Goal: Task Accomplishment & Management: Use online tool/utility

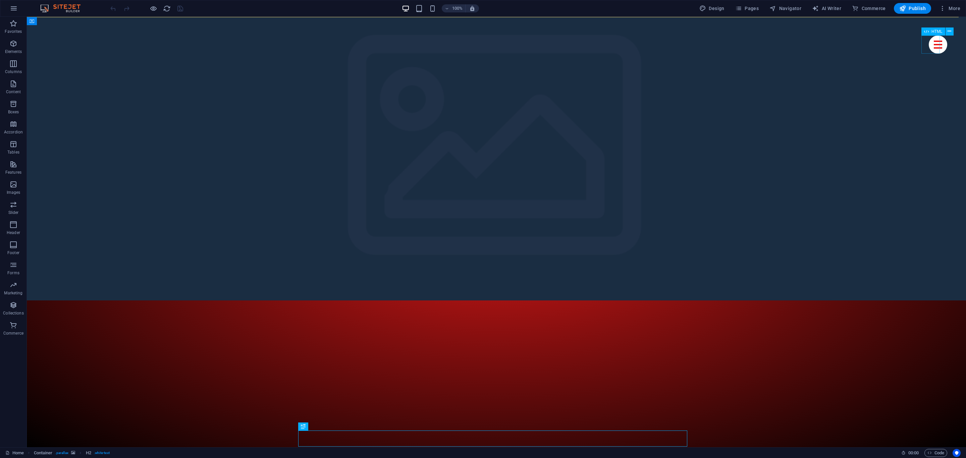
click at [929, 44] on div at bounding box center [938, 45] width 18 height 18
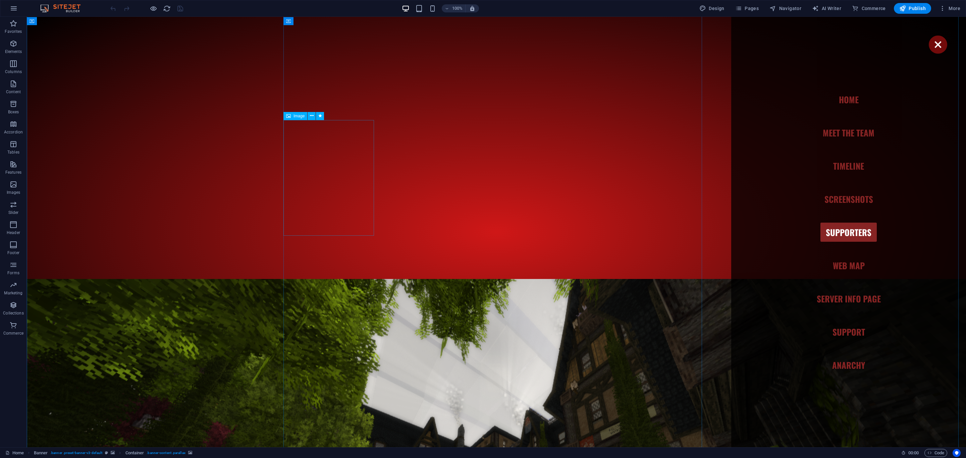
drag, startPoint x: 281, startPoint y: 138, endPoint x: 339, endPoint y: 166, distance: 65.0
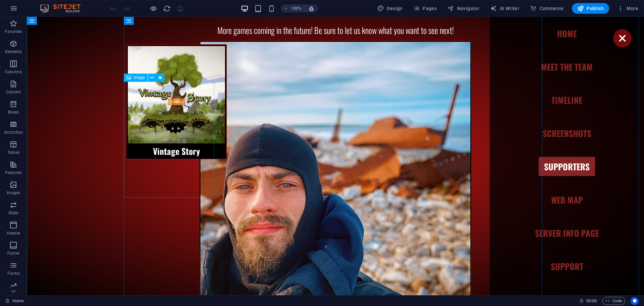
scroll to position [3556, 0]
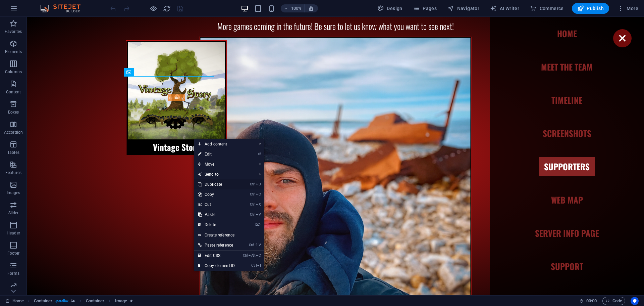
click at [217, 185] on link "Ctrl D Duplicate" at bounding box center [216, 184] width 45 height 10
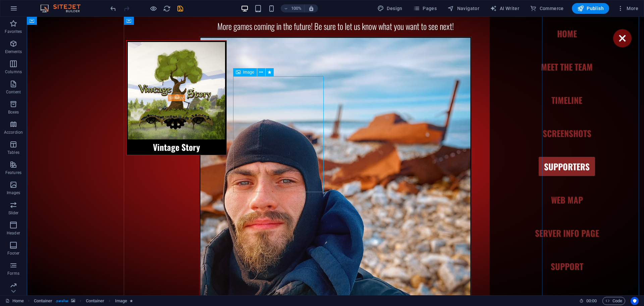
select select "%"
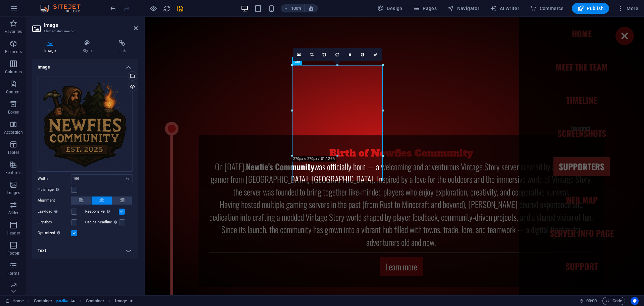
click at [70, 250] on h4 "Text" at bounding box center [85, 250] width 106 height 16
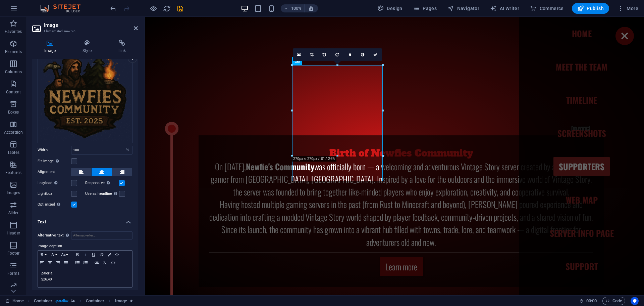
scroll to position [31, 0]
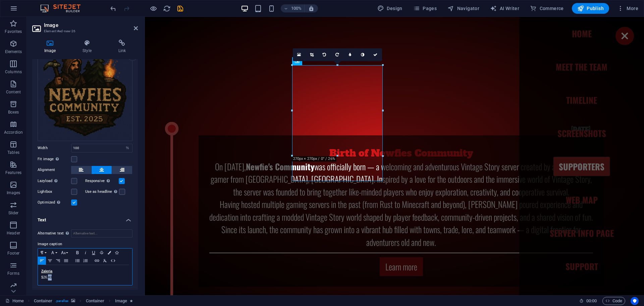
drag, startPoint x: 48, startPoint y: 276, endPoint x: 52, endPoint y: 276, distance: 4.4
click at [52, 276] on p "$26.40" at bounding box center [85, 277] width 88 height 6
click at [56, 276] on p "$26.40" at bounding box center [85, 277] width 88 height 6
drag, startPoint x: 35, startPoint y: 266, endPoint x: 26, endPoint y: 264, distance: 8.6
click at [26, 264] on section "Favorites Elements Columns Content Boxes Accordion Tables Features Images Slide…" at bounding box center [322, 156] width 644 height 278
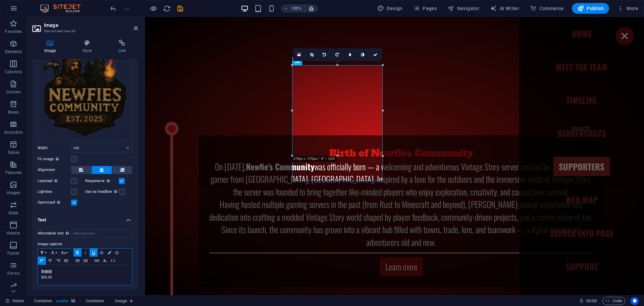
click at [42, 269] on u "Sybirb" at bounding box center [46, 271] width 11 height 4
click at [42, 270] on u "Sybirb" at bounding box center [46, 271] width 11 height 4
click at [86, 273] on span "✨Stjòrna✨" at bounding box center [65, 270] width 48 height 9
drag, startPoint x: 109, startPoint y: 273, endPoint x: 40, endPoint y: 273, distance: 69.4
click at [40, 273] on div "✨Stjòrna✨ Sybirb $26.40" at bounding box center [85, 275] width 94 height 20
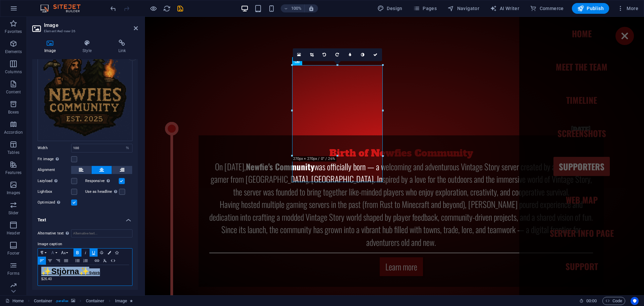
click at [54, 252] on icon "button" at bounding box center [53, 252] width 8 height 5
click at [55, 251] on icon "button" at bounding box center [53, 252] width 8 height 5
click at [63, 251] on icon "button" at bounding box center [63, 252] width 8 height 5
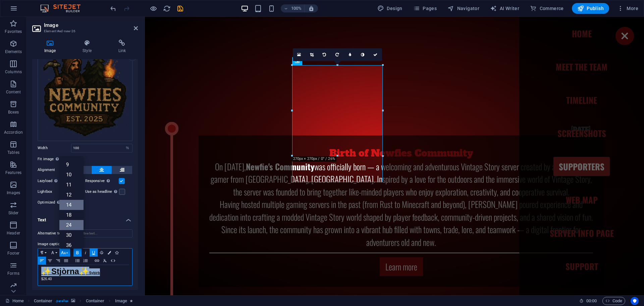
click at [74, 201] on link "14" at bounding box center [71, 205] width 24 height 10
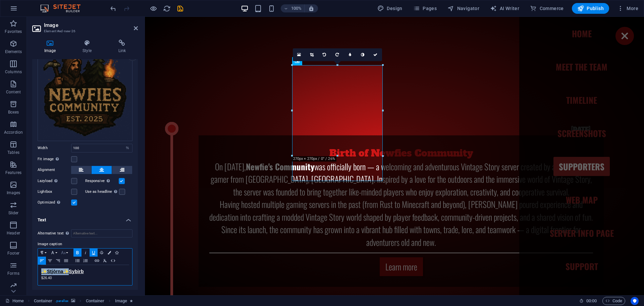
click at [68, 251] on button "Font Size" at bounding box center [64, 252] width 11 height 8
click at [75, 183] on link "24" at bounding box center [71, 180] width 24 height 10
click at [77, 276] on p "$26.40" at bounding box center [85, 279] width 88 height 6
click at [87, 269] on span "✨Stjòrna✨" at bounding box center [65, 270] width 48 height 9
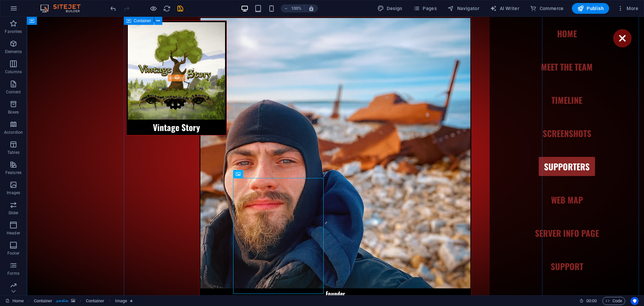
scroll to position [3579, 0]
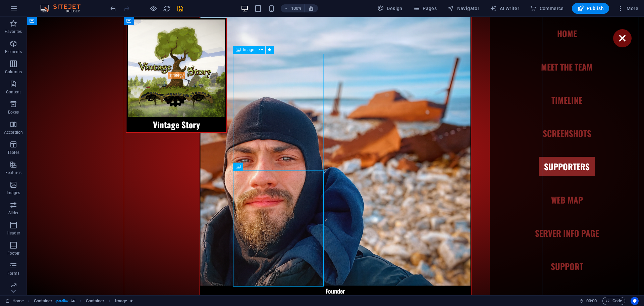
select select "%"
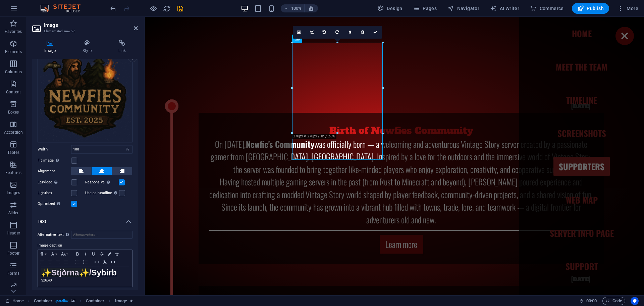
scroll to position [31, 0]
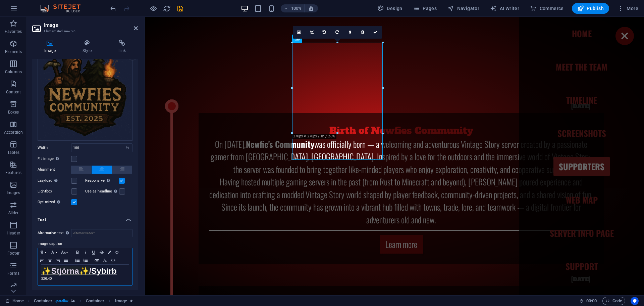
click at [85, 267] on span "✨Stjòrna✨/" at bounding box center [66, 270] width 50 height 9
drag, startPoint x: 114, startPoint y: 269, endPoint x: 23, endPoint y: 266, distance: 91.3
click at [23, 266] on section "Favorites Elements Columns Content Boxes Accordion Tables Features Images Slide…" at bounding box center [322, 156] width 644 height 278
click at [109, 250] on icon "button" at bounding box center [109, 251] width 3 height 3
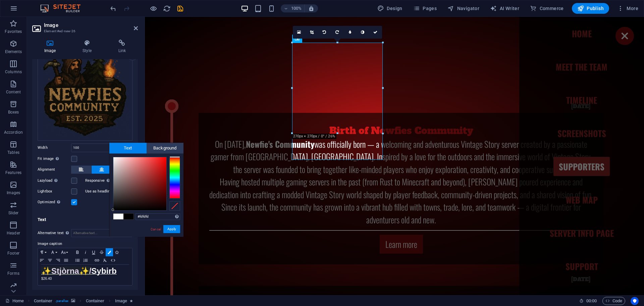
type input "#ffffff"
drag, startPoint x: 122, startPoint y: 205, endPoint x: 133, endPoint y: 146, distance: 60.1
click at [101, 141] on body "[DOMAIN_NAME] Home Favorites Elements Columns Content Boxes Accordion Tables Fe…" at bounding box center [322, 153] width 644 height 306
click at [164, 149] on span "Background" at bounding box center [165, 148] width 37 height 11
drag, startPoint x: 108, startPoint y: 154, endPoint x: 101, endPoint y: 150, distance: 8.0
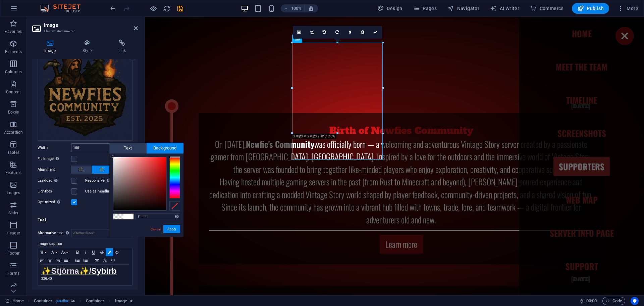
click at [101, 150] on body "[DOMAIN_NAME] Home Favorites Elements Columns Content Boxes Accordion Tables Fe…" at bounding box center [322, 153] width 644 height 306
click at [116, 216] on span at bounding box center [118, 216] width 10 height 6
type input "rgba(0, 0, 0, 0)"
click at [178, 205] on div at bounding box center [174, 205] width 11 height 9
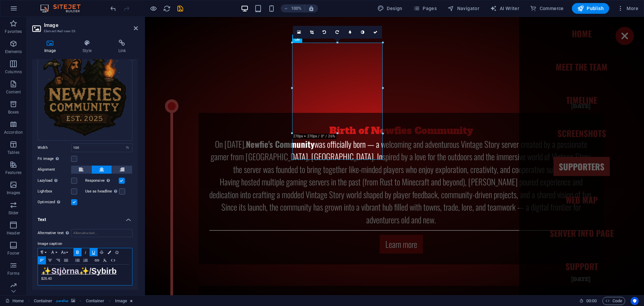
click at [91, 268] on span "✨Stjòrna✨/" at bounding box center [66, 270] width 50 height 9
click at [94, 270] on span "Sybirb" at bounding box center [103, 270] width 25 height 9
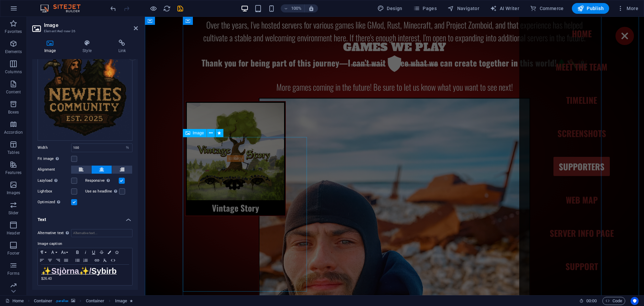
scroll to position [3098, 0]
select select "%"
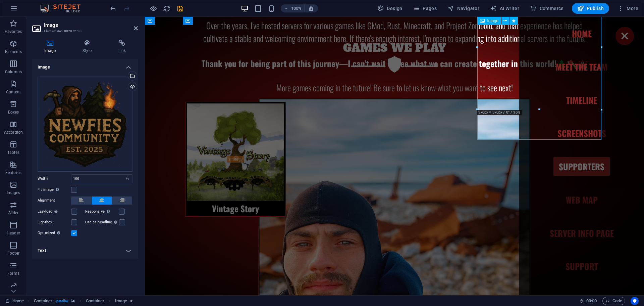
scroll to position [3087, 0]
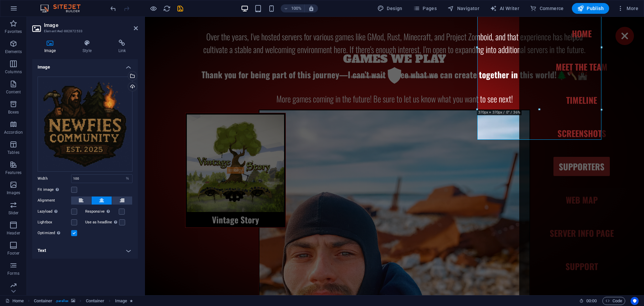
click at [71, 251] on h4 "Text" at bounding box center [85, 250] width 106 height 16
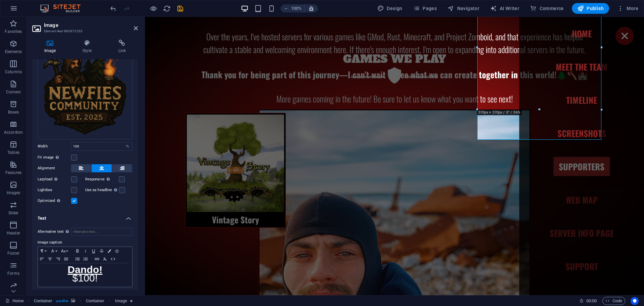
scroll to position [34, 0]
click at [82, 276] on span "$10" at bounding box center [80, 275] width 17 height 11
click at [98, 276] on p "$10 0!" at bounding box center [85, 277] width 88 height 8
click at [106, 267] on p "Dando!" at bounding box center [85, 269] width 88 height 8
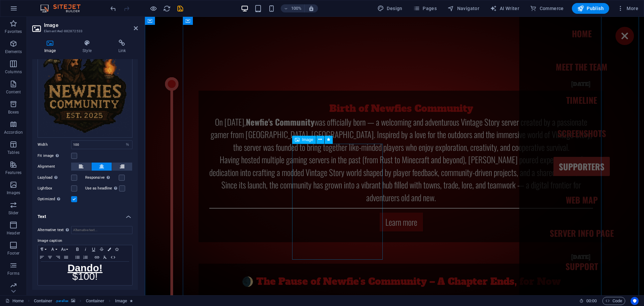
drag, startPoint x: 413, startPoint y: 190, endPoint x: 372, endPoint y: 204, distance: 43.1
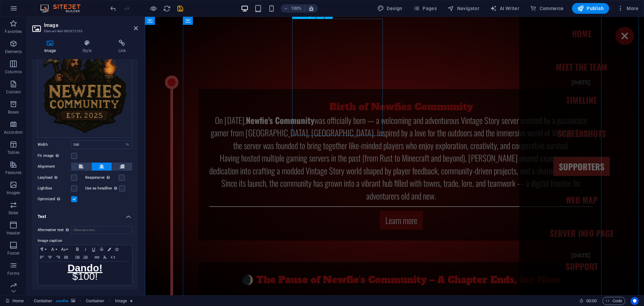
select select "%"
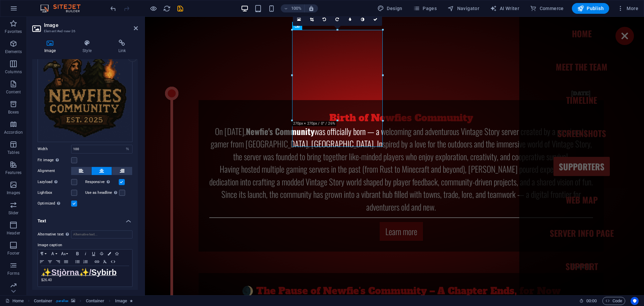
scroll to position [31, 0]
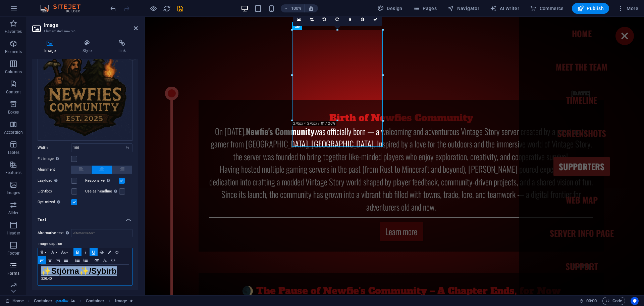
drag, startPoint x: 56, startPoint y: 269, endPoint x: 11, endPoint y: 268, distance: 44.6
click at [11, 268] on section "Favorites Elements Columns Content Boxes Accordion Tables Features Images Slide…" at bounding box center [322, 156] width 644 height 278
click at [78, 251] on icon "button" at bounding box center [77, 251] width 8 height 5
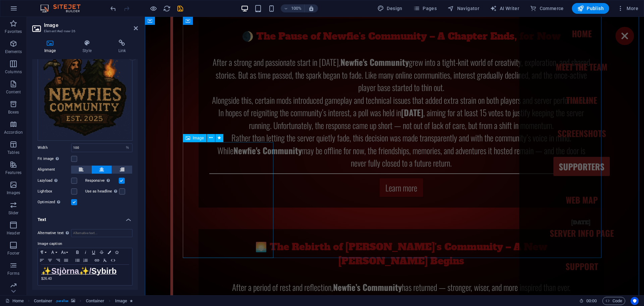
scroll to position [3860, 0]
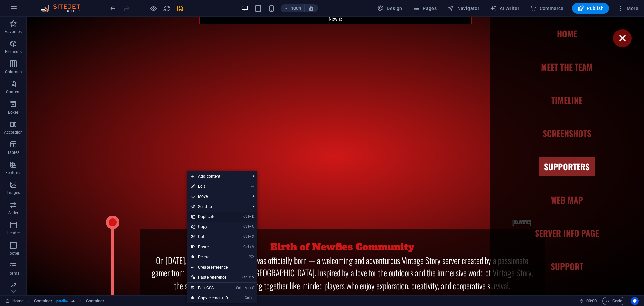
drag, startPoint x: 206, startPoint y: 213, endPoint x: 179, endPoint y: 197, distance: 31.8
click at [206, 213] on link "Ctrl D Duplicate" at bounding box center [209, 216] width 45 height 10
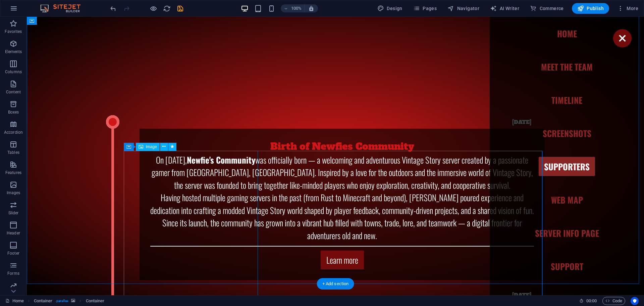
scroll to position [3971, 0]
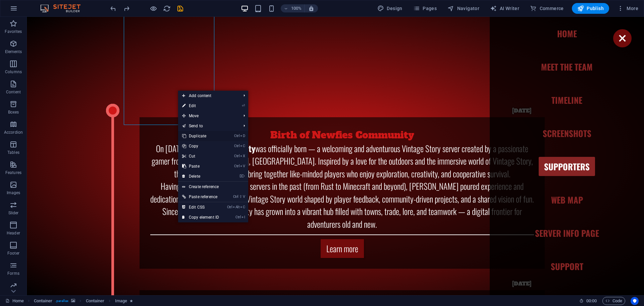
click at [203, 136] on link "Ctrl D Duplicate" at bounding box center [200, 136] width 45 height 10
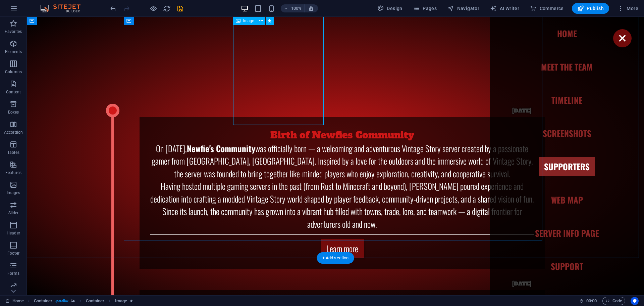
select select "%"
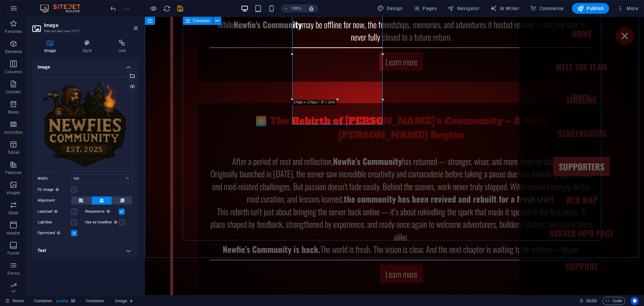
scroll to position [3961, 0]
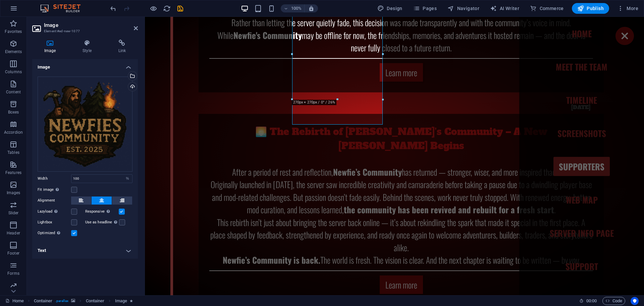
click at [63, 249] on h4 "Text" at bounding box center [85, 250] width 106 height 16
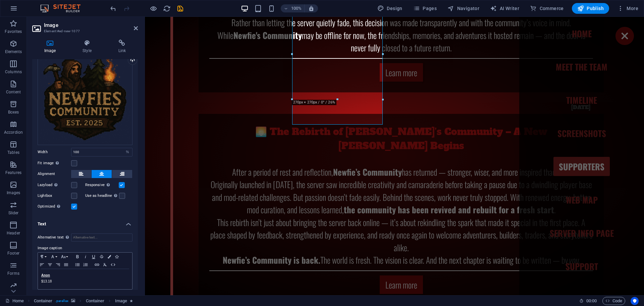
scroll to position [31, 0]
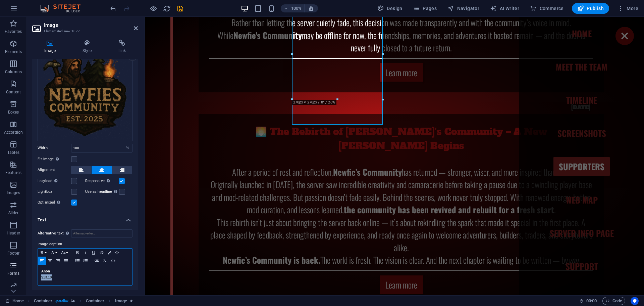
drag, startPoint x: 54, startPoint y: 275, endPoint x: 20, endPoint y: 273, distance: 33.9
click at [20, 273] on section "Favorites Elements Columns Content Boxes Accordion Tables Features Images Slide…" at bounding box center [322, 156] width 644 height 278
drag, startPoint x: 20, startPoint y: 270, endPoint x: 12, endPoint y: 270, distance: 7.4
click at [13, 270] on section "Favorites Elements Columns Content Boxes Accordion Tables Features Images Slide…" at bounding box center [322, 156] width 644 height 278
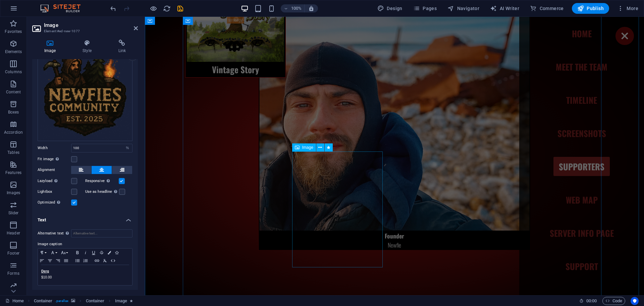
drag, startPoint x: 351, startPoint y: 171, endPoint x: 331, endPoint y: 163, distance: 21.4
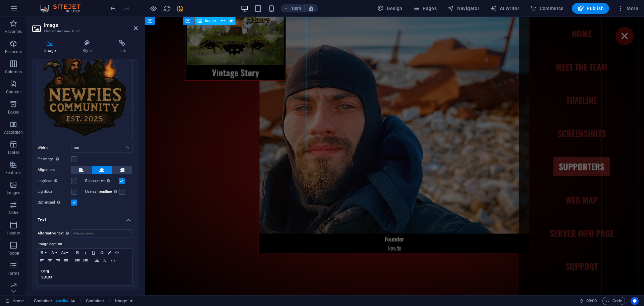
select select "%"
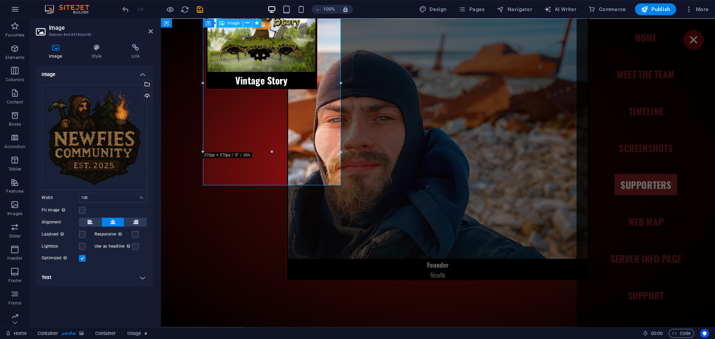
scroll to position [3222, 0]
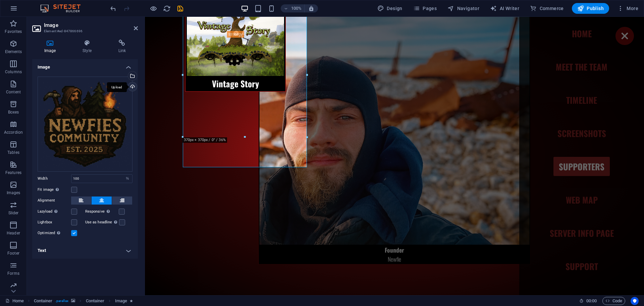
click at [131, 86] on div "Upload" at bounding box center [132, 87] width 10 height 10
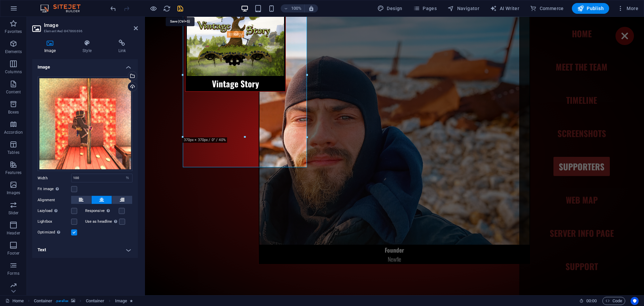
click at [180, 9] on icon "save" at bounding box center [180, 9] width 8 height 8
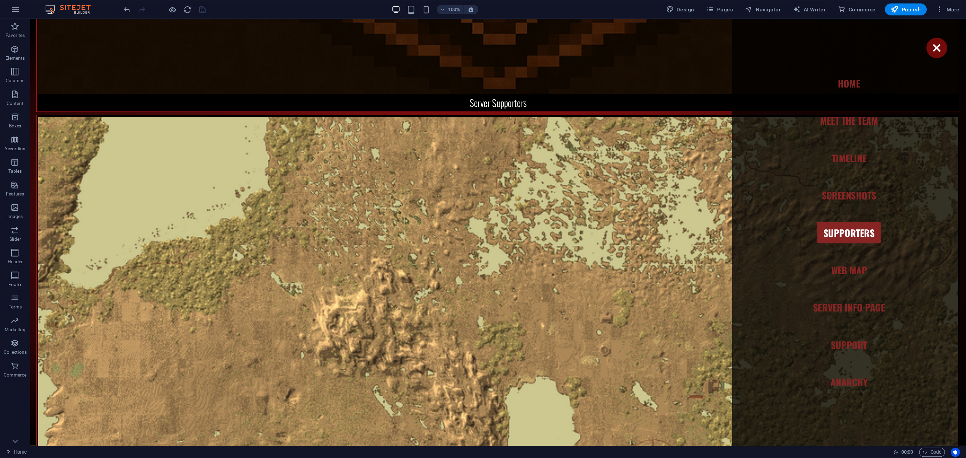
scroll to position [3222, 0]
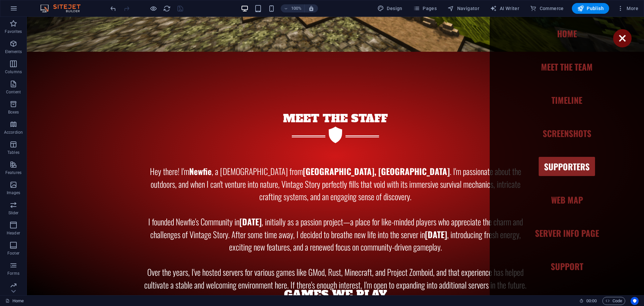
drag, startPoint x: 87, startPoint y: 122, endPoint x: 120, endPoint y: 112, distance: 34.6
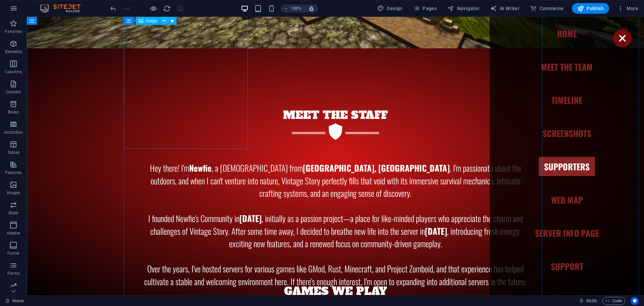
select select "%"
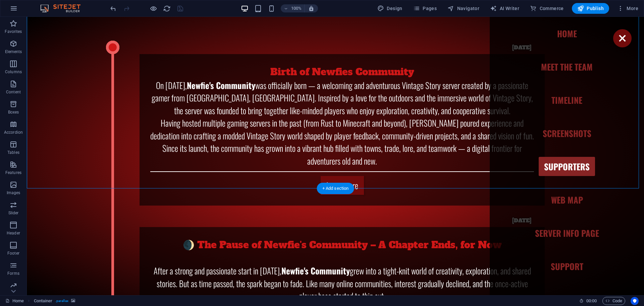
scroll to position [4021, 0]
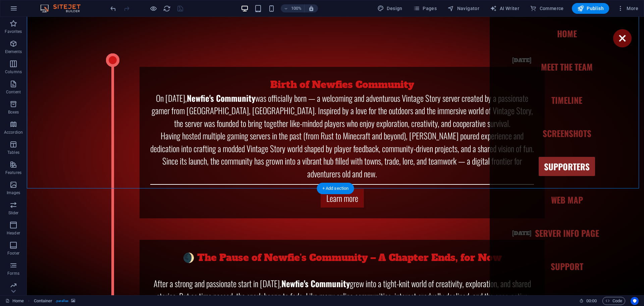
drag, startPoint x: 102, startPoint y: 94, endPoint x: 122, endPoint y: 69, distance: 31.7
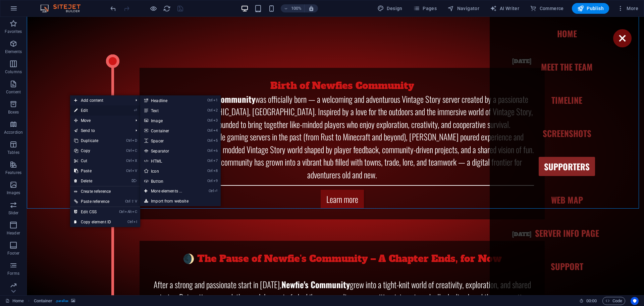
click at [92, 112] on link "⏎ Edit" at bounding box center [92, 110] width 45 height 10
select select "px"
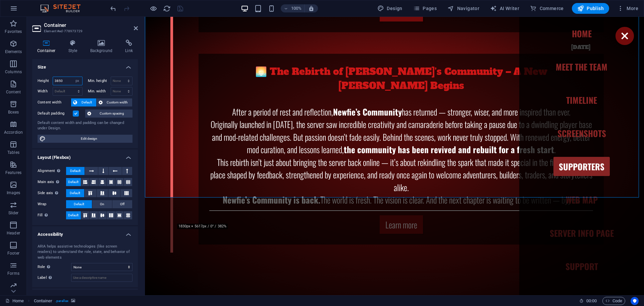
click at [58, 79] on input "3850" at bounding box center [67, 81] width 29 height 8
type input "5"
type input "3"
type input "4"
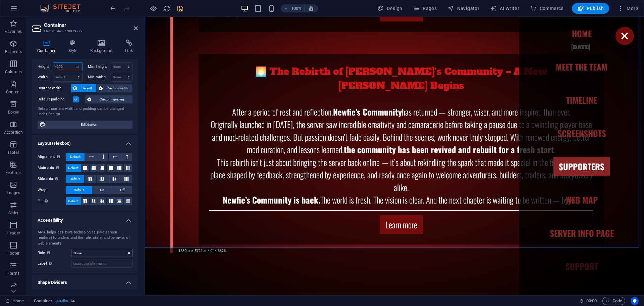
scroll to position [30, 0]
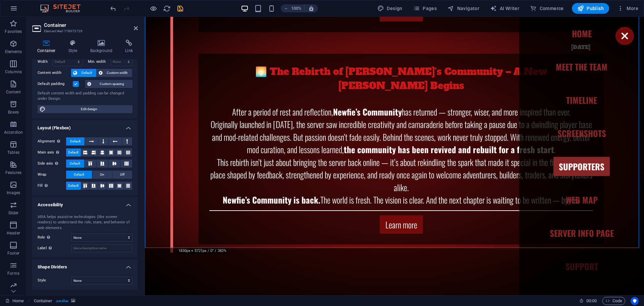
type input "4000"
click at [178, 8] on icon "save" at bounding box center [180, 9] width 8 height 8
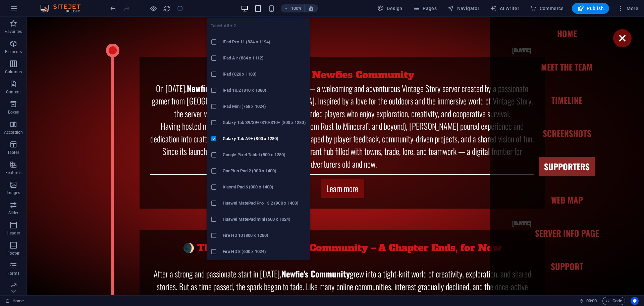
click at [257, 7] on icon "button" at bounding box center [258, 9] width 8 height 8
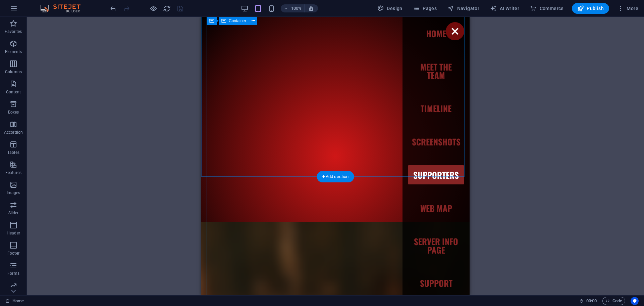
drag, startPoint x: 323, startPoint y: 141, endPoint x: 312, endPoint y: 132, distance: 14.6
select select "px"
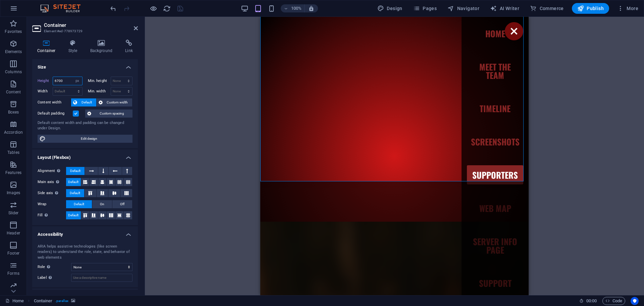
drag, startPoint x: 66, startPoint y: 79, endPoint x: 54, endPoint y: 78, distance: 11.5
click at [54, 78] on input "6700" at bounding box center [67, 81] width 29 height 8
type input "6"
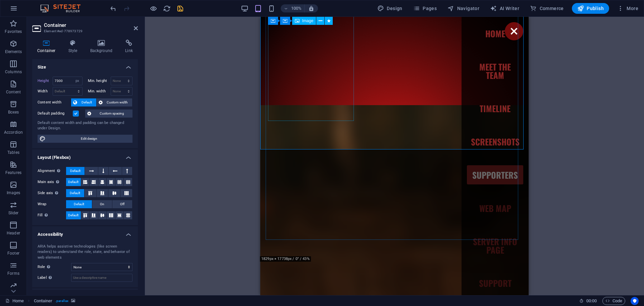
drag, startPoint x: 269, startPoint y: 148, endPoint x: 264, endPoint y: 91, distance: 57.2
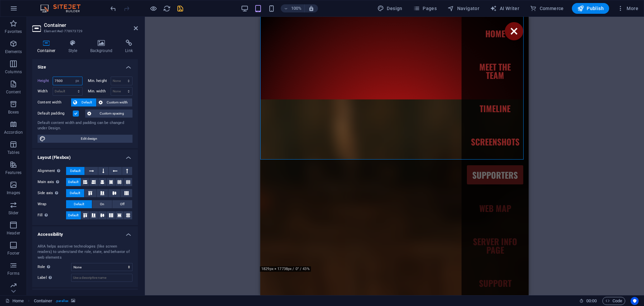
click at [59, 81] on input "7500" at bounding box center [67, 81] width 29 height 8
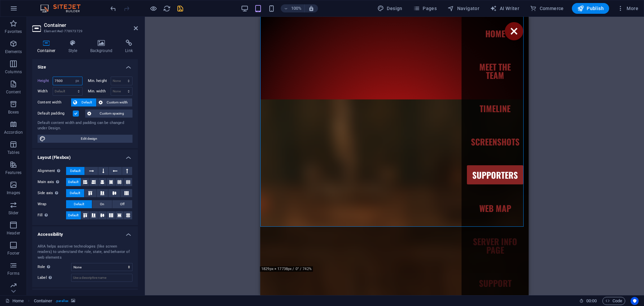
click at [58, 83] on input "7500" at bounding box center [67, 81] width 29 height 8
type input "7600"
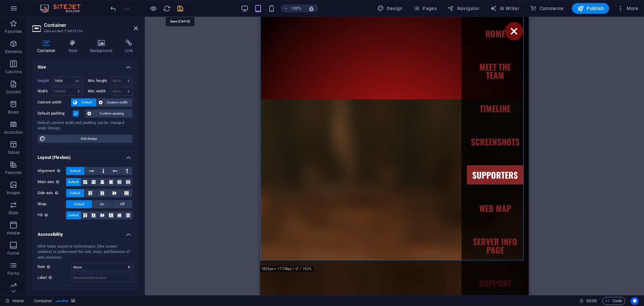
click at [180, 8] on icon "save" at bounding box center [180, 9] width 8 height 8
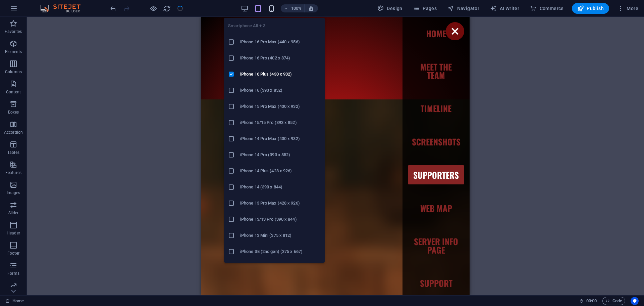
click at [272, 11] on icon "button" at bounding box center [272, 9] width 8 height 8
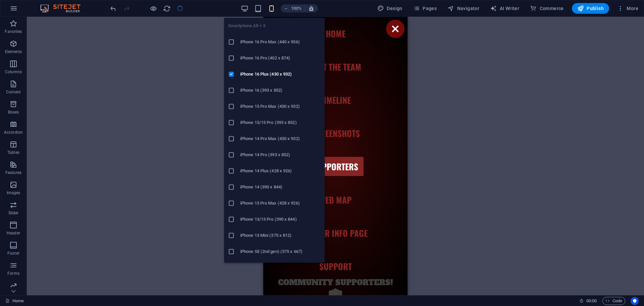
scroll to position [5222, 0]
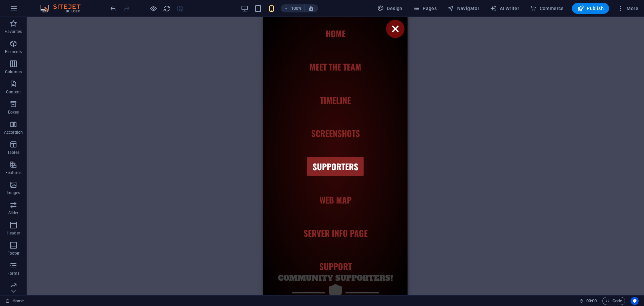
click at [176, 209] on div "Drag here to replace the existing content. Press “Ctrl” if you want to create a…" at bounding box center [335, 156] width 617 height 278
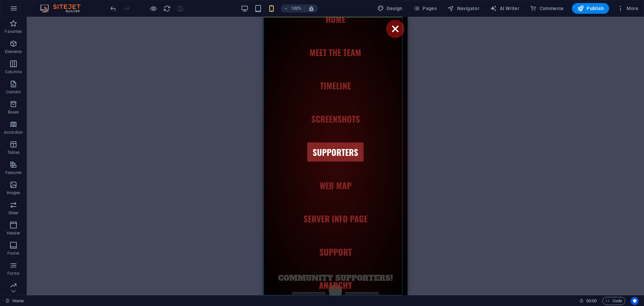
scroll to position [15, 0]
drag, startPoint x: 273, startPoint y: 186, endPoint x: 279, endPoint y: 252, distance: 66.7
click at [270, 216] on nav "Home Meet the team Timeline Screenshots Supporters Web Map Server Info Page Sup…" at bounding box center [335, 156] width 144 height 278
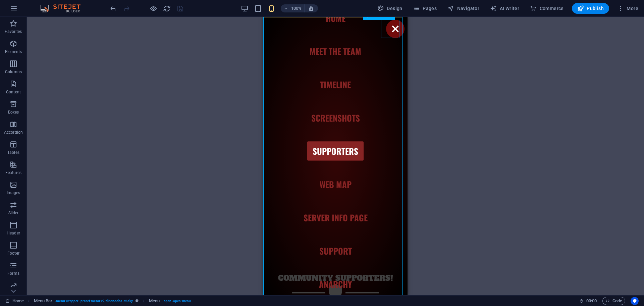
click at [394, 30] on div at bounding box center [395, 29] width 18 height 18
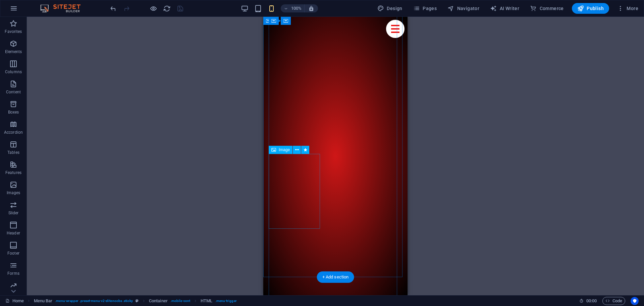
drag, startPoint x: 267, startPoint y: 132, endPoint x: 273, endPoint y: 165, distance: 33.6
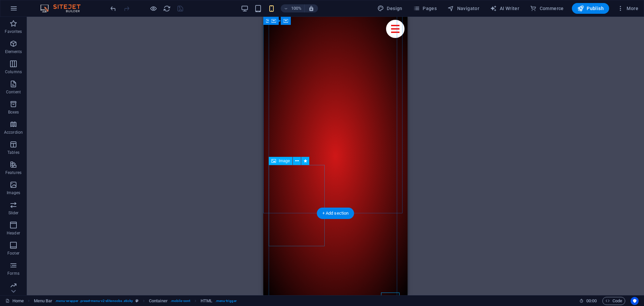
scroll to position [4950, 0]
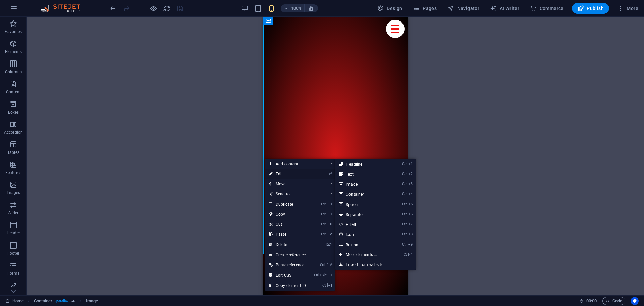
click at [273, 173] on link "⏎ Edit" at bounding box center [287, 174] width 45 height 10
click at [275, 176] on link "⏎ Edit" at bounding box center [286, 175] width 45 height 10
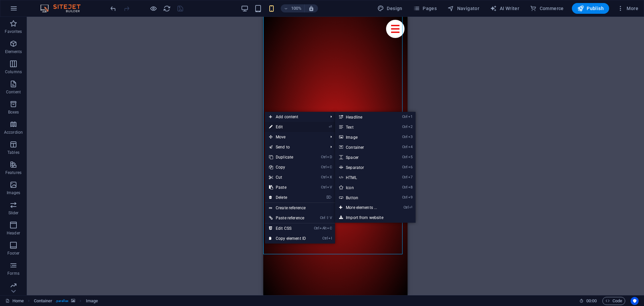
click at [271, 125] on icon at bounding box center [270, 127] width 3 height 10
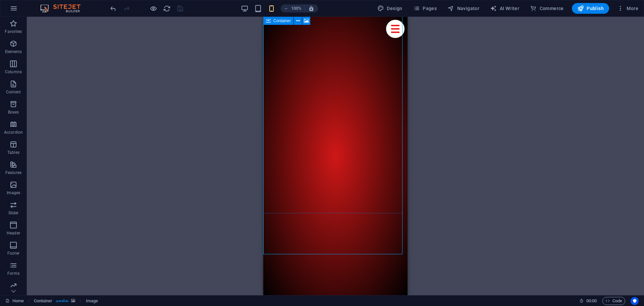
select select "px"
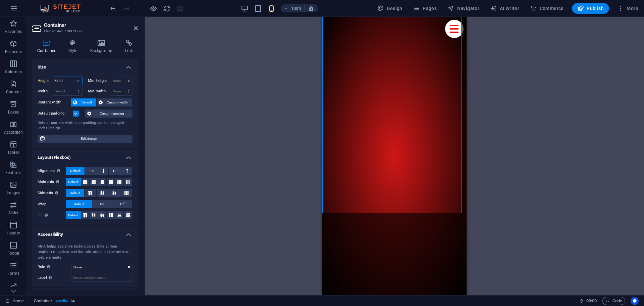
drag, startPoint x: 69, startPoint y: 83, endPoint x: 61, endPoint y: 79, distance: 8.6
click at [61, 79] on input "5100" at bounding box center [67, 81] width 29 height 8
click at [56, 82] on input "5100" at bounding box center [67, 81] width 29 height 8
click at [58, 82] on input "5100" at bounding box center [67, 81] width 29 height 8
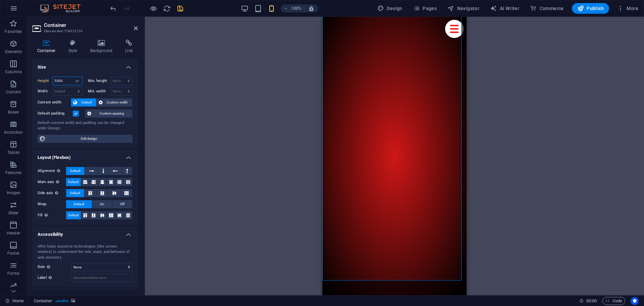
click at [57, 81] on input "5300" at bounding box center [67, 81] width 29 height 8
drag, startPoint x: 254, startPoint y: 138, endPoint x: 312, endPoint y: 155, distance: 60.4
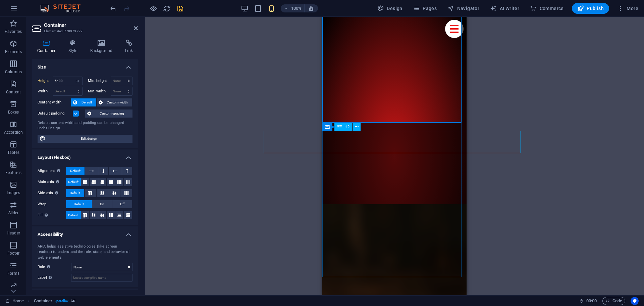
drag, startPoint x: 336, startPoint y: 155, endPoint x: 323, endPoint y: 125, distance: 32.4
click at [58, 80] on input "5400" at bounding box center [67, 81] width 29 height 8
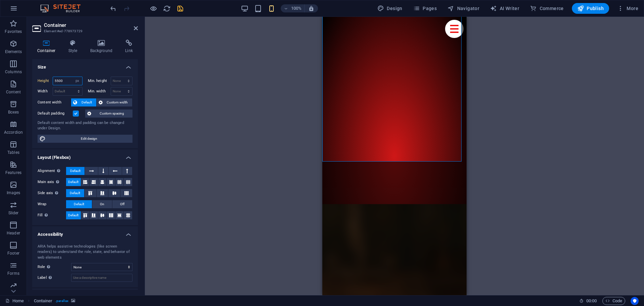
click at [56, 79] on input "5500" at bounding box center [67, 81] width 29 height 8
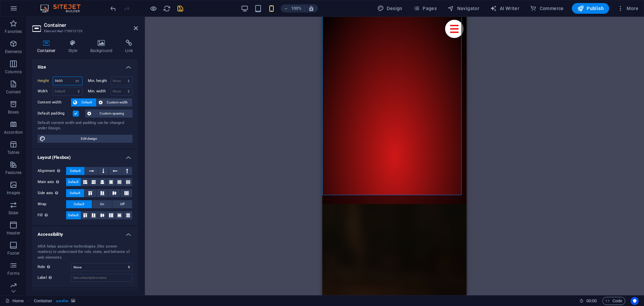
click at [59, 81] on input "5600" at bounding box center [67, 81] width 29 height 8
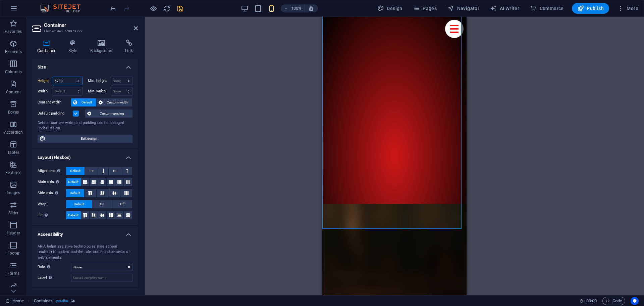
click at [59, 82] on input "5700" at bounding box center [67, 81] width 29 height 8
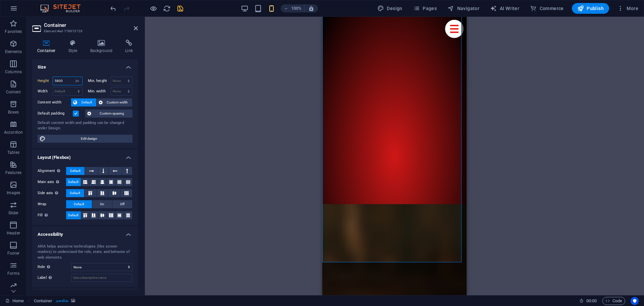
click at [59, 79] on input "5800" at bounding box center [67, 81] width 29 height 8
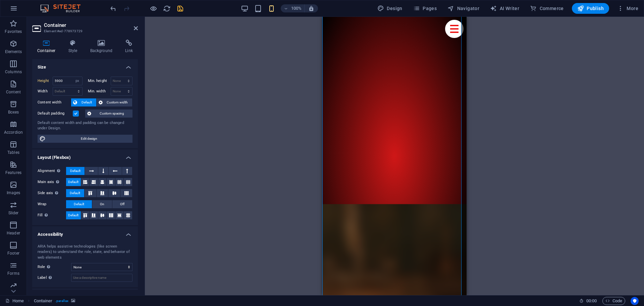
drag, startPoint x: 202, startPoint y: 174, endPoint x: 290, endPoint y: 178, distance: 88.3
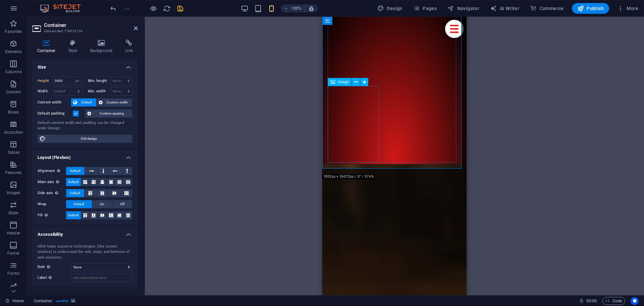
drag, startPoint x: 354, startPoint y: 182, endPoint x: 358, endPoint y: 156, distance: 26.4
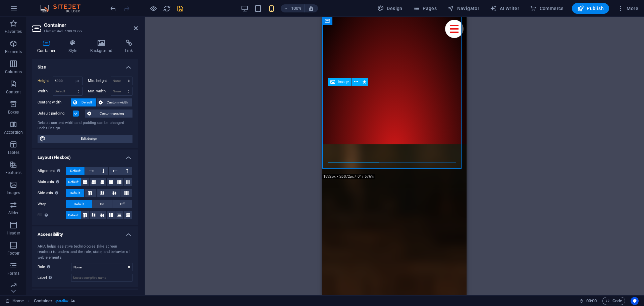
scroll to position [5241, 0]
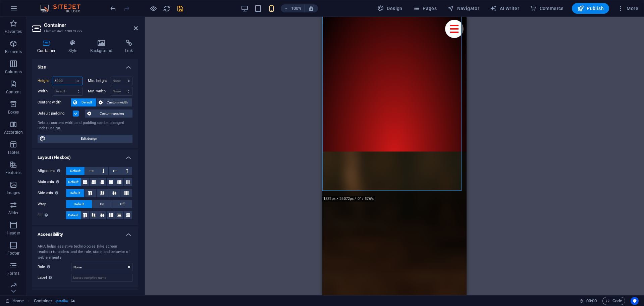
click at [58, 81] on input "5900" at bounding box center [67, 81] width 29 height 8
drag, startPoint x: 67, startPoint y: 82, endPoint x: 18, endPoint y: 77, distance: 49.5
click at [18, 77] on section "Favorites Elements Columns Content Boxes Accordion Tables Features Images Slide…" at bounding box center [322, 156] width 644 height 278
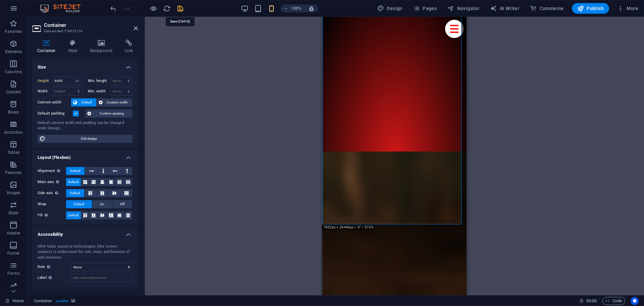
click at [177, 5] on icon "save" at bounding box center [180, 9] width 8 height 8
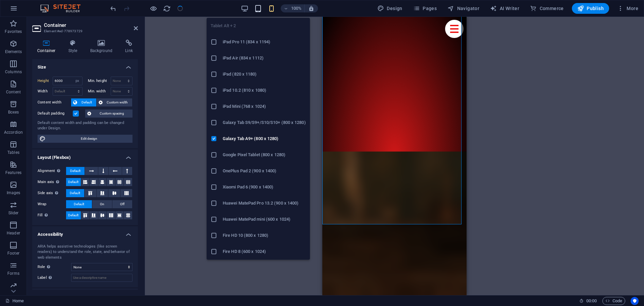
click at [262, 8] on icon "button" at bounding box center [258, 9] width 8 height 8
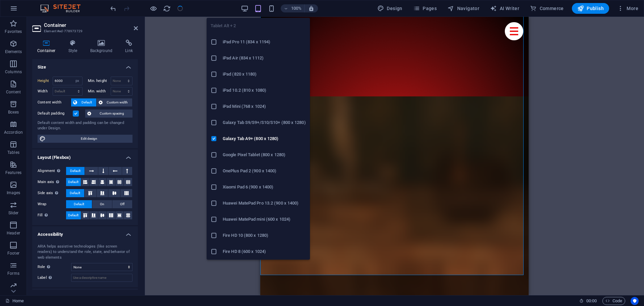
type input "7600"
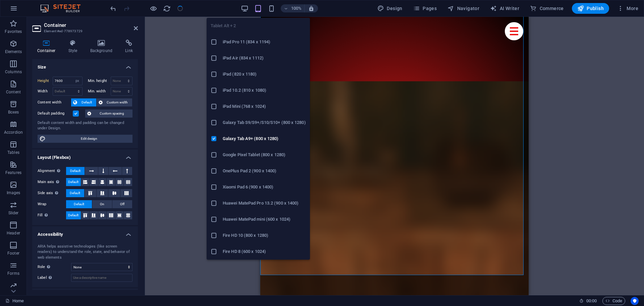
scroll to position [5198, 0]
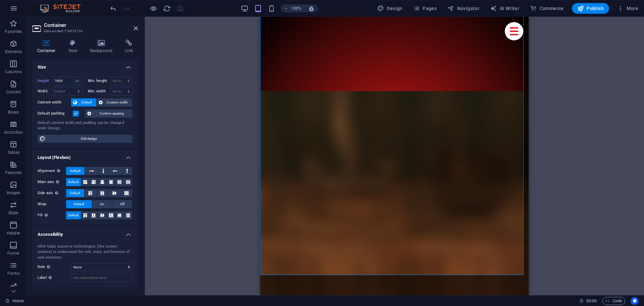
drag, startPoint x: 192, startPoint y: 174, endPoint x: 233, endPoint y: 101, distance: 83.8
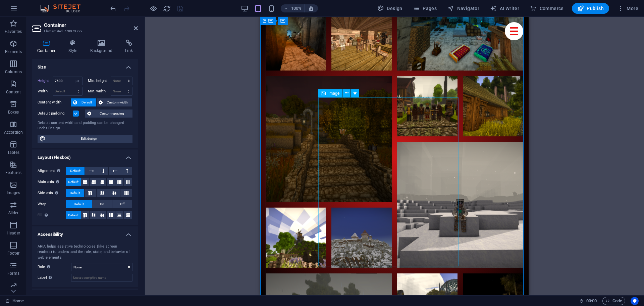
drag, startPoint x: 396, startPoint y: 150, endPoint x: 388, endPoint y: 159, distance: 12.8
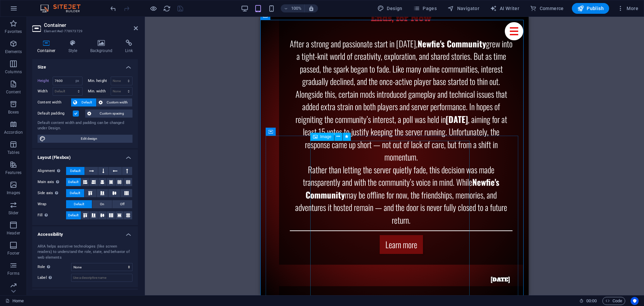
drag, startPoint x: 400, startPoint y: 220, endPoint x: 373, endPoint y: 217, distance: 27.0
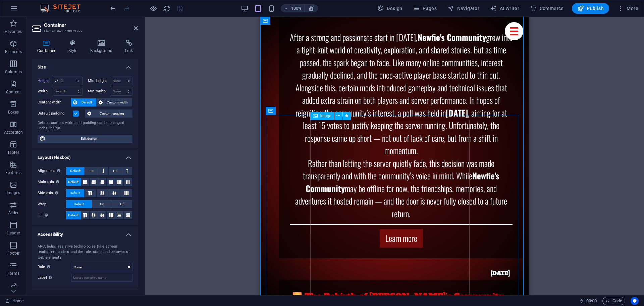
select select "%"
select select "px"
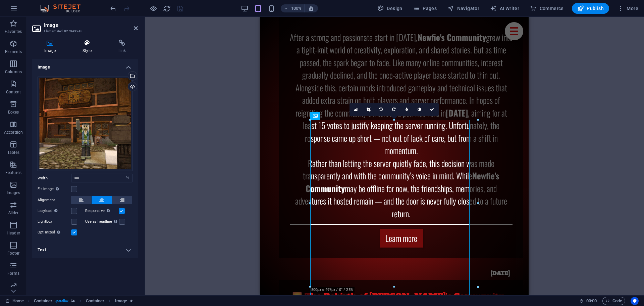
click at [87, 51] on h4 "Style" at bounding box center [88, 47] width 36 height 14
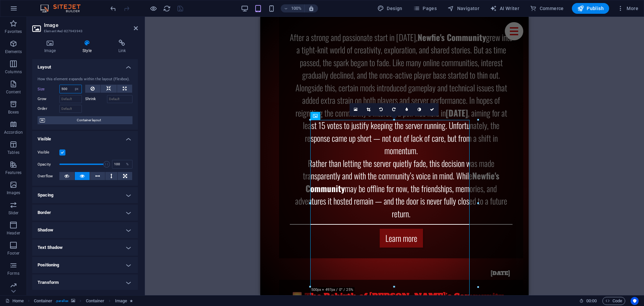
drag, startPoint x: 68, startPoint y: 89, endPoint x: 60, endPoint y: 89, distance: 7.4
click at [60, 89] on input "500" at bounding box center [71, 89] width 22 height 8
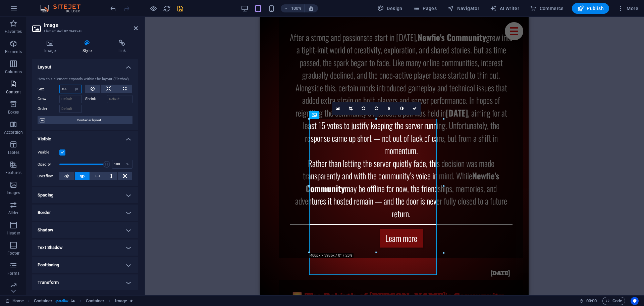
drag, startPoint x: 67, startPoint y: 87, endPoint x: 19, endPoint y: 81, distance: 48.7
click at [20, 81] on section "Favorites Elements Columns Content Boxes Accordion Tables Features Images Slide…" at bounding box center [322, 156] width 644 height 278
type input "4"
type input "3"
type input "4"
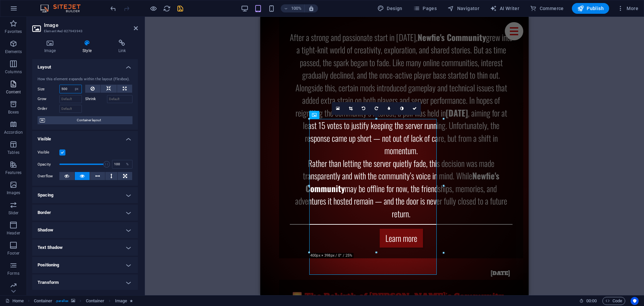
type input "500"
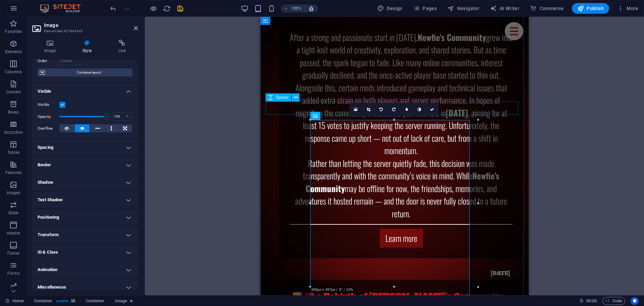
scroll to position [53, 0]
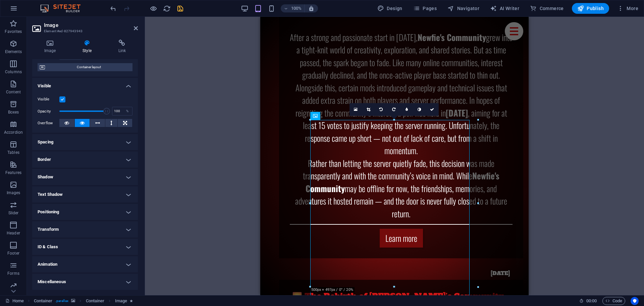
click at [241, 138] on div "Drag here to replace the existing content. Press “Ctrl” if you want to create a…" at bounding box center [394, 156] width 499 height 278
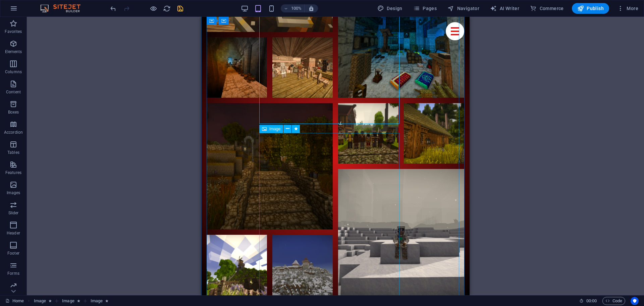
scroll to position [3651, 0]
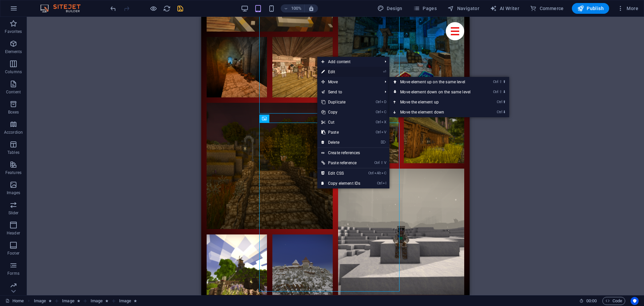
click at [342, 74] on link "⏎ Edit" at bounding box center [340, 72] width 47 height 10
select select "%"
select select "px"
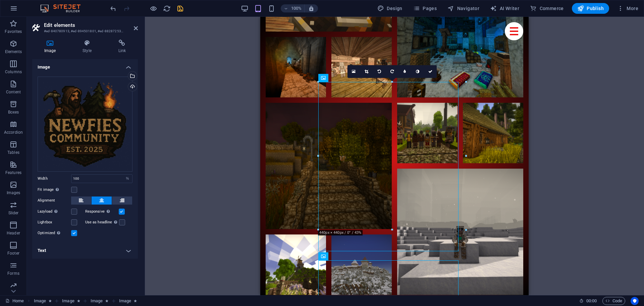
scroll to position [3159, 0]
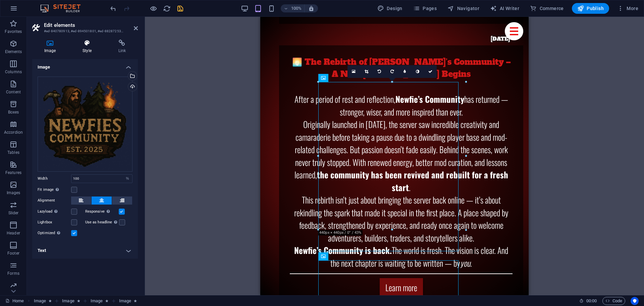
click at [86, 49] on h4 "Style" at bounding box center [88, 47] width 36 height 14
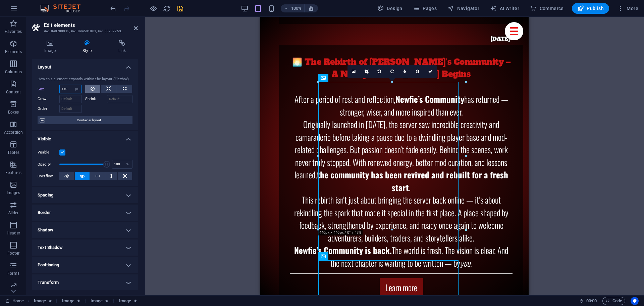
drag, startPoint x: 61, startPoint y: 88, endPoint x: 91, endPoint y: 86, distance: 30.3
click at [91, 89] on div "Size 440 Default auto px % 1/1 1/2 1/3 1/4 1/5 1/6 1/7 1/8 1/9 1/10" at bounding box center [85, 89] width 95 height 9
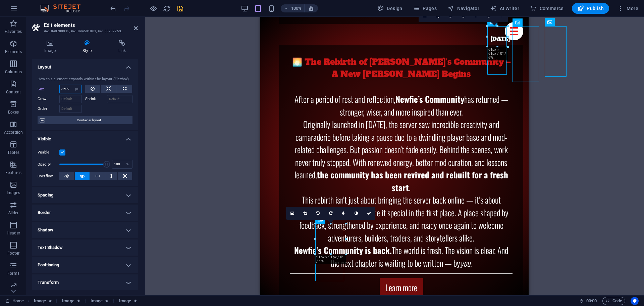
scroll to position [2911, 0]
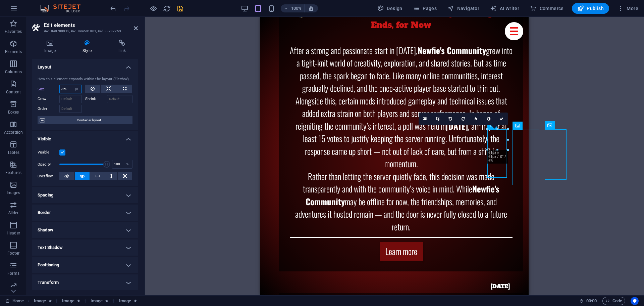
type input "360"
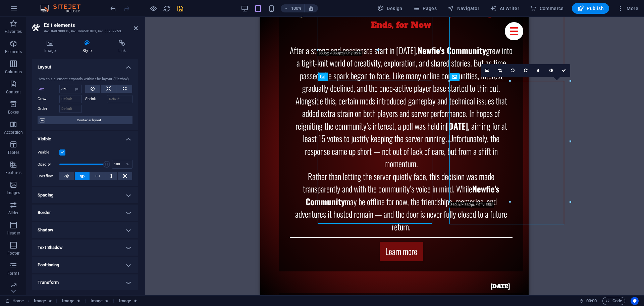
scroll to position [3310, 0]
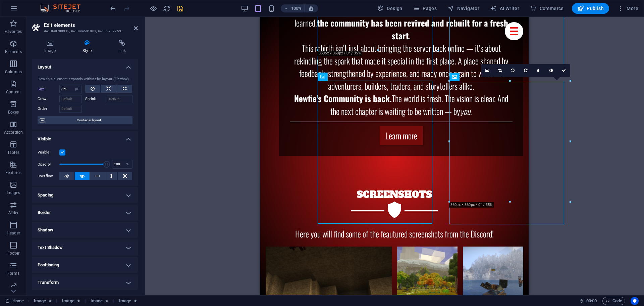
drag, startPoint x: 151, startPoint y: 147, endPoint x: 165, endPoint y: 115, distance: 35.0
drag, startPoint x: 204, startPoint y: 139, endPoint x: 211, endPoint y: 106, distance: 33.2
drag, startPoint x: 200, startPoint y: 131, endPoint x: 207, endPoint y: 112, distance: 20.2
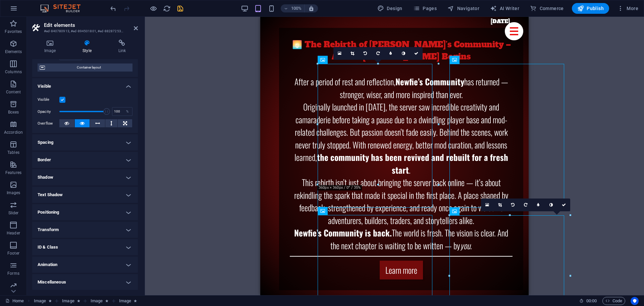
scroll to position [53, 0]
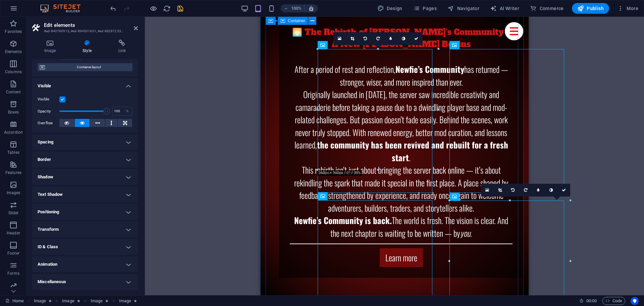
drag, startPoint x: 299, startPoint y: 152, endPoint x: 309, endPoint y: 144, distance: 13.0
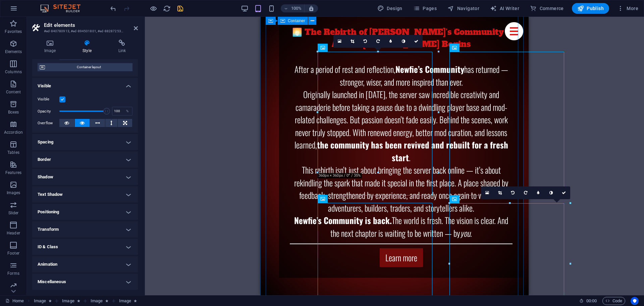
scroll to position [3188, 0]
click at [57, 143] on h4 "Spacing" at bounding box center [85, 142] width 106 height 16
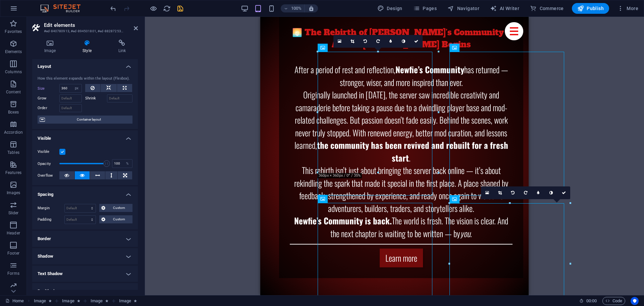
scroll to position [0, 0]
click at [108, 89] on icon at bounding box center [108, 89] width 5 height 8
select select "DISABLED_OPTION_VALUE"
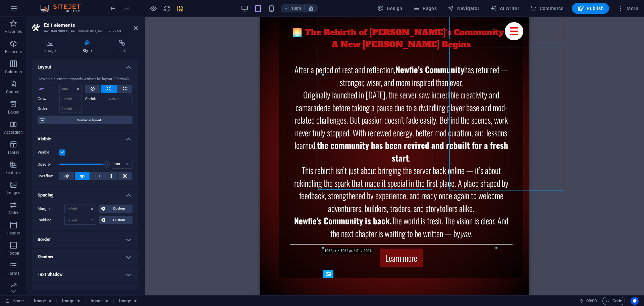
scroll to position [4012, 0]
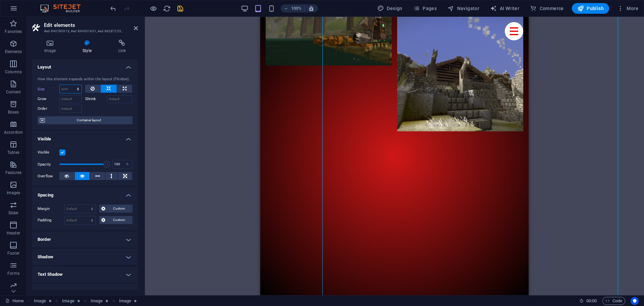
click at [69, 90] on select "Default auto px % 1/1 1/2 1/3 1/4 1/5 1/6 1/7 1/8 1/9 1/10" at bounding box center [71, 89] width 22 height 8
click at [93, 87] on icon at bounding box center [93, 89] width 4 height 8
type input "370"
select select "px"
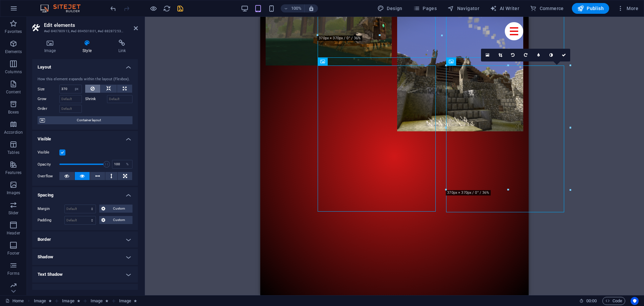
scroll to position [3315, 0]
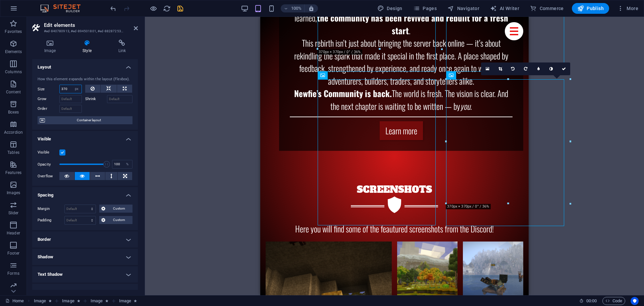
click at [69, 89] on input "370" at bounding box center [71, 89] width 22 height 8
type input "3"
type input "340"
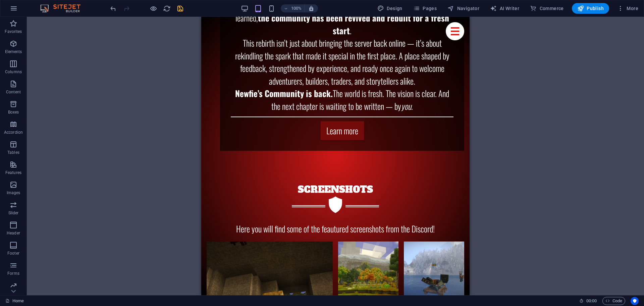
drag, startPoint x: 150, startPoint y: 143, endPoint x: 179, endPoint y: 79, distance: 70.8
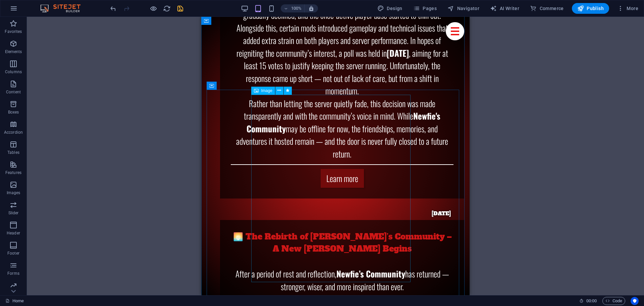
drag, startPoint x: 259, startPoint y: 115, endPoint x: 292, endPoint y: 162, distance: 56.8
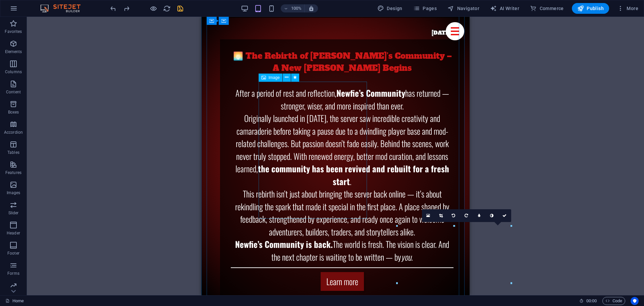
scroll to position [3169, 0]
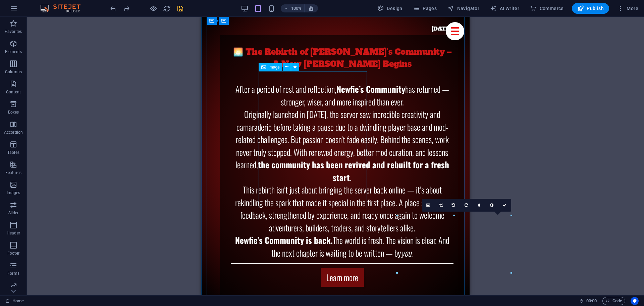
select select "px"
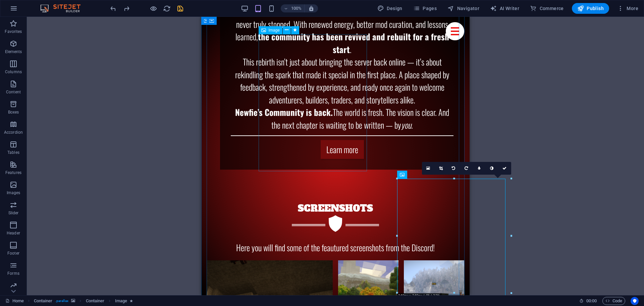
scroll to position [3300, 0]
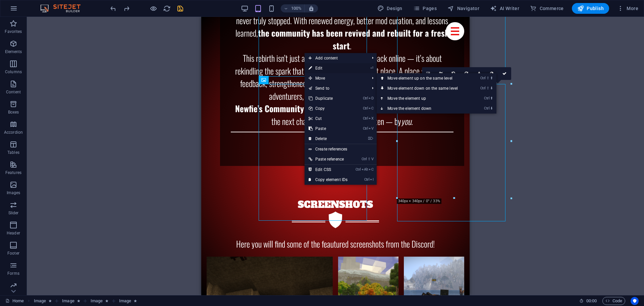
click at [322, 66] on link "⏎ Edit" at bounding box center [328, 68] width 47 height 10
select select "%"
select select "px"
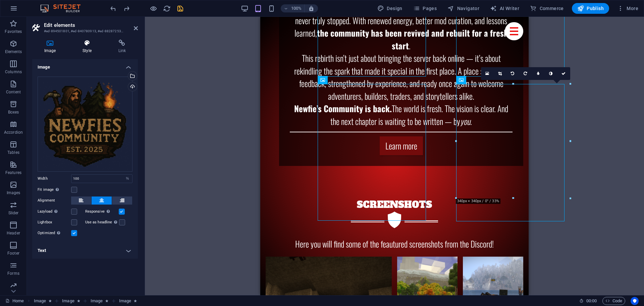
click at [89, 44] on icon at bounding box center [86, 43] width 33 height 7
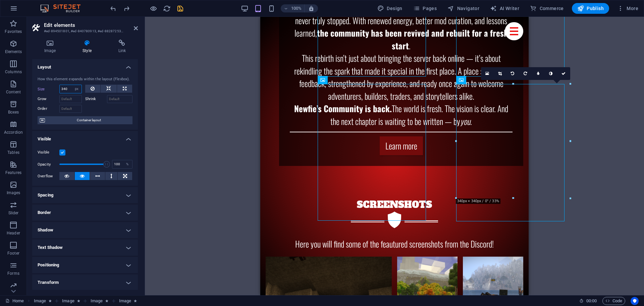
click at [69, 90] on div "340 Default auto px % 1/1 1/2 1/3 1/4 1/5 1/6 1/7 1/8 1/9 1/10" at bounding box center [70, 89] width 22 height 9
drag, startPoint x: 63, startPoint y: 90, endPoint x: 69, endPoint y: 89, distance: 5.9
click at [69, 89] on input "340" at bounding box center [71, 89] width 22 height 8
type input "300"
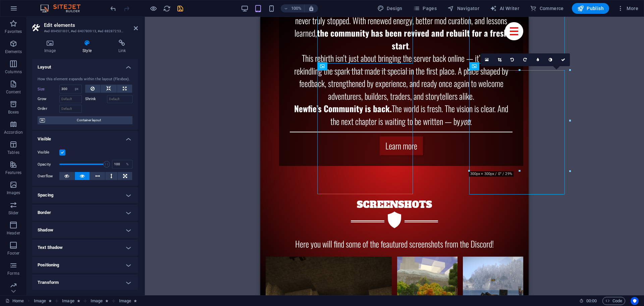
click at [64, 195] on h4 "Spacing" at bounding box center [85, 195] width 106 height 16
click at [94, 211] on select "Default auto px % rem vw vh Custom" at bounding box center [80, 209] width 31 height 8
select select "px"
click at [86, 205] on select "Default auto px % rem vw vh Custom" at bounding box center [80, 209] width 31 height 8
type input "0"
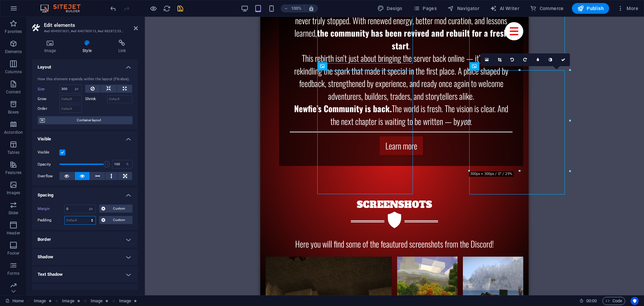
click at [71, 218] on select "Default px rem % vh vw Custom" at bounding box center [80, 220] width 31 height 8
select select "px"
click at [86, 216] on select "Default px rem % vh vw Custom" at bounding box center [80, 220] width 31 height 8
type input "0"
click at [97, 235] on h4 "Border" at bounding box center [85, 239] width 106 height 16
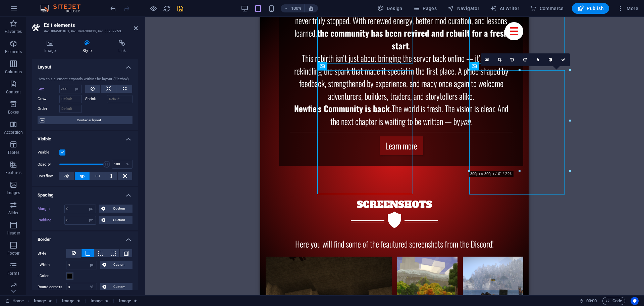
click at [93, 237] on h4 "Border" at bounding box center [85, 237] width 106 height 12
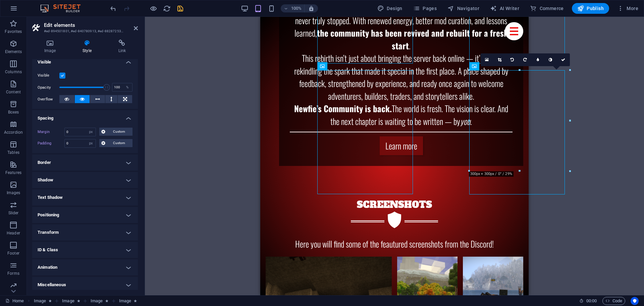
scroll to position [78, 0]
click at [65, 214] on h4 "Positioning" at bounding box center [85, 213] width 106 height 16
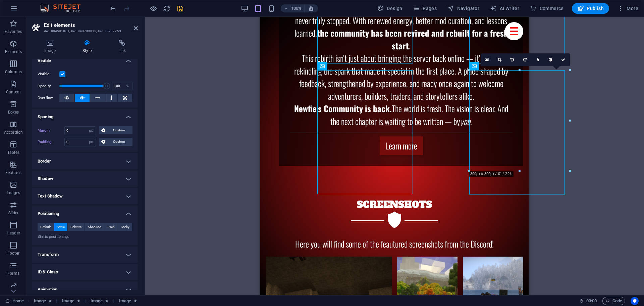
click at [60, 227] on span "Static" at bounding box center [61, 227] width 8 height 8
click at [48, 227] on span "Default" at bounding box center [45, 227] width 10 height 8
click at [76, 225] on span "Relative" at bounding box center [75, 227] width 11 height 8
click at [91, 226] on span "Absolute" at bounding box center [94, 227] width 13 height 8
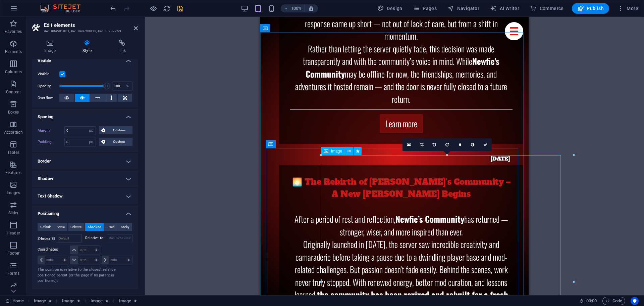
drag, startPoint x: 394, startPoint y: 171, endPoint x: 388, endPoint y: 211, distance: 40.3
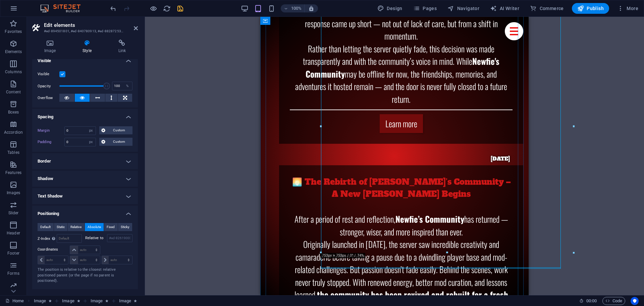
scroll to position [3047, 0]
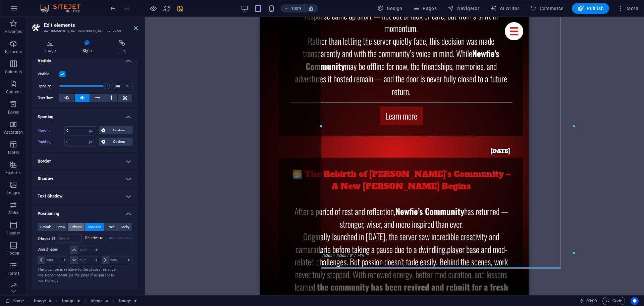
click at [78, 227] on span "Relative" at bounding box center [75, 227] width 11 height 8
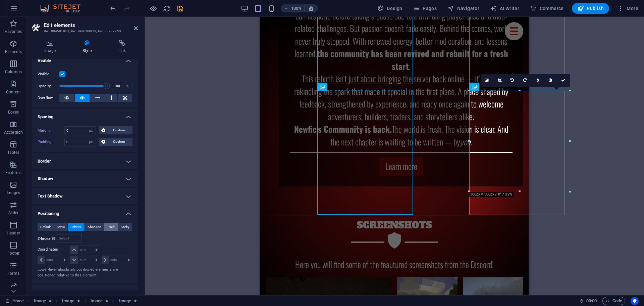
click at [107, 227] on span "Fixed" at bounding box center [111, 227] width 8 height 8
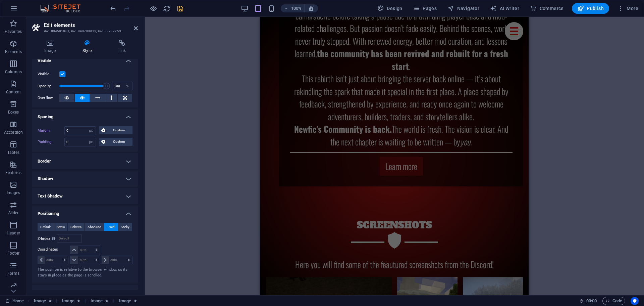
scroll to position [5593, 0]
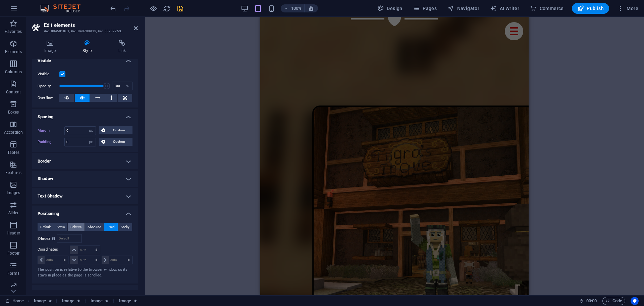
click at [75, 227] on span "Relative" at bounding box center [75, 227] width 11 height 8
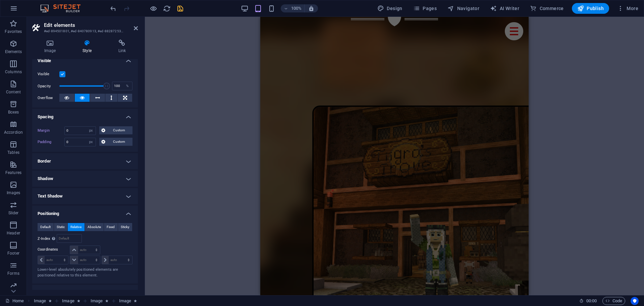
scroll to position [3280, 0]
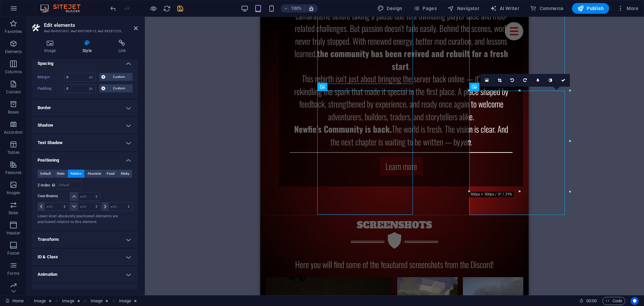
drag, startPoint x: 85, startPoint y: 211, endPoint x: 85, endPoint y: 231, distance: 20.1
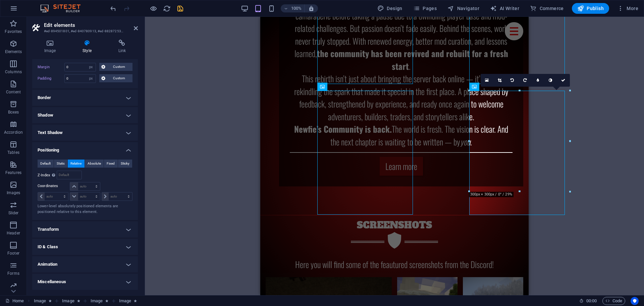
drag, startPoint x: 68, startPoint y: 235, endPoint x: 69, endPoint y: 249, distance: 13.4
click at [63, 232] on h4 "Transform" at bounding box center [85, 229] width 106 height 16
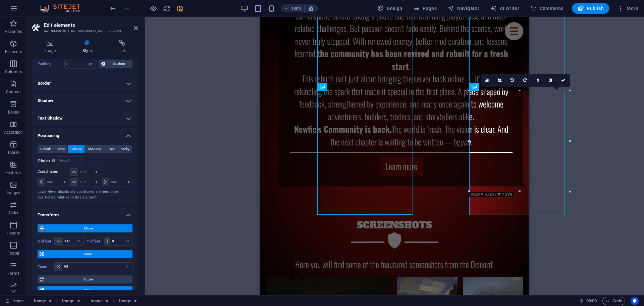
drag, startPoint x: 93, startPoint y: 228, endPoint x: 93, endPoint y: 242, distance: 14.1
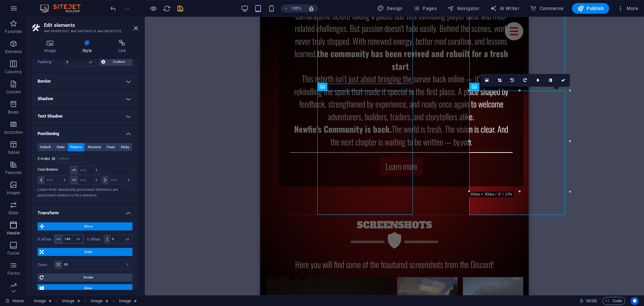
drag, startPoint x: 72, startPoint y: 236, endPoint x: 12, endPoint y: 233, distance: 60.2
click at [12, 233] on section "Favorites Elements Columns Content Boxes Accordion Tables Features Images Slide…" at bounding box center [322, 156] width 644 height 278
type input "9"
type input "0"
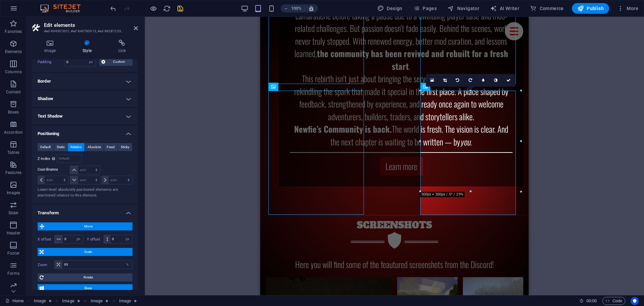
drag, startPoint x: 207, startPoint y: 205, endPoint x: 218, endPoint y: 197, distance: 13.6
drag, startPoint x: 218, startPoint y: 192, endPoint x: 225, endPoint y: 139, distance: 53.2
click at [225, 140] on div "H2 Container Container Container Image Preset Container Social Media Icons Bann…" at bounding box center [394, 156] width 499 height 278
click at [559, 198] on div "H2 Container Container Container Image Preset Container Social Media Icons Bann…" at bounding box center [394, 156] width 499 height 278
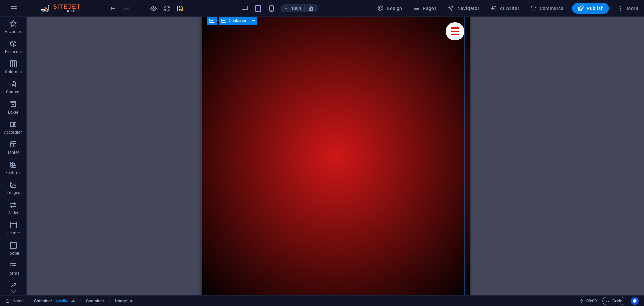
scroll to position [4264, 0]
drag, startPoint x: 159, startPoint y: 193, endPoint x: 172, endPoint y: 217, distance: 27.5
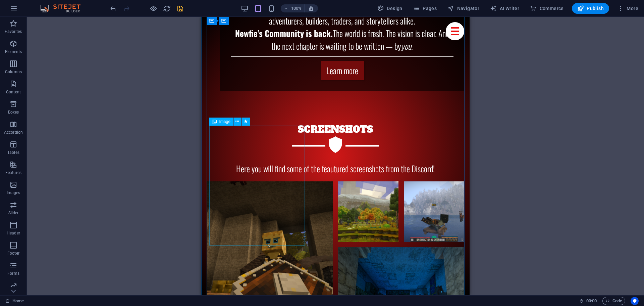
scroll to position [3376, 0]
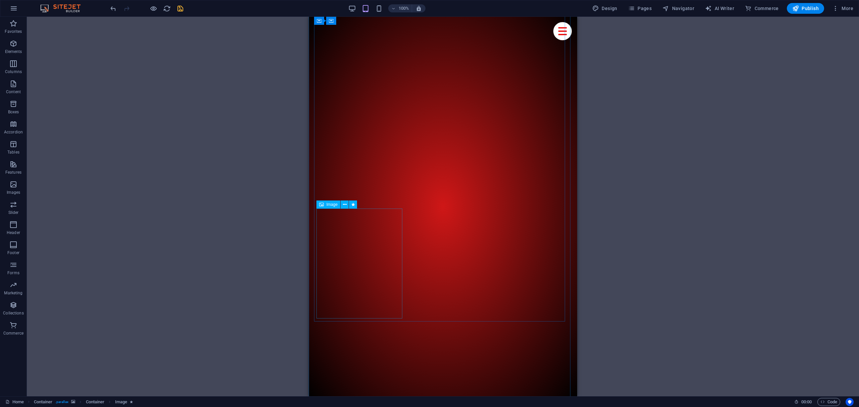
scroll to position [4776, 0]
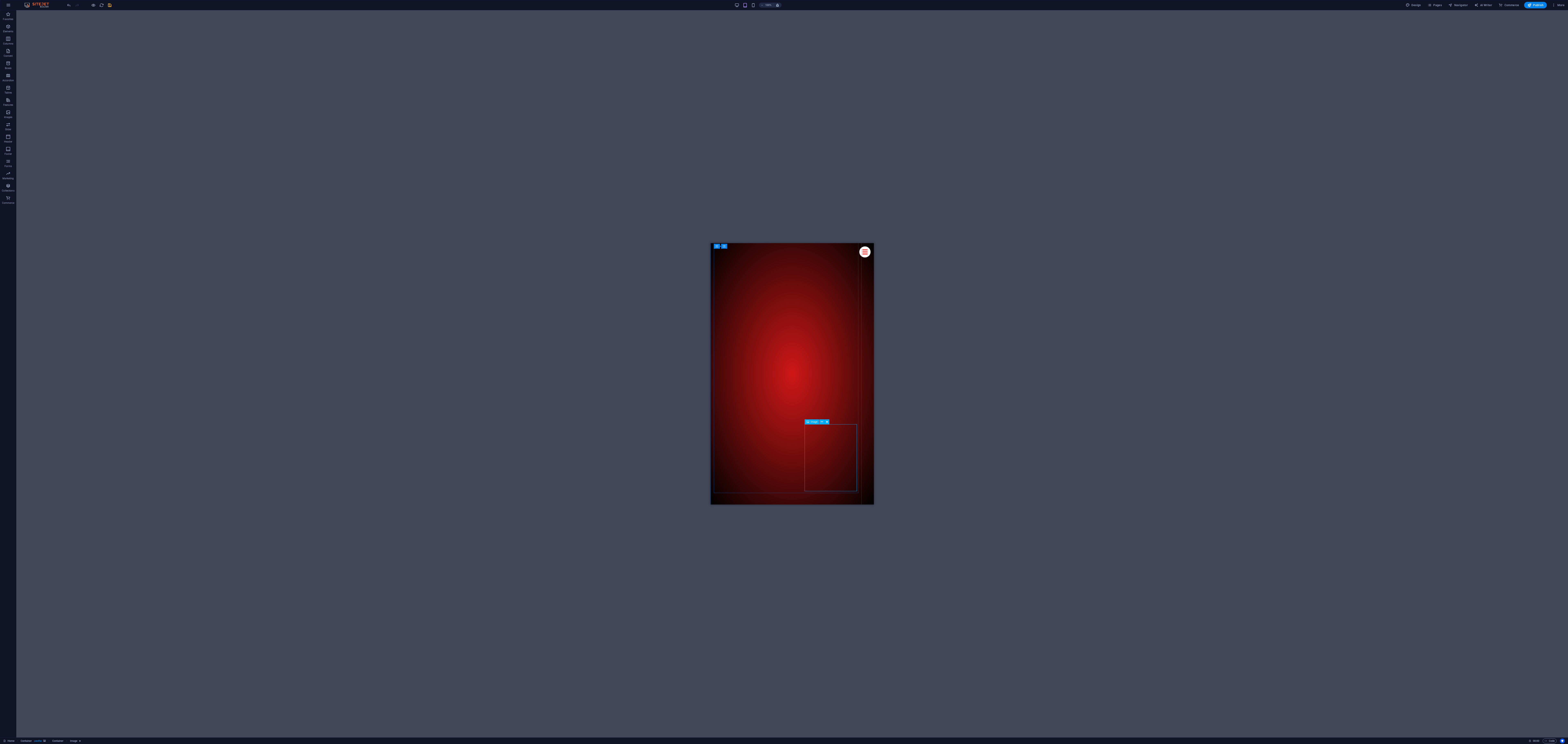
scroll to position [2863, 0]
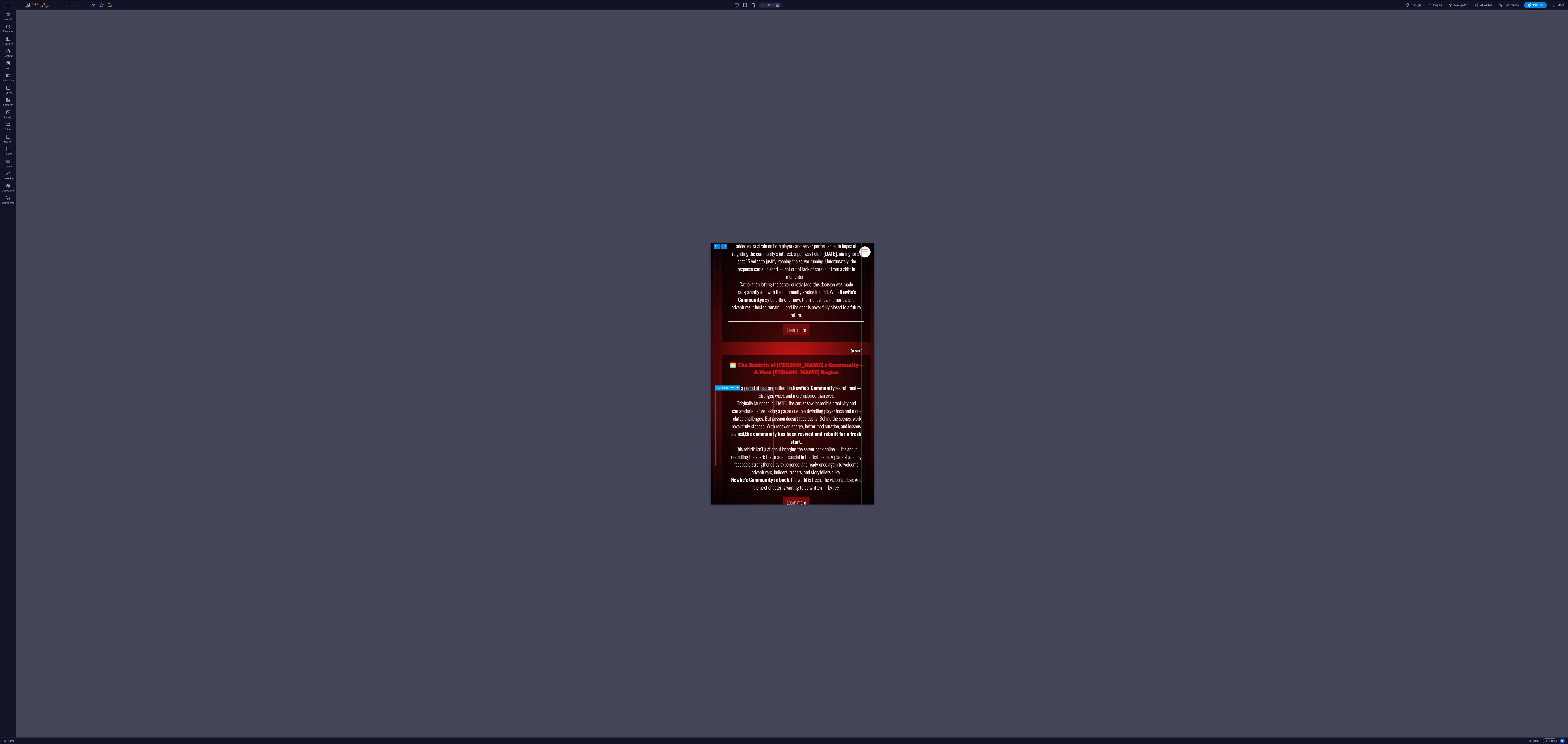
scroll to position [1992, 0]
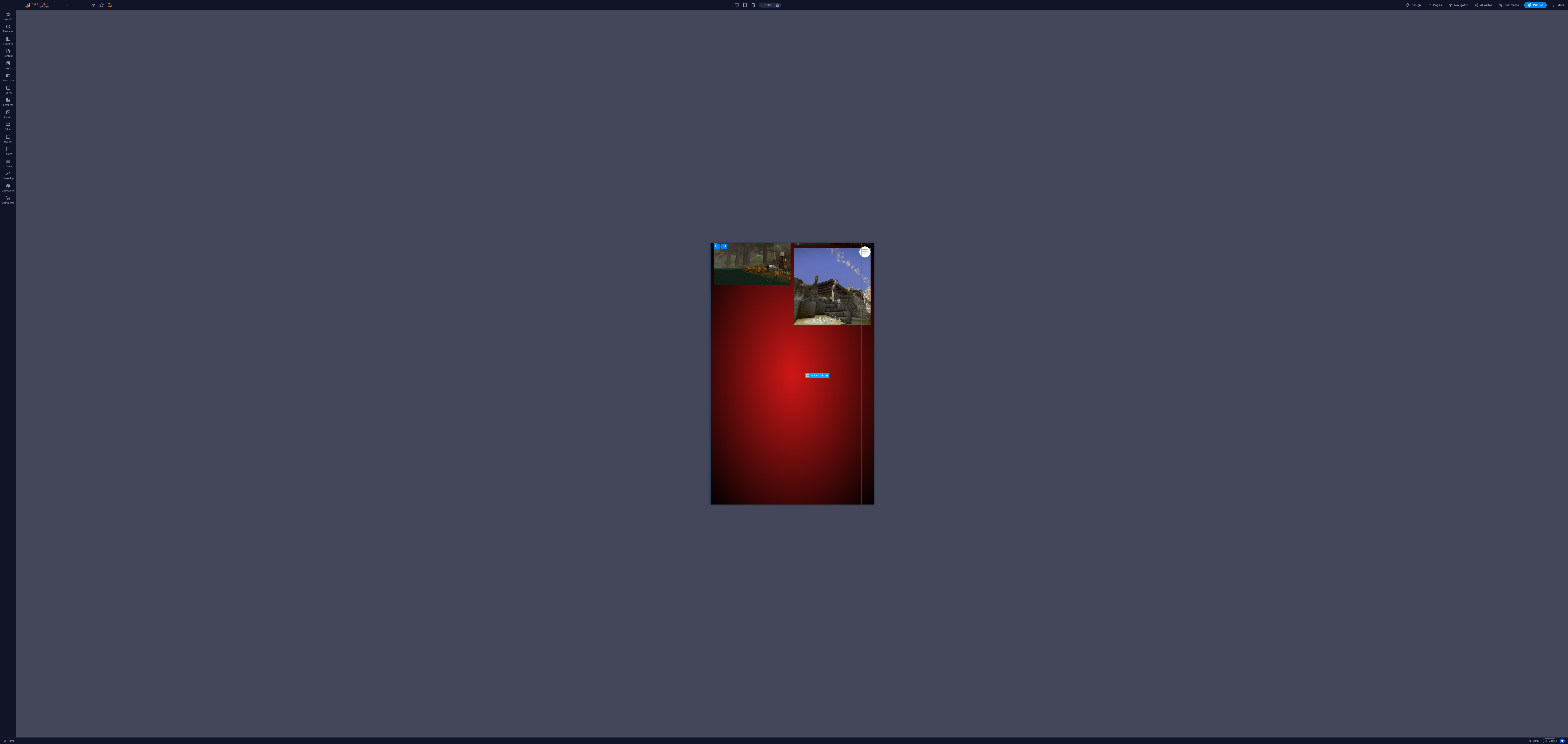
scroll to position [2590, 0]
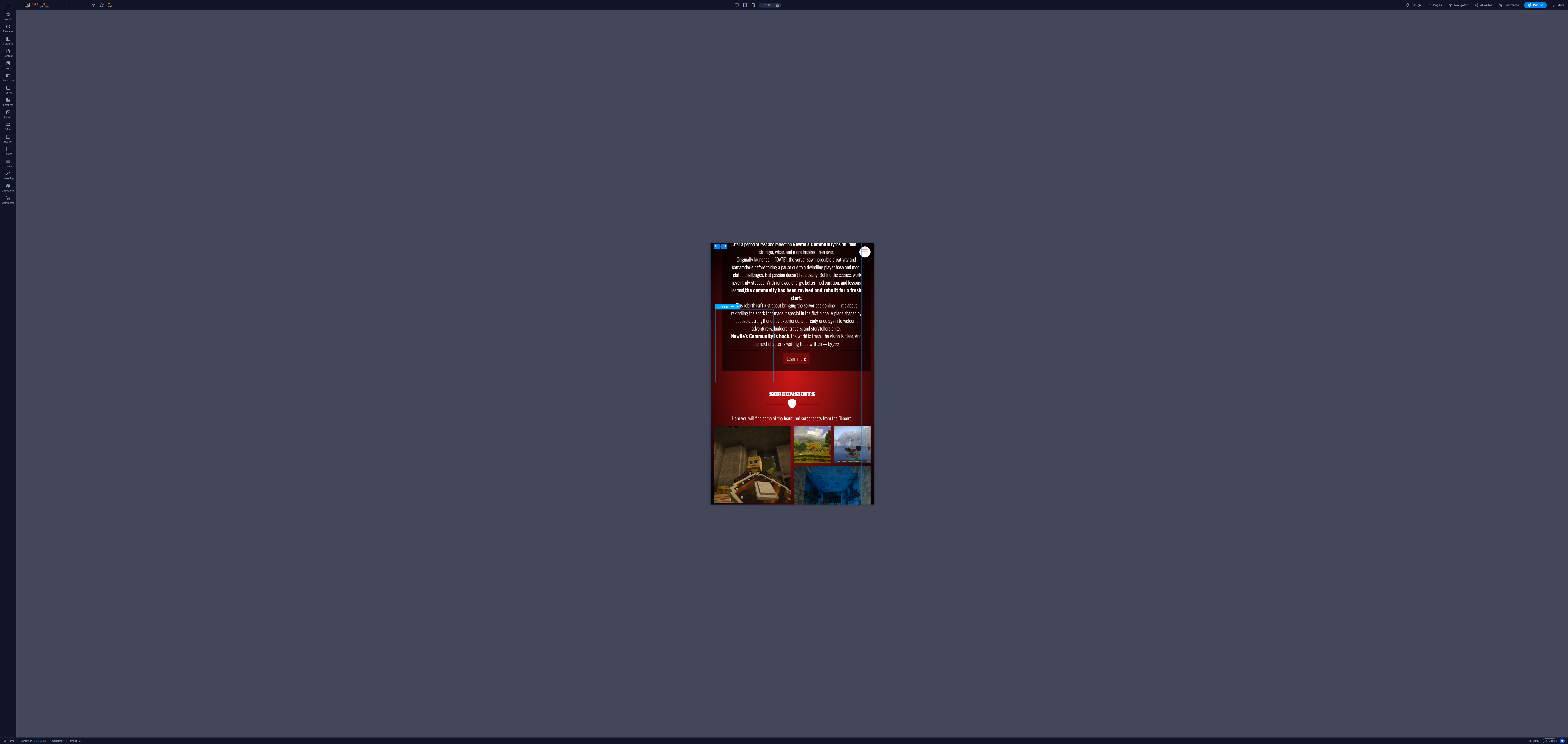
scroll to position [2100, 0]
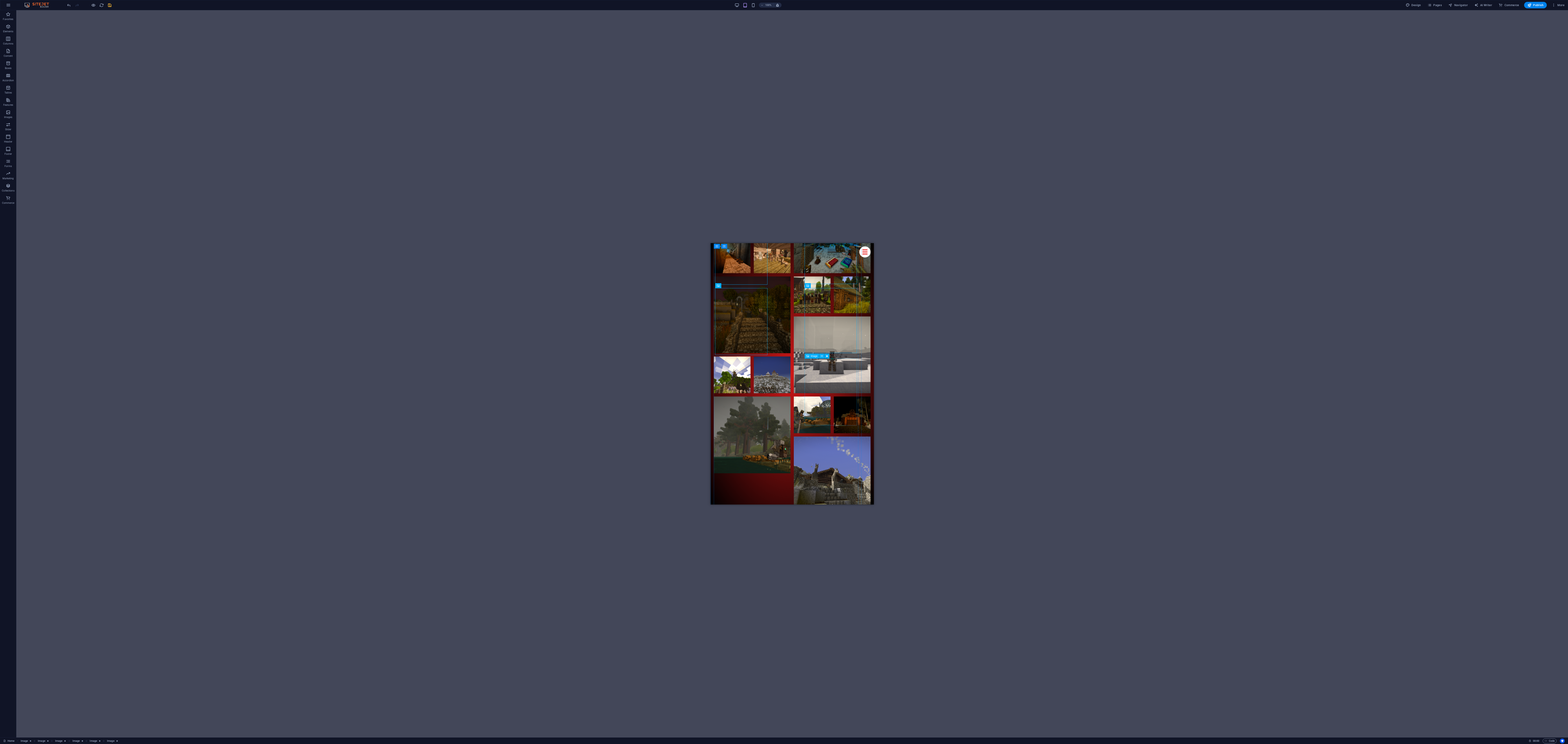
scroll to position [2400, 0]
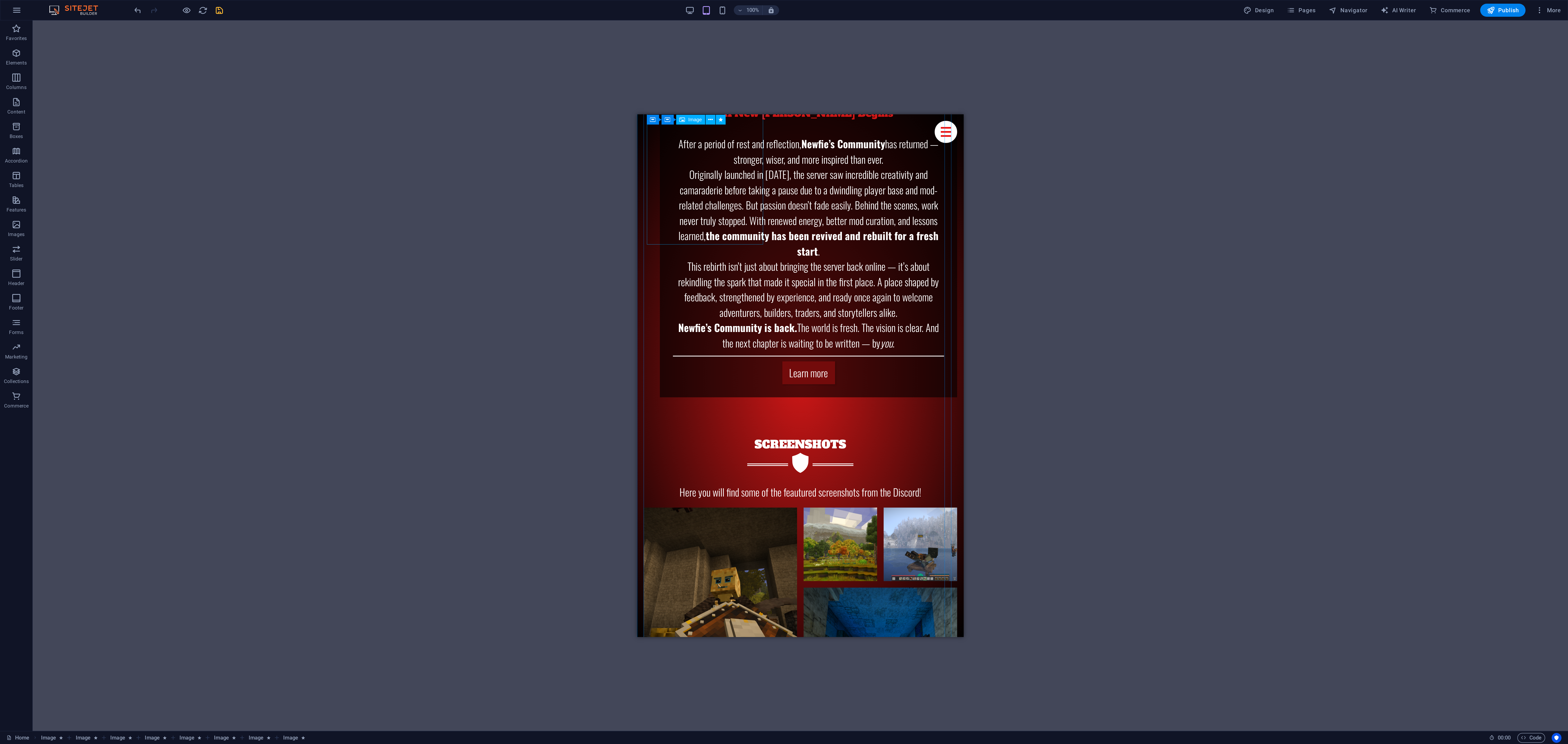
scroll to position [2100, 0]
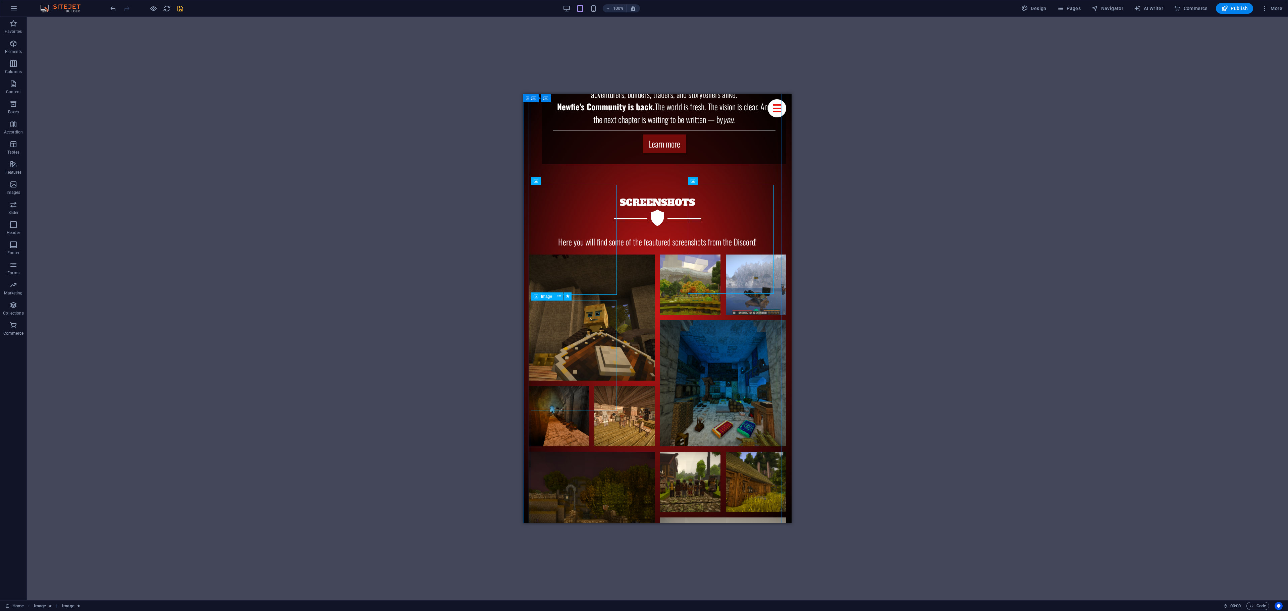
scroll to position [3657, 0]
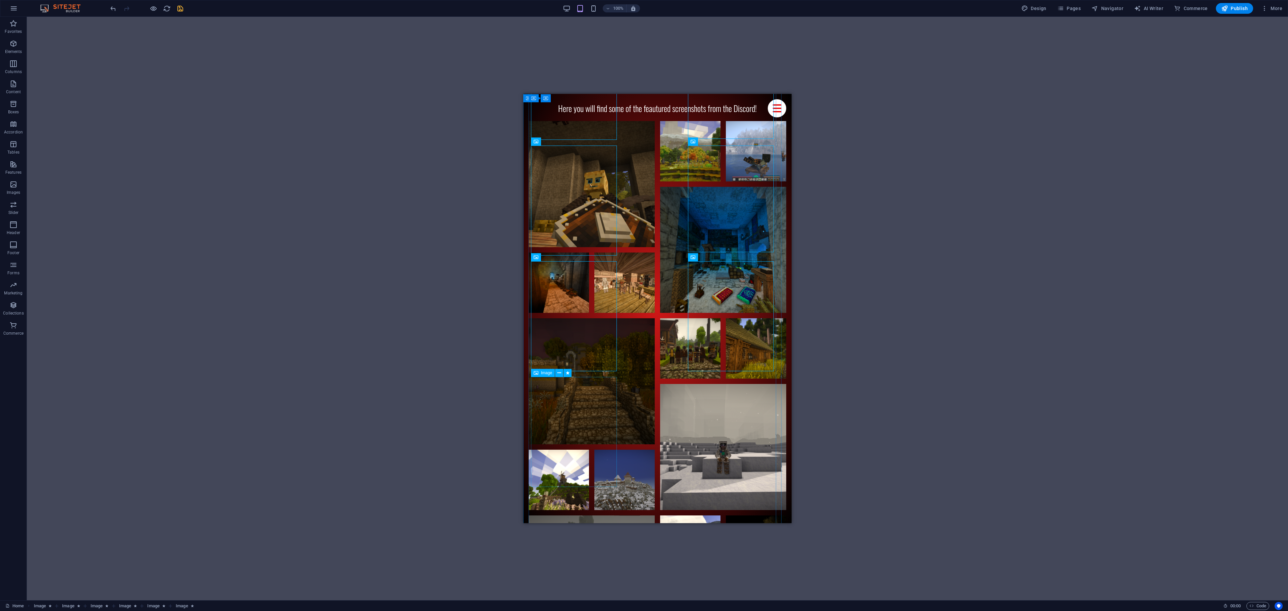
scroll to position [3769, 0]
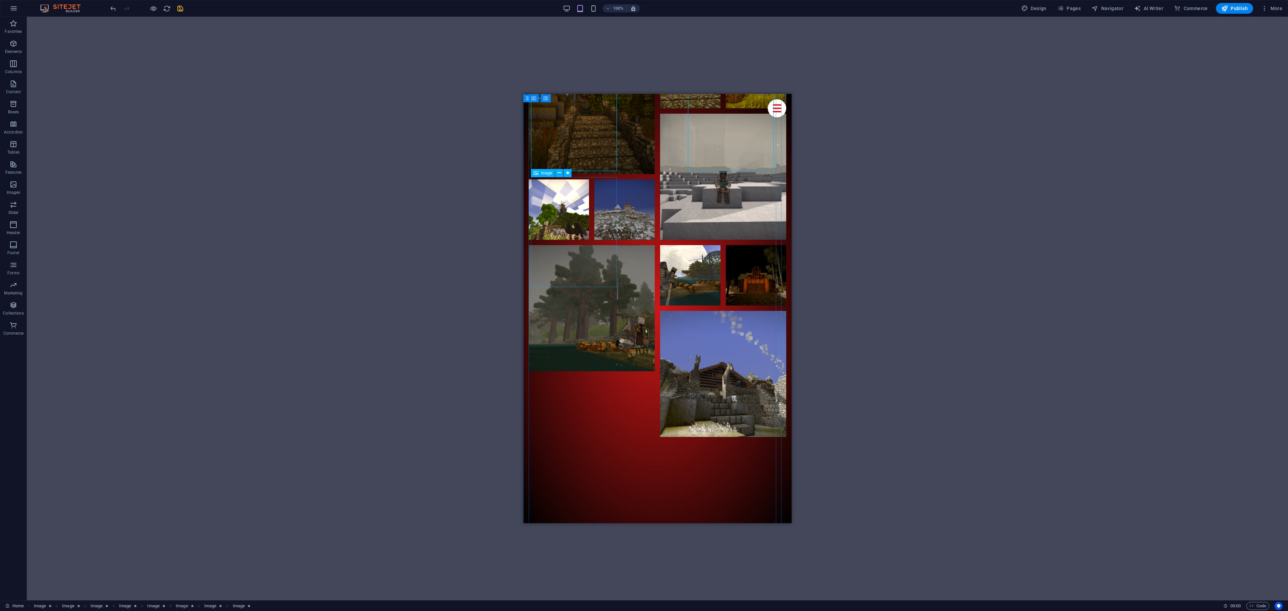
scroll to position [4126, 0]
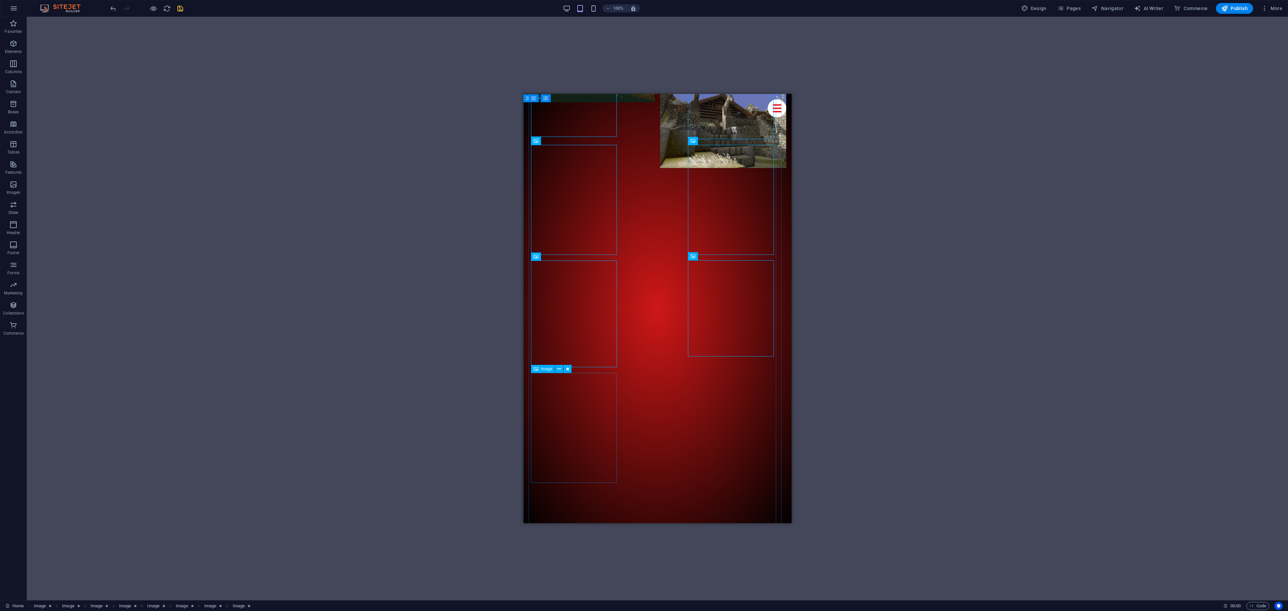
scroll to position [4440, 0]
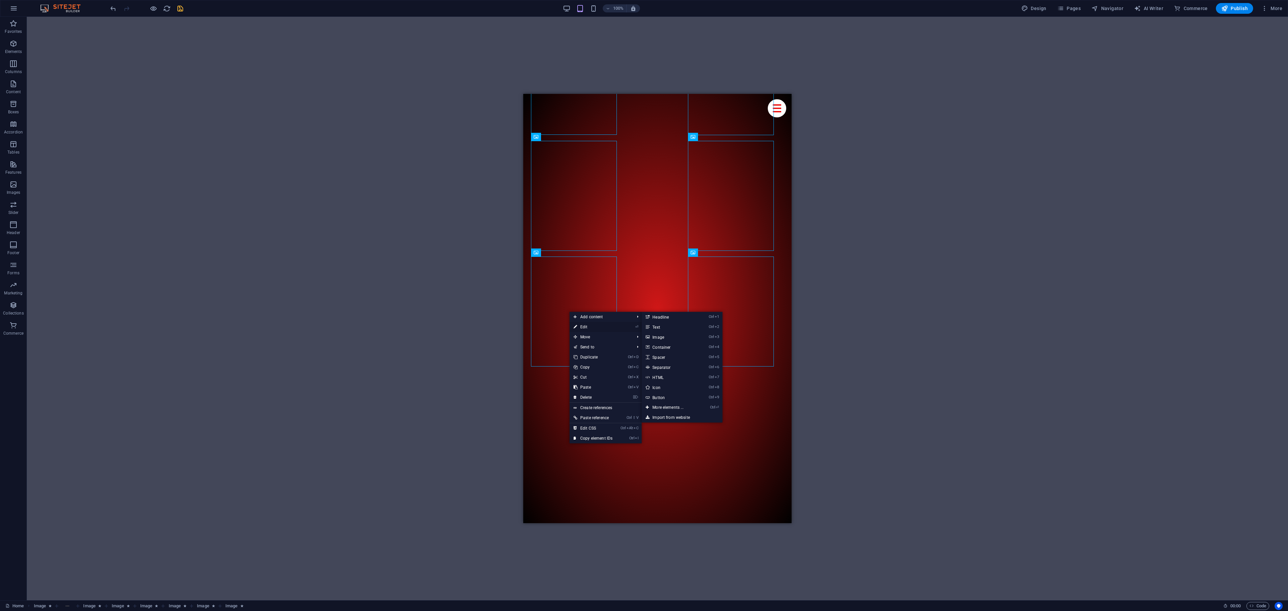
click at [582, 323] on link "⏎ Edit" at bounding box center [593, 327] width 47 height 10
select select "px"
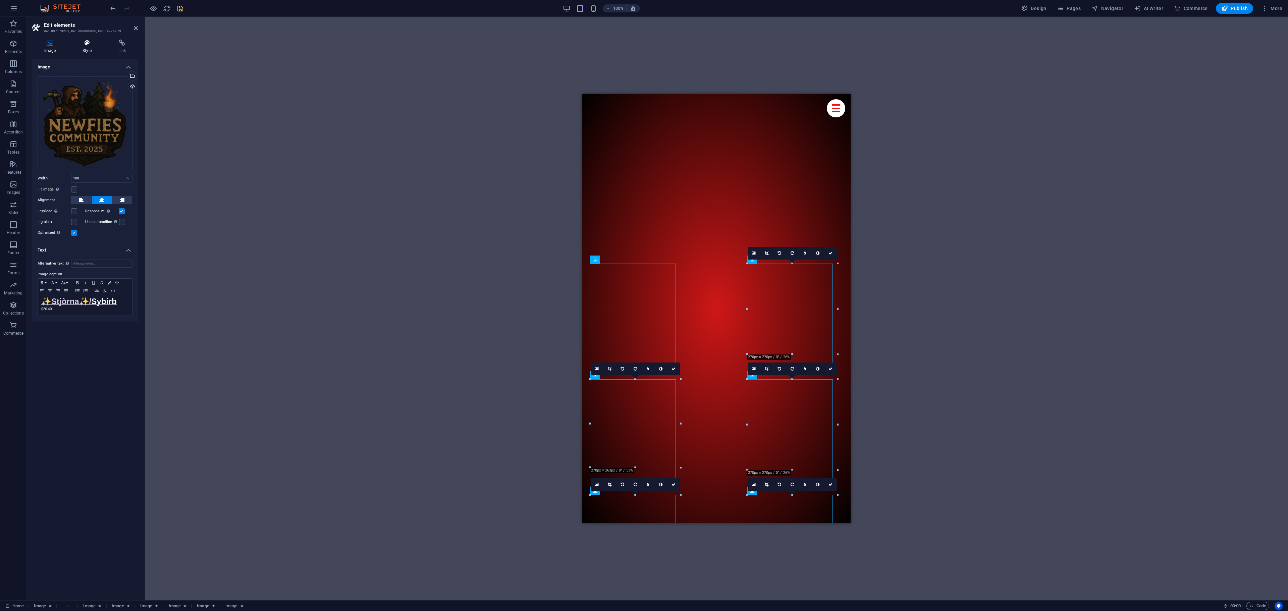
click at [86, 52] on h4 "Style" at bounding box center [88, 47] width 36 height 14
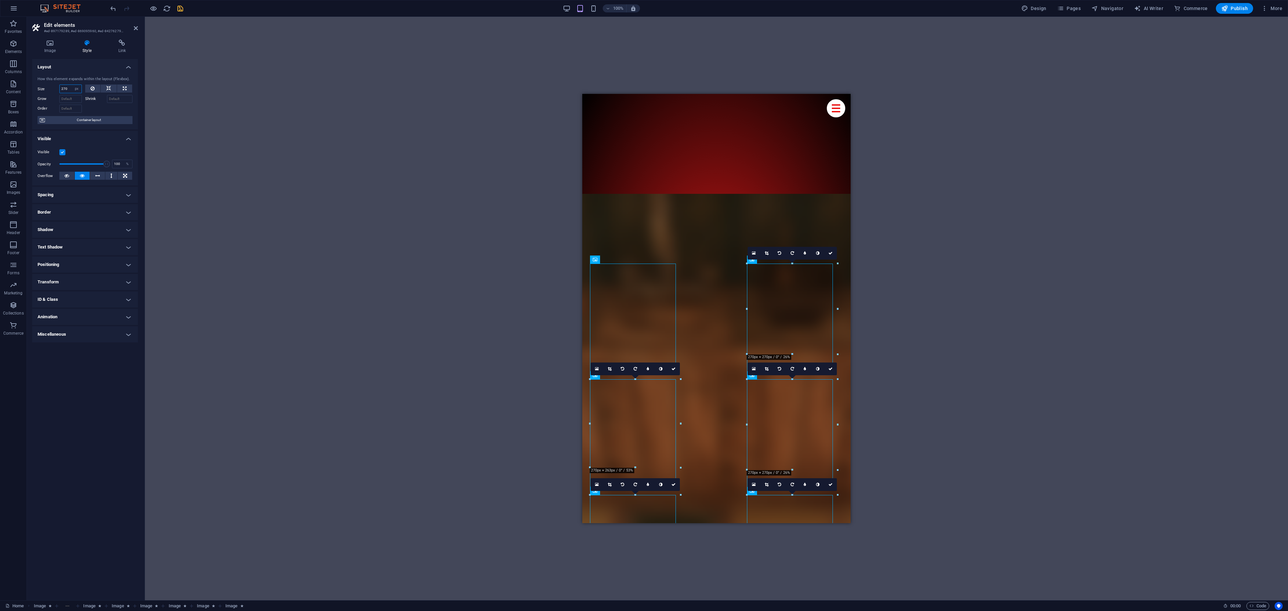
drag, startPoint x: 69, startPoint y: 89, endPoint x: 134, endPoint y: 83, distance: 65.4
click at [72, 89] on div "270 Default auto px % 1/1 1/2 1/3 1/4 1/5 1/6 1/7 1/8 1/9 1/10" at bounding box center [70, 89] width 22 height 9
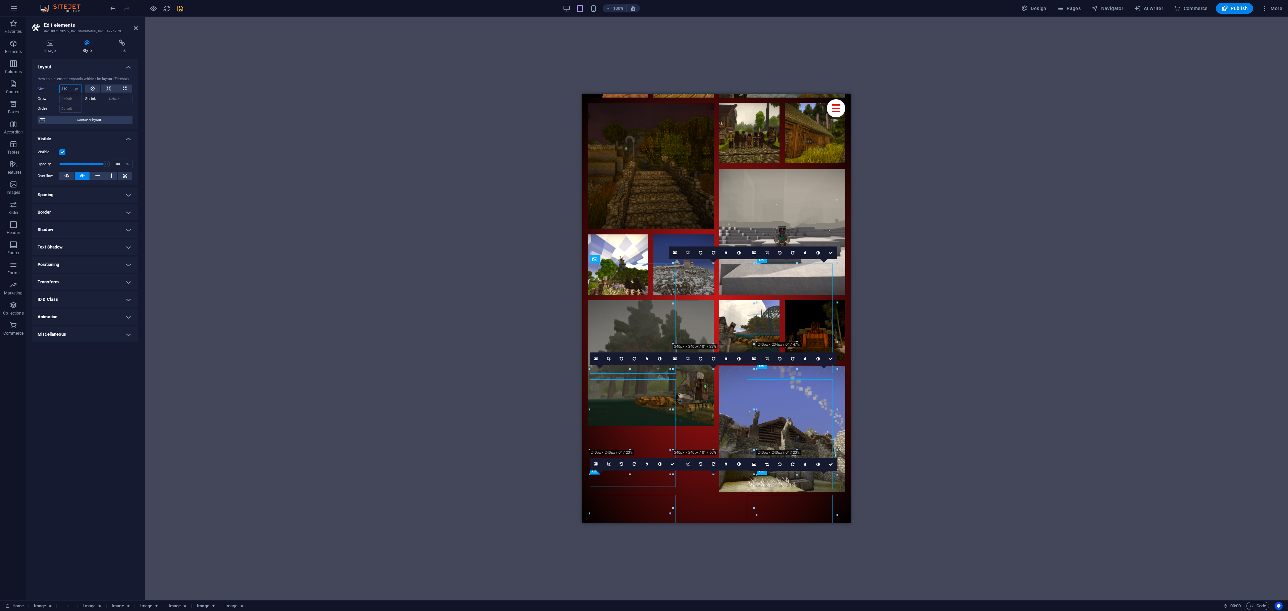
scroll to position [4413, 0]
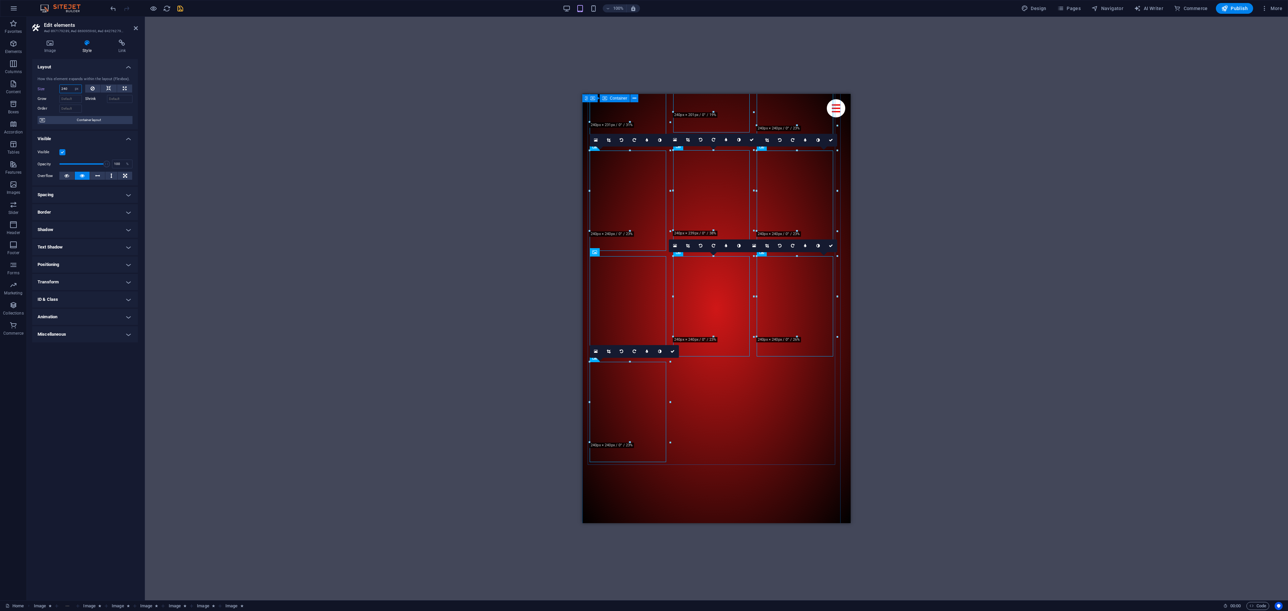
type input "240"
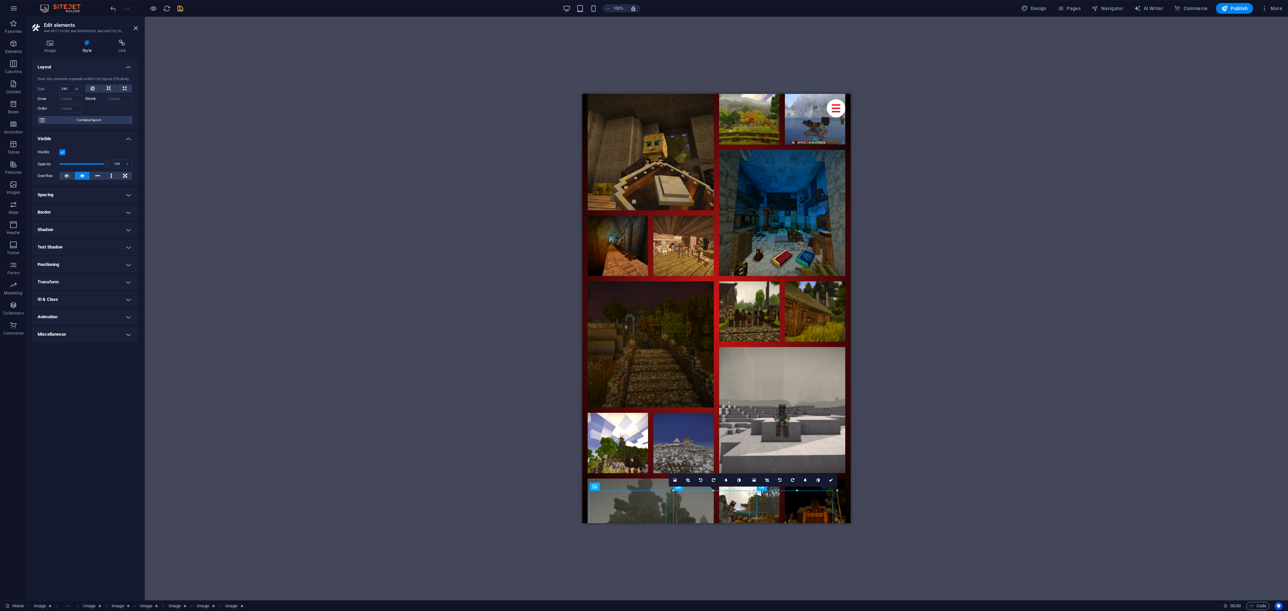
scroll to position [3825, 0]
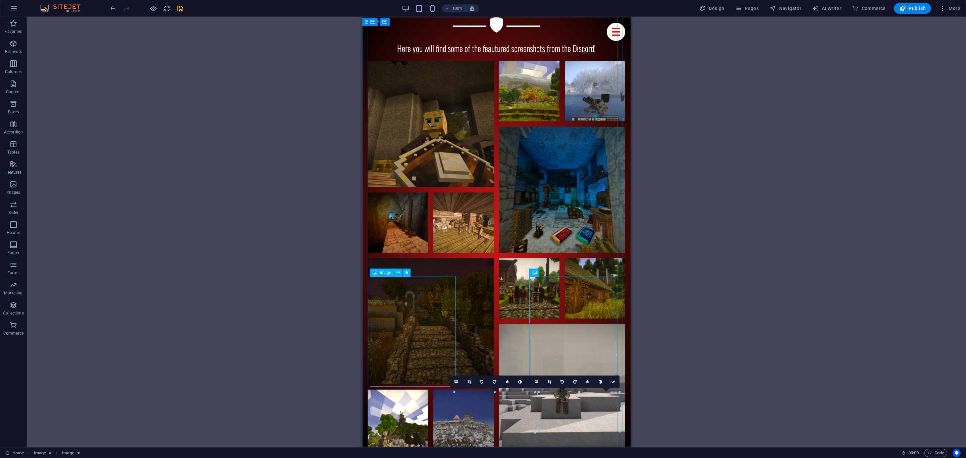
scroll to position [3758, 0]
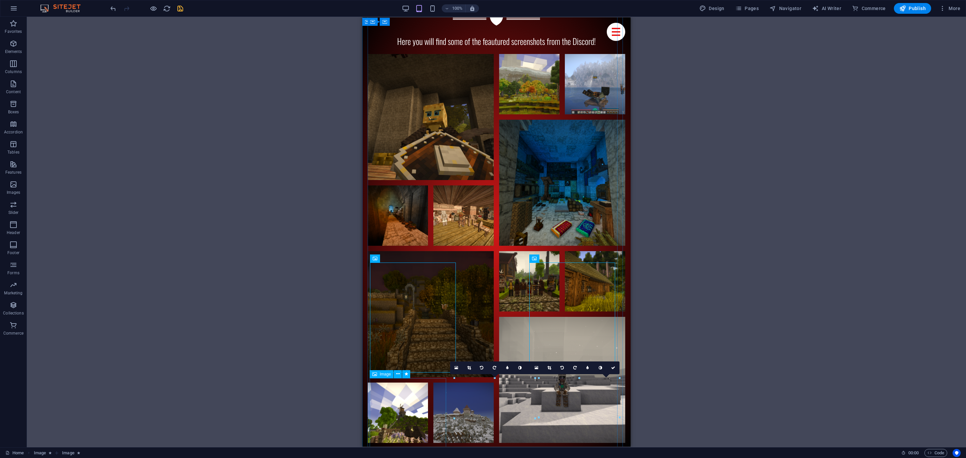
select select "px"
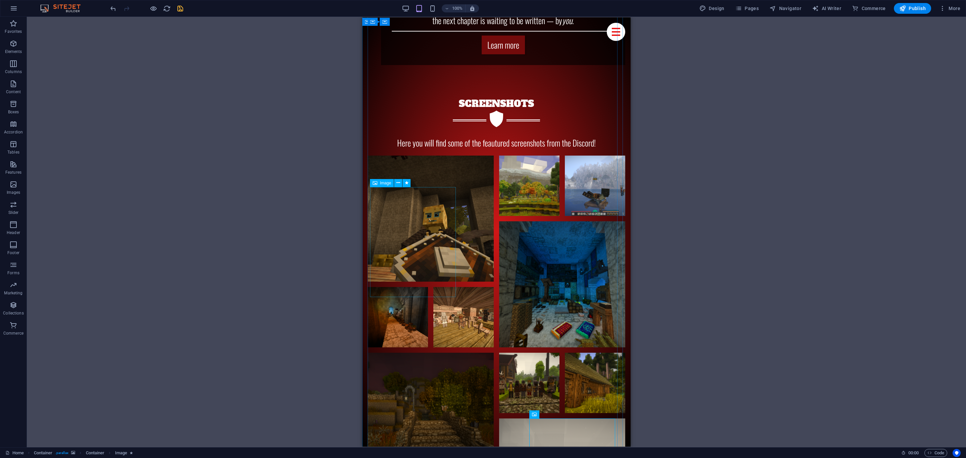
scroll to position [3674, 0]
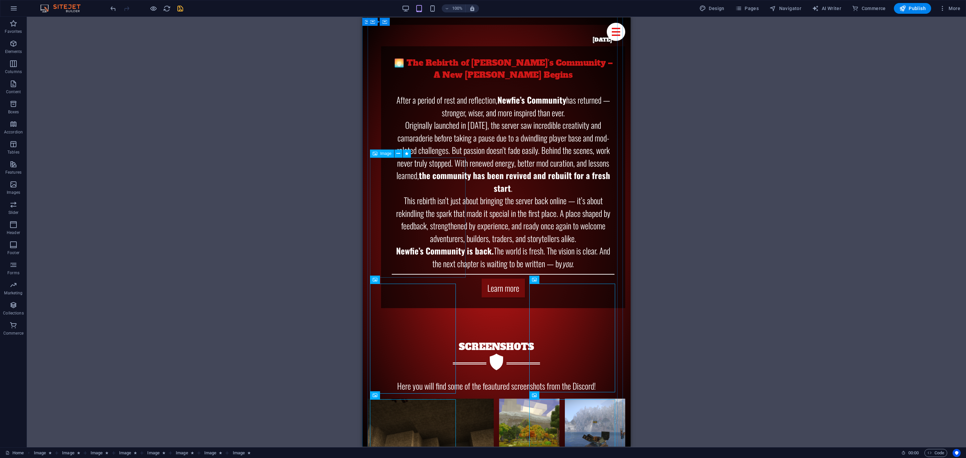
scroll to position [3389, 0]
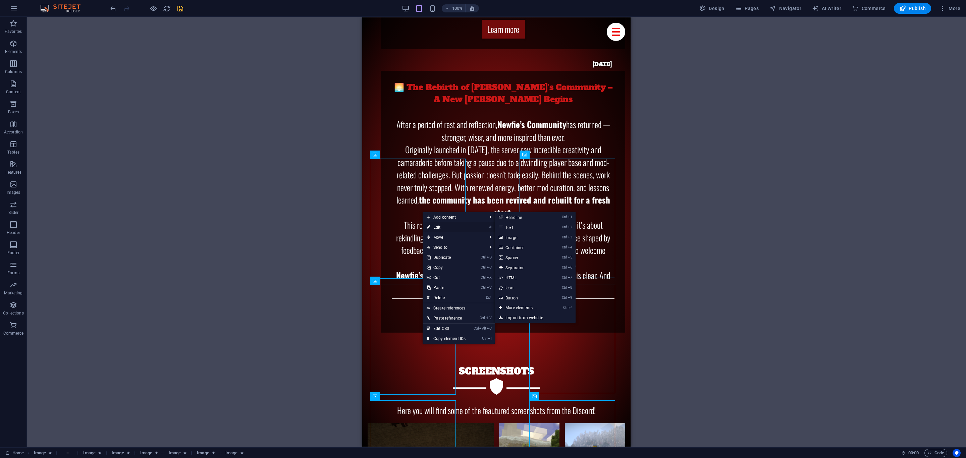
click at [441, 226] on link "⏎ Edit" at bounding box center [446, 227] width 47 height 10
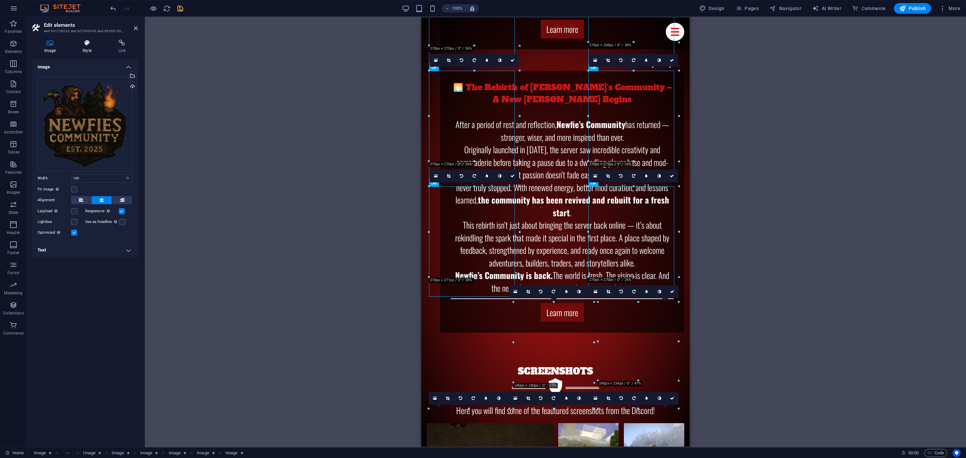
select select "px"
click at [83, 41] on icon at bounding box center [86, 43] width 33 height 7
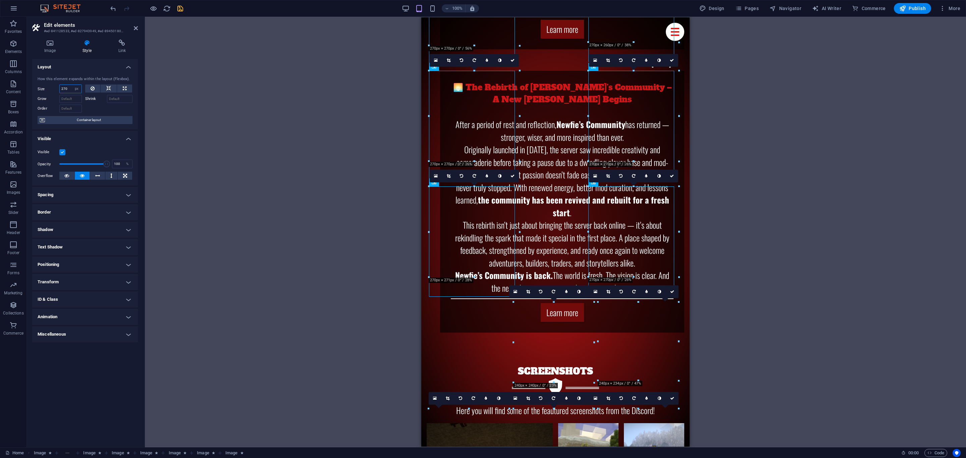
scroll to position [3834, 0]
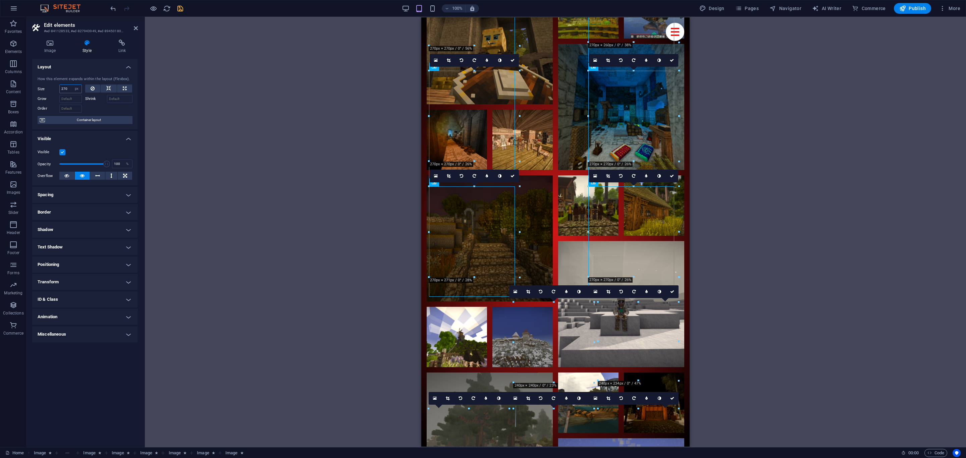
drag, startPoint x: 70, startPoint y: 88, endPoint x: 64, endPoint y: 91, distance: 6.0
click at [64, 91] on input "270" at bounding box center [71, 89] width 22 height 8
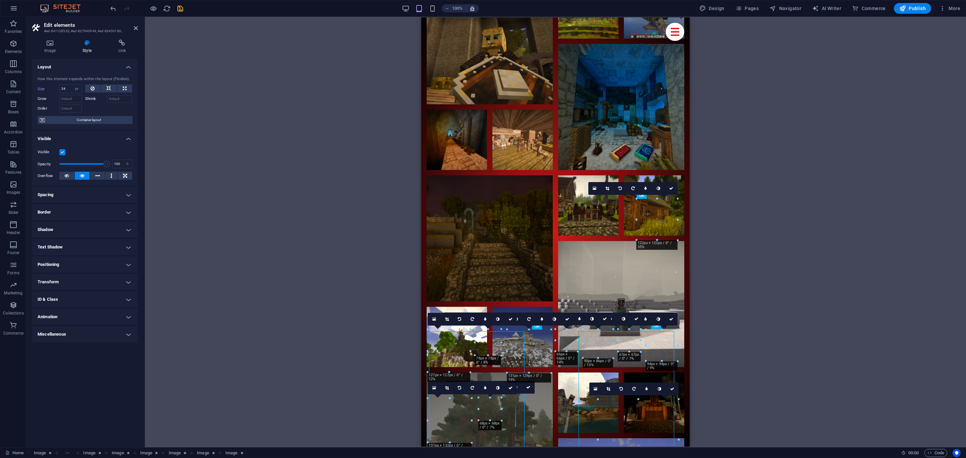
scroll to position [3216, 0]
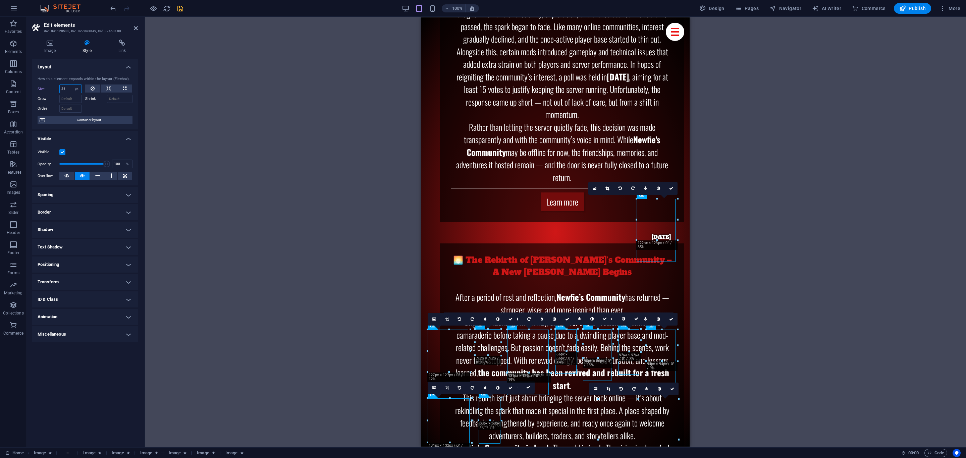
click at [69, 87] on input "24" at bounding box center [71, 89] width 22 height 8
type input "240"
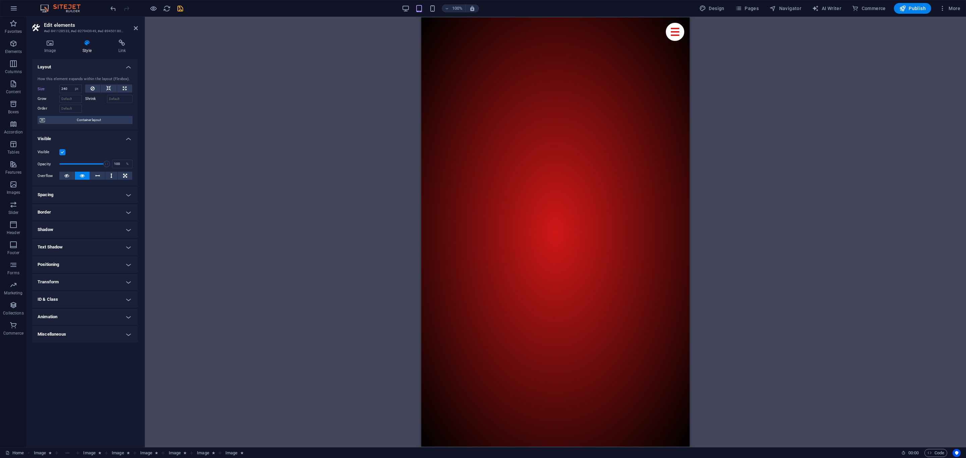
scroll to position [4648, 0]
select select "px"
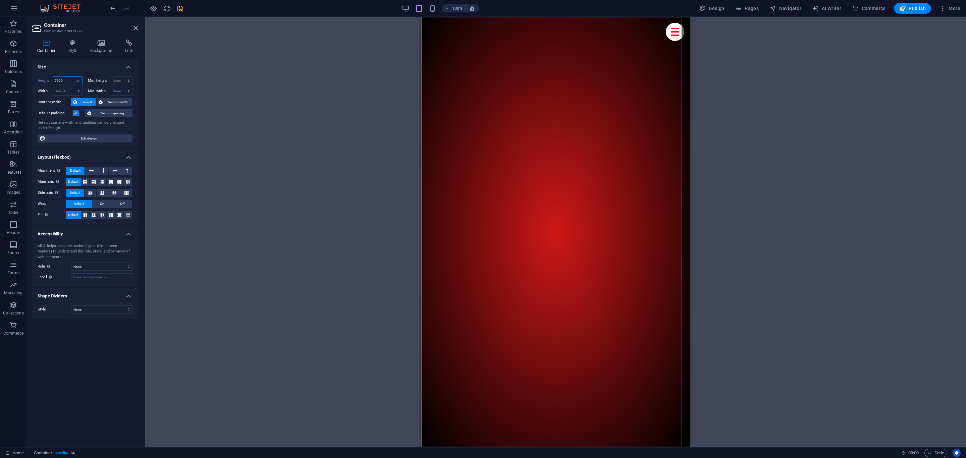
drag, startPoint x: 65, startPoint y: 83, endPoint x: 54, endPoint y: 86, distance: 11.5
click at [54, 86] on div "Height 7600 Default px rem % vh vw" at bounding box center [62, 81] width 48 height 10
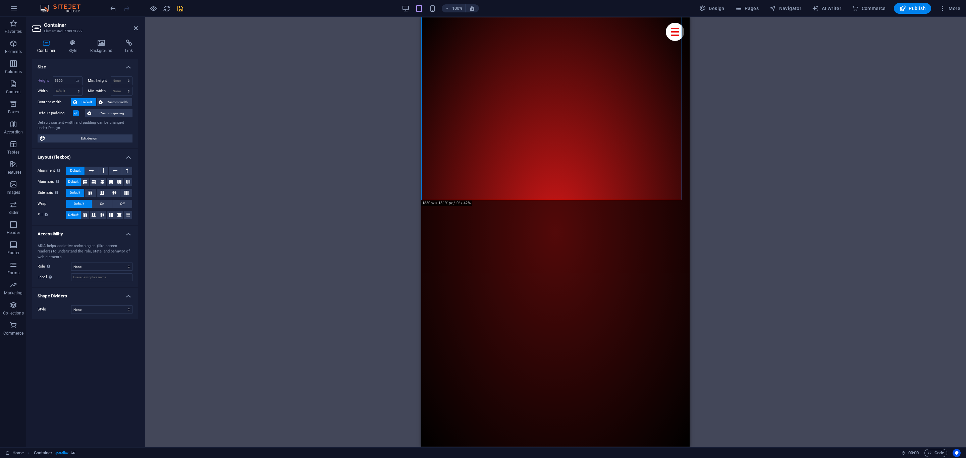
drag, startPoint x: 284, startPoint y: 187, endPoint x: 346, endPoint y: 128, distance: 86.4
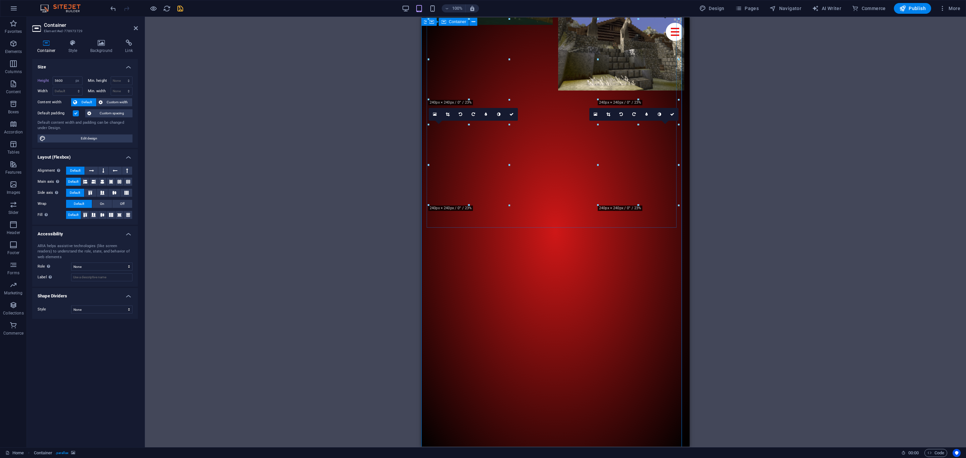
scroll to position [4262, 0]
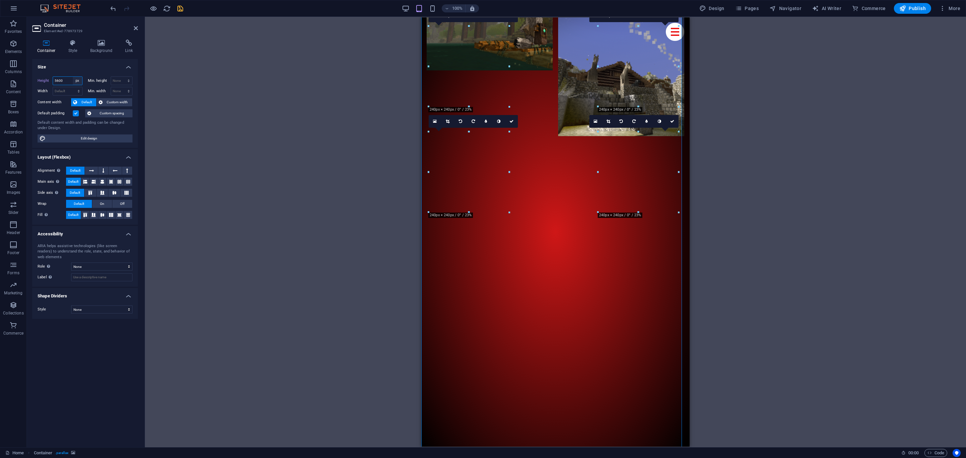
drag, startPoint x: 57, startPoint y: 80, endPoint x: 72, endPoint y: 82, distance: 14.5
click at [71, 83] on input "5600" at bounding box center [67, 81] width 29 height 8
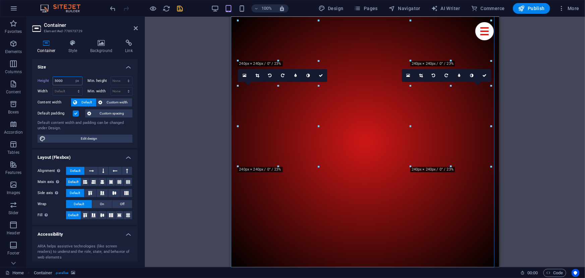
drag, startPoint x: 55, startPoint y: 80, endPoint x: 116, endPoint y: 75, distance: 61.2
click at [110, 78] on div "Height 5000 Default px rem % vh vw Min. height None px rem % vh vw" at bounding box center [85, 81] width 95 height 10
type input "5"
drag, startPoint x: 203, startPoint y: 145, endPoint x: 131, endPoint y: 132, distance: 72.8
click at [57, 81] on input "4500" at bounding box center [67, 81] width 29 height 8
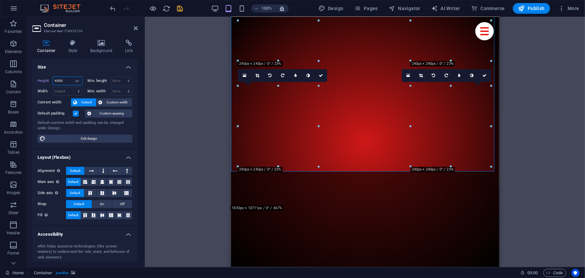
click at [58, 80] on input "4500" at bounding box center [67, 81] width 29 height 8
click at [58, 81] on input "4500" at bounding box center [67, 81] width 29 height 8
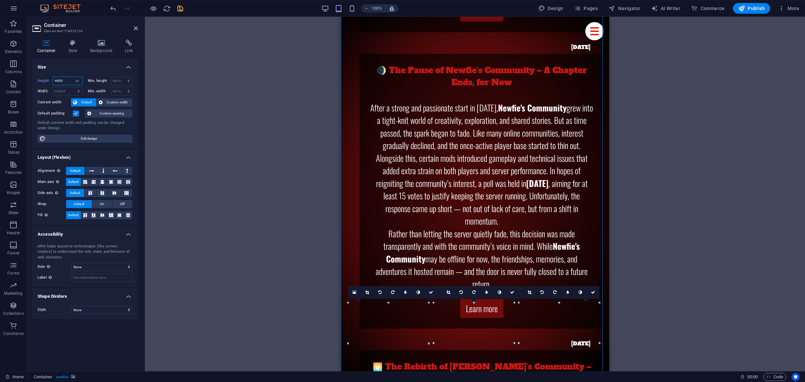
scroll to position [2906, 0]
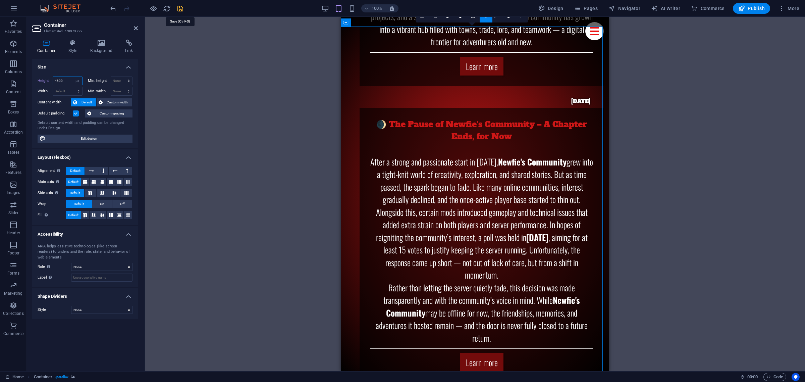
type input "4600"
click at [183, 8] on icon "save" at bounding box center [180, 9] width 8 height 8
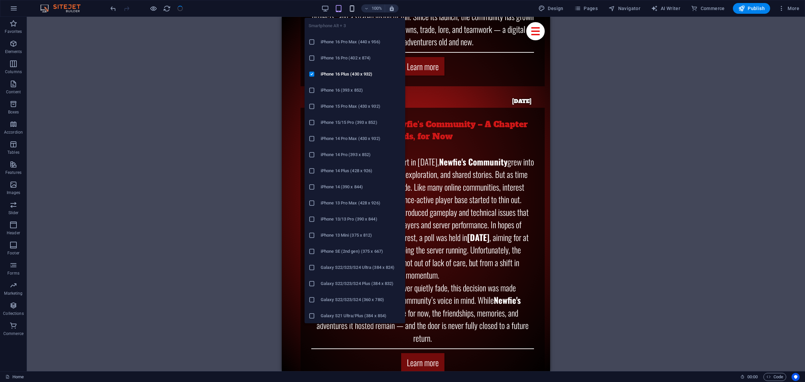
click at [352, 9] on icon "button" at bounding box center [352, 9] width 8 height 8
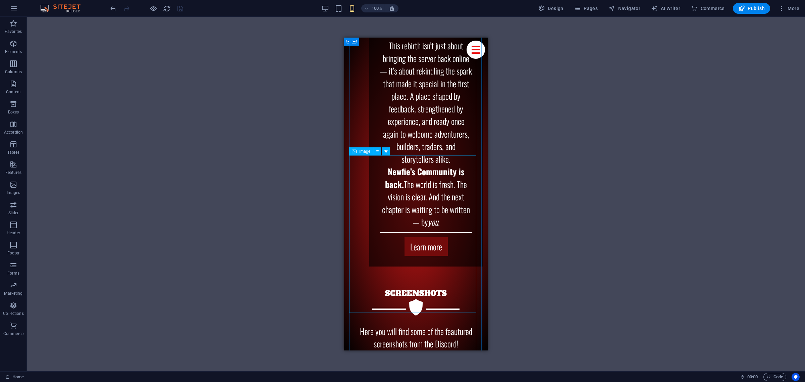
select select "px"
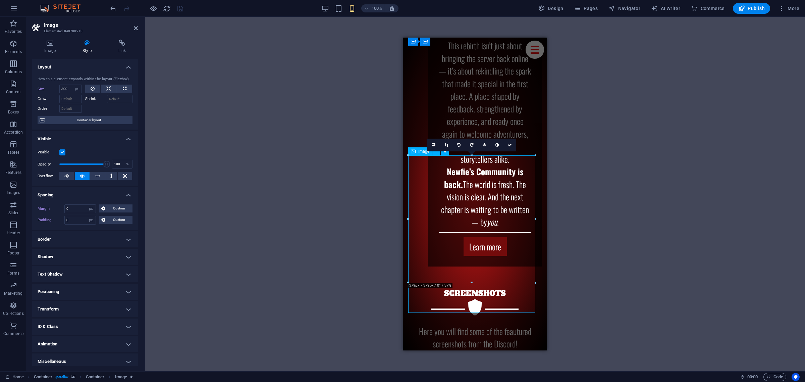
type input "100"
select select "%"
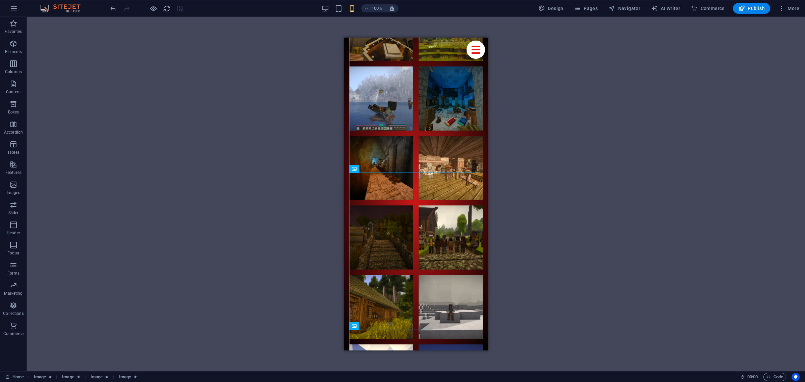
scroll to position [4029, 0]
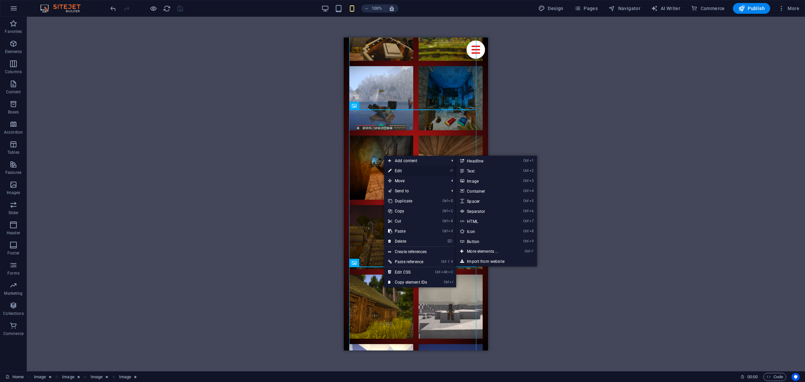
click at [402, 171] on link "⏎ Edit" at bounding box center [407, 171] width 47 height 10
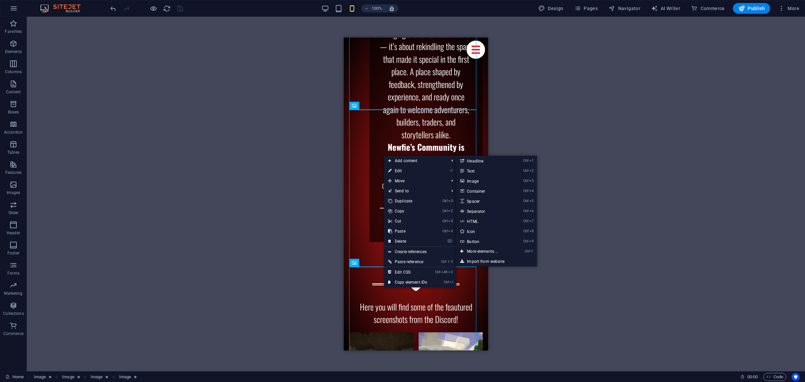
select select "%"
select select "px"
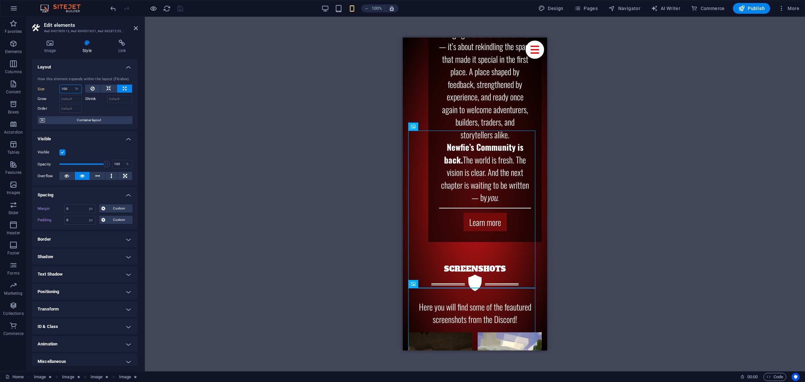
drag, startPoint x: 69, startPoint y: 88, endPoint x: 61, endPoint y: 88, distance: 8.4
click at [61, 88] on input "100" at bounding box center [71, 89] width 22 height 8
click at [78, 88] on select "Default auto px % 1/1 1/2 1/3 1/4 1/5 1/6 1/7 1/8 1/9 1/10" at bounding box center [76, 89] width 9 height 8
select select "px"
click at [72, 85] on select "Default auto px % 1/1 1/2 1/3 1/4 1/5 1/6 1/7 1/8 1/9 1/10" at bounding box center [76, 89] width 9 height 8
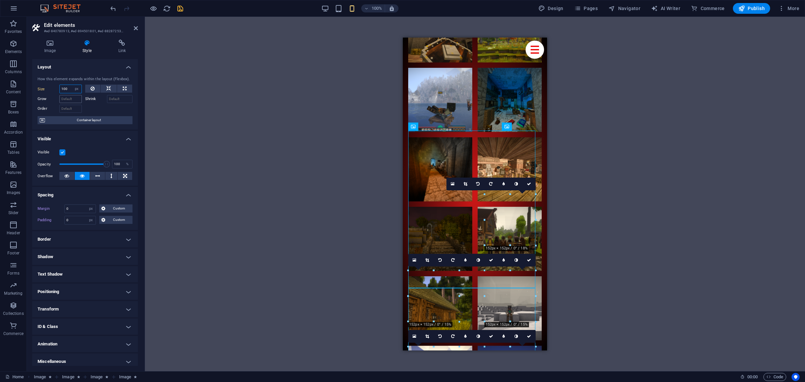
scroll to position [3726, 0]
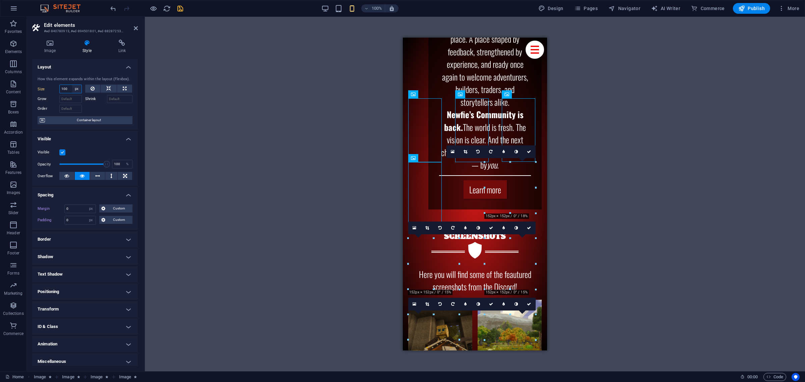
click at [72, 89] on select "Default auto px % 1/1 1/2 1/3 1/4 1/5 1/6 1/7 1/8 1/9 1/10" at bounding box center [76, 89] width 9 height 8
click at [69, 88] on input "100" at bounding box center [71, 89] width 22 height 8
drag, startPoint x: 69, startPoint y: 88, endPoint x: 13, endPoint y: 73, distance: 58.0
click at [13, 73] on section "Favorites Elements Columns Content Boxes Accordion Tables Features Images Slide…" at bounding box center [402, 194] width 805 height 354
type input "4"
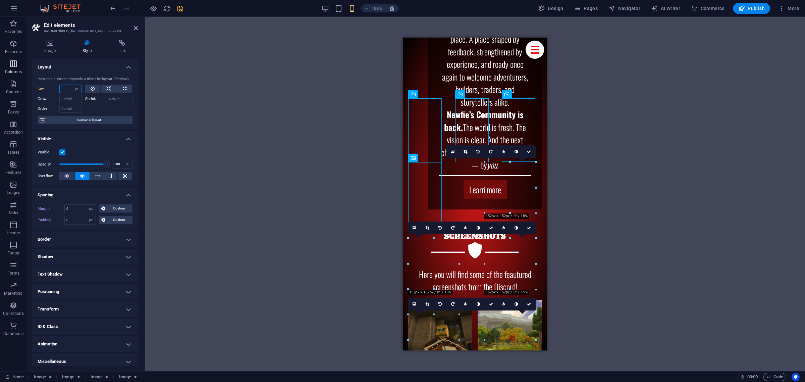
type input "5"
type input "1"
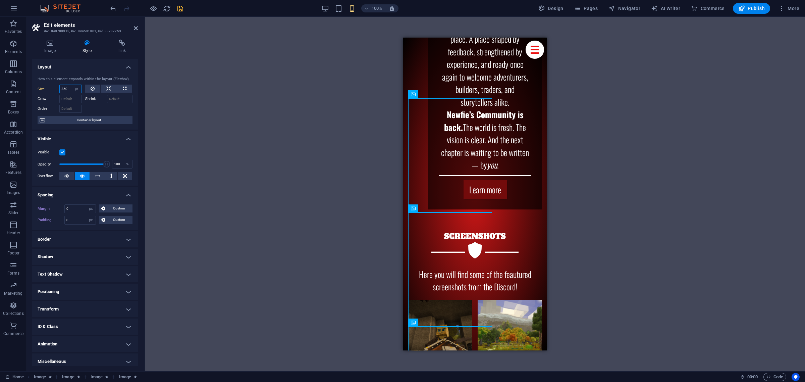
click at [65, 87] on input "250" at bounding box center [71, 89] width 22 height 8
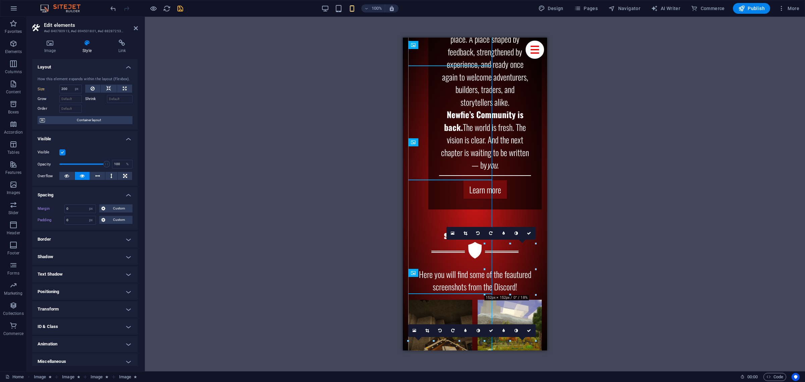
scroll to position [3971, 0]
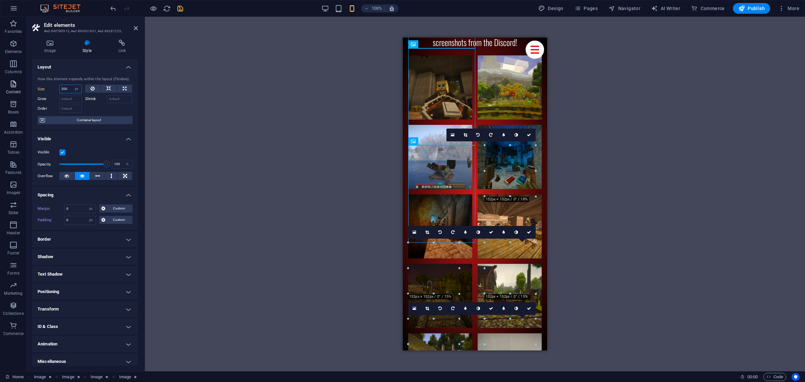
drag, startPoint x: 68, startPoint y: 90, endPoint x: 0, endPoint y: 82, distance: 68.2
click at [0, 82] on section "Favorites Elements Columns Content Boxes Accordion Tables Features Images Slide…" at bounding box center [402, 194] width 805 height 354
type input "180"
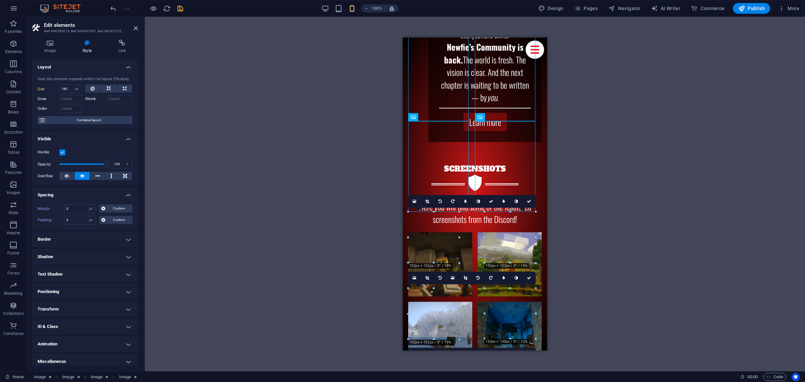
scroll to position [3794, 0]
click at [476, 274] on link at bounding box center [478, 277] width 13 height 13
select select "%"
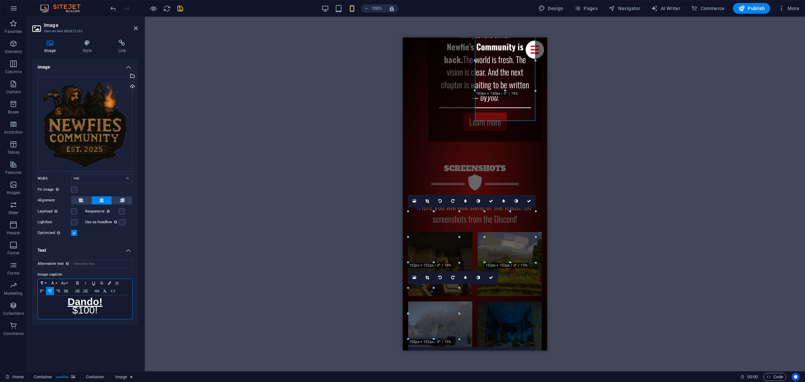
click at [80, 312] on span "$10" at bounding box center [80, 309] width 17 height 11
click at [79, 311] on span "$10" at bounding box center [80, 309] width 17 height 11
click at [75, 311] on span "$10" at bounding box center [80, 309] width 17 height 11
click at [95, 306] on span "0!" at bounding box center [93, 309] width 8 height 11
click at [103, 305] on p "Dando!" at bounding box center [85, 303] width 88 height 8
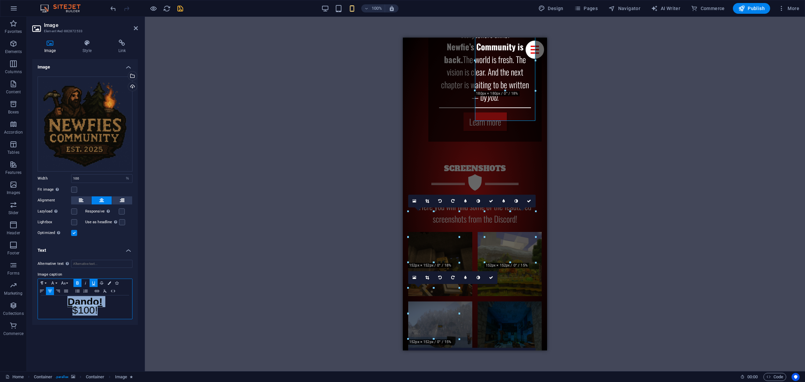
drag, startPoint x: 99, startPoint y: 311, endPoint x: 37, endPoint y: 297, distance: 63.5
click at [37, 297] on div "Alternative text The alternative text is used by devices that cannot display im…" at bounding box center [85, 289] width 106 height 70
click at [84, 312] on span "$10" at bounding box center [80, 309] width 17 height 11
click at [106, 309] on p "$10 0!" at bounding box center [85, 311] width 88 height 8
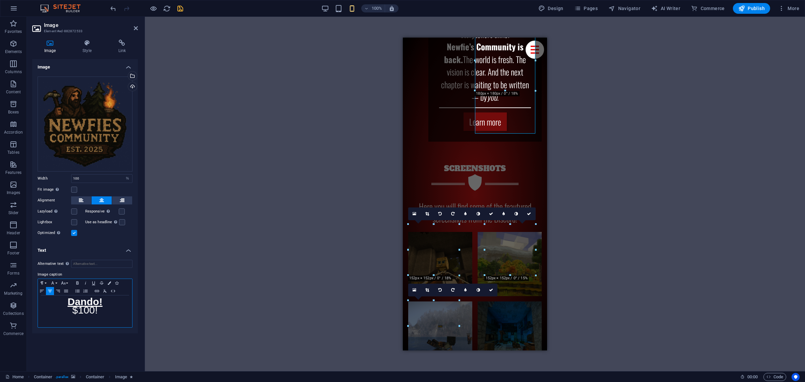
click at [78, 316] on div "Dando! $10 0! ​" at bounding box center [85, 311] width 94 height 32
click at [78, 319] on p "​" at bounding box center [85, 319] width 88 height 8
click at [82, 321] on p "​" at bounding box center [85, 319] width 88 height 8
click at [267, 268] on div "H2 Container Container Container Image Preset Container Social Media Icons Bann…" at bounding box center [475, 194] width 660 height 354
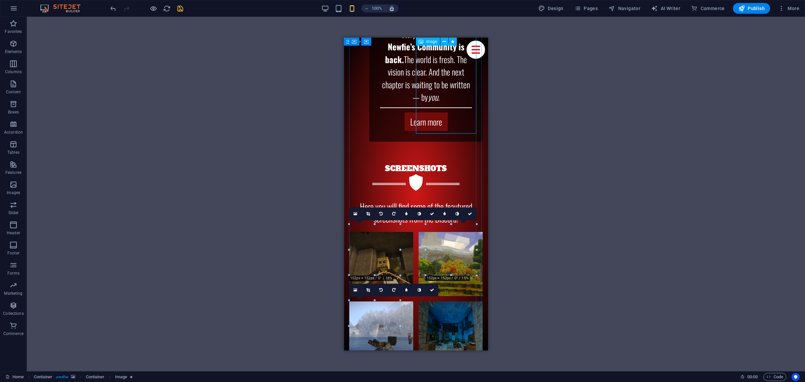
select select "%"
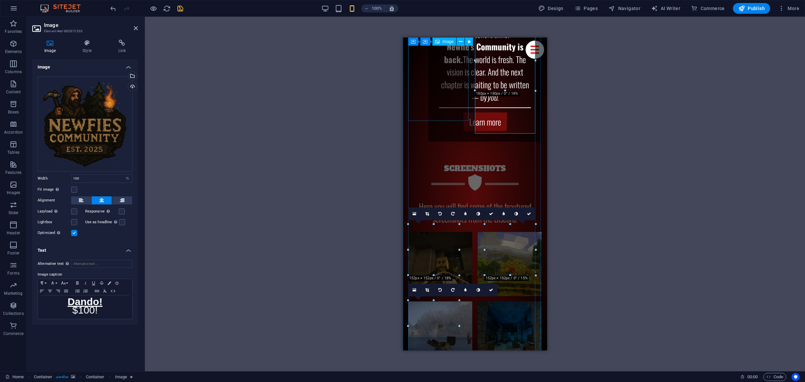
select select "px"
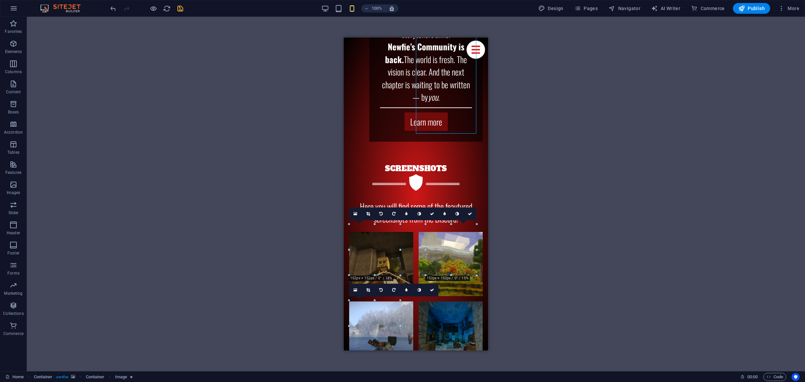
click at [508, 117] on div "H2 Container Container Container Image Preset Container Social Media Icons Bann…" at bounding box center [416, 194] width 778 height 354
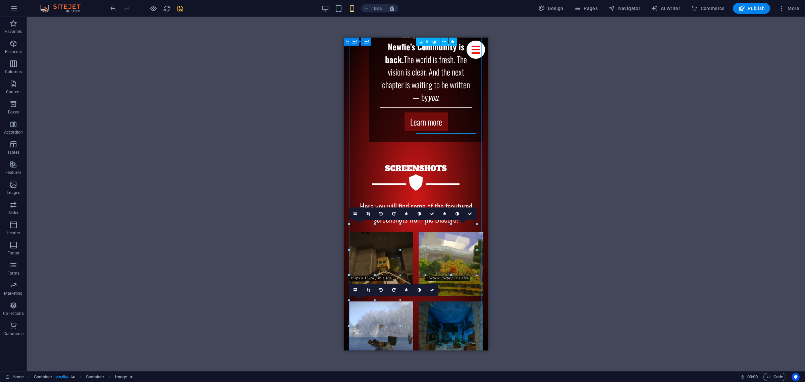
select select "%"
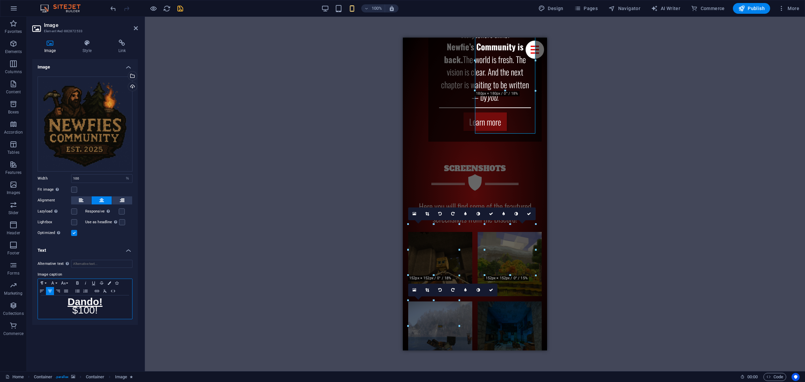
click at [98, 311] on span "0!" at bounding box center [93, 309] width 8 height 11
click at [63, 307] on p "$10 0!" at bounding box center [85, 311] width 88 height 8
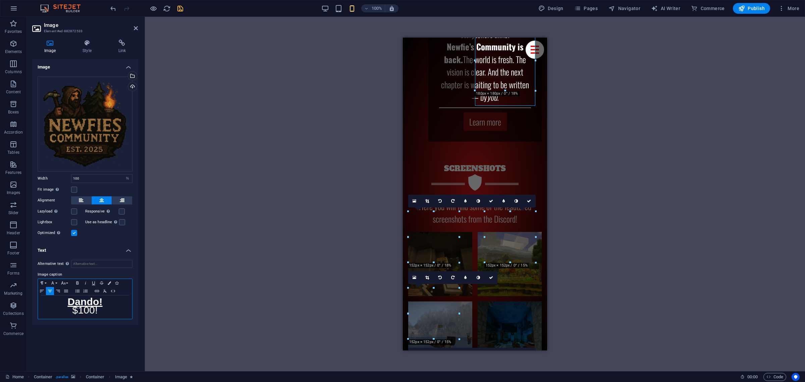
click at [94, 314] on span "0!" at bounding box center [93, 309] width 8 height 11
click at [99, 312] on p "$10 0!" at bounding box center [85, 311] width 88 height 8
click at [106, 334] on div "Image Drag files here, click to choose files or select files from Files or our …" at bounding box center [85, 212] width 106 height 307
click at [50, 291] on icon "button" at bounding box center [50, 290] width 8 height 5
drag, startPoint x: 108, startPoint y: 310, endPoint x: 47, endPoint y: 294, distance: 63.0
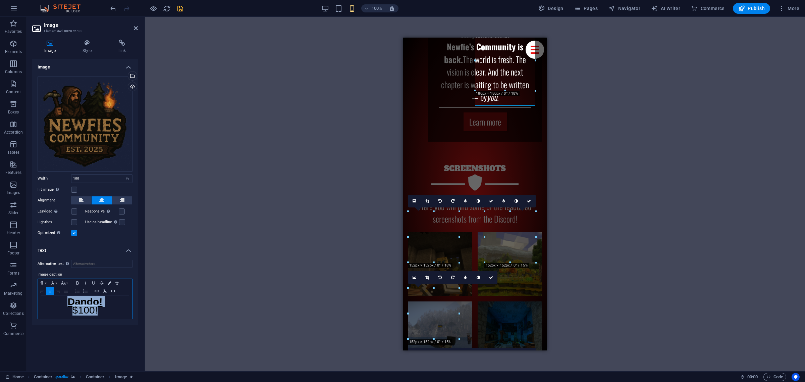
click at [49, 294] on div "Paragraph Format Normal Heading 1 Heading 2 Heading 3 Heading 4 Heading 5 Headi…" at bounding box center [85, 298] width 95 height 41
click at [49, 289] on icon "button" at bounding box center [50, 290] width 4 height 3
click at [54, 289] on icon "button" at bounding box center [58, 290] width 8 height 5
click at [45, 289] on icon "button" at bounding box center [42, 290] width 8 height 5
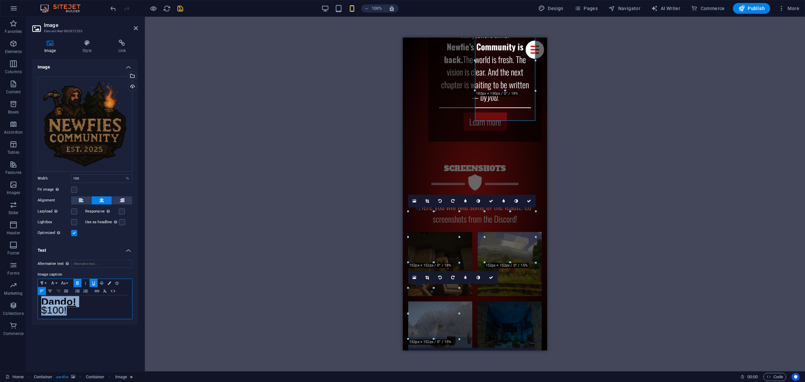
click at [54, 289] on icon "button" at bounding box center [58, 290] width 8 height 5
click at [50, 290] on icon "button" at bounding box center [50, 290] width 8 height 5
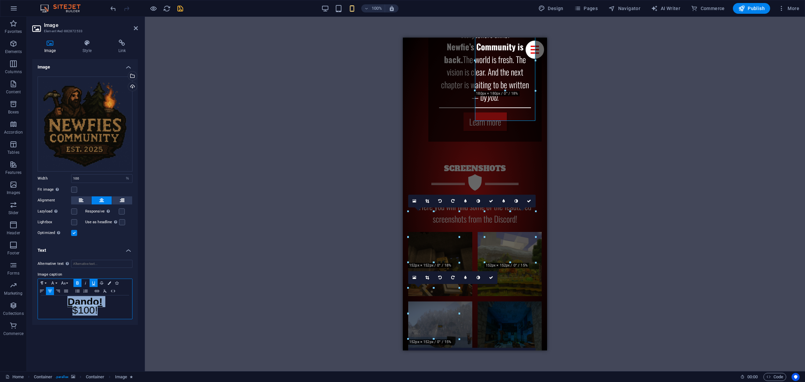
click at [103, 306] on p "Dando!" at bounding box center [85, 303] width 88 height 8
click at [101, 309] on p "$10 0!" at bounding box center [85, 311] width 88 height 8
drag, startPoint x: 105, startPoint y: 311, endPoint x: 55, endPoint y: 293, distance: 53.2
click at [55, 294] on div "Paragraph Format Normal Heading 1 Heading 2 Heading 3 Heading 4 Heading 5 Headi…" at bounding box center [85, 298] width 95 height 41
click at [61, 282] on icon "button" at bounding box center [63, 282] width 8 height 5
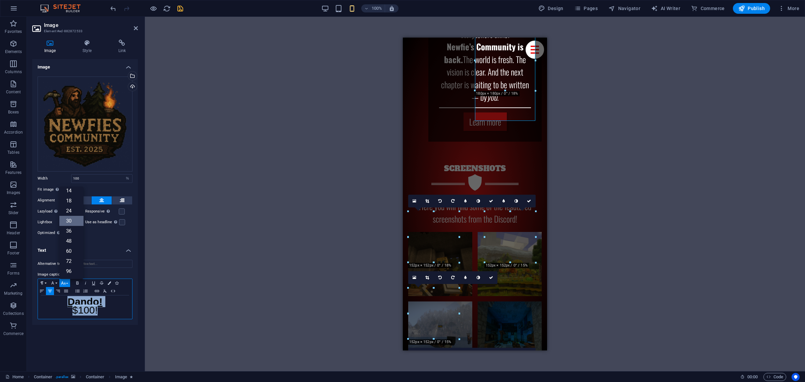
scroll to position [54, 0]
click at [69, 216] on link "30" at bounding box center [71, 221] width 24 height 10
click at [169, 278] on div "H2 Container Container Container Image Preset Container Social Media Icons Bann…" at bounding box center [475, 194] width 660 height 354
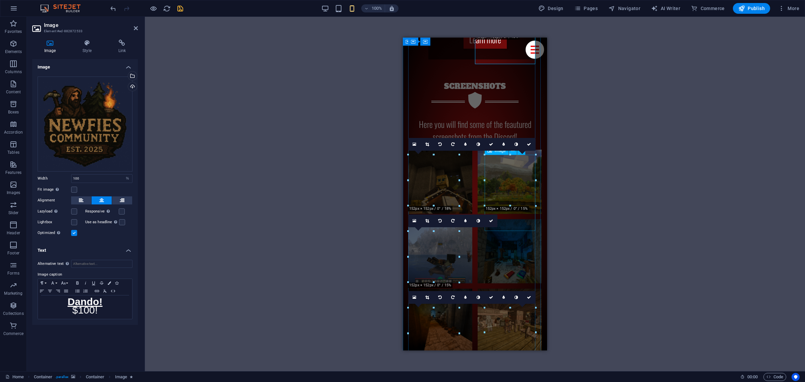
scroll to position [3878, 0]
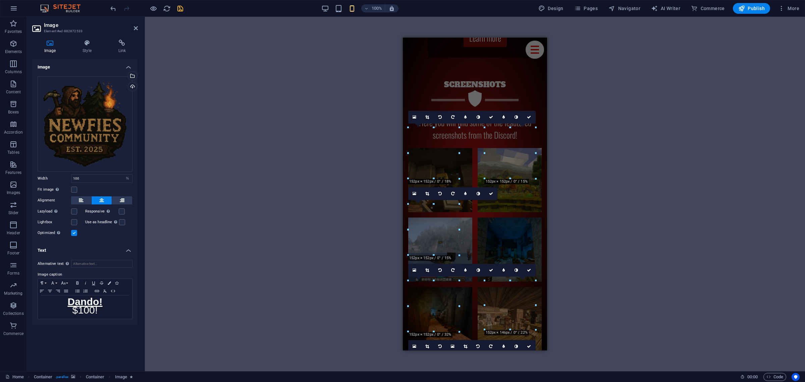
click at [333, 205] on div "H2 Container Container Container Image Preset Container Social Media Icons Bann…" at bounding box center [475, 194] width 660 height 354
click at [336, 148] on div "H2 Container Container Container Image Preset Container Social Media Icons Bann…" at bounding box center [475, 194] width 660 height 354
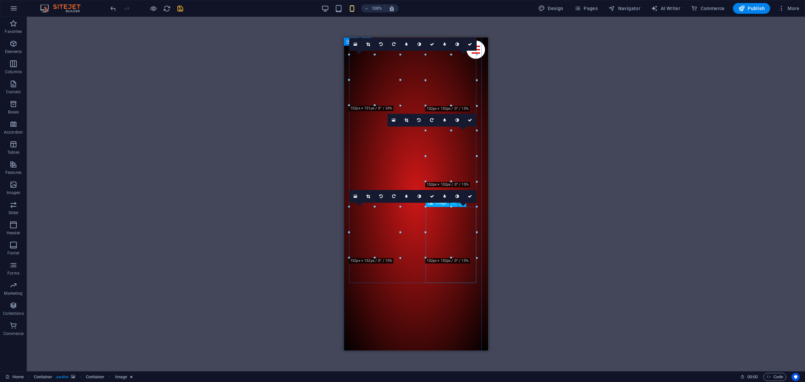
scroll to position [4767, 0]
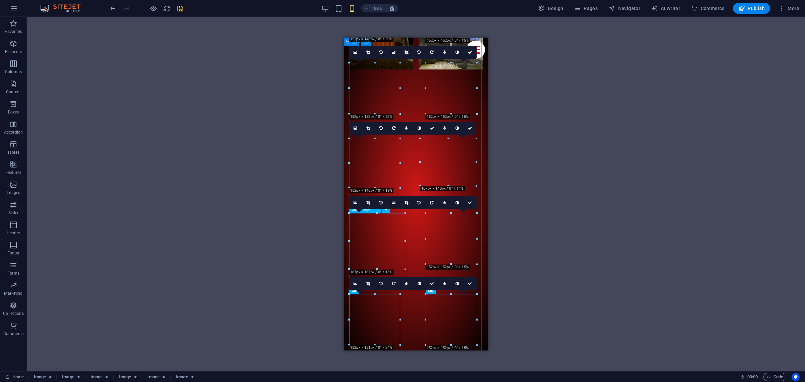
scroll to position [4502, 0]
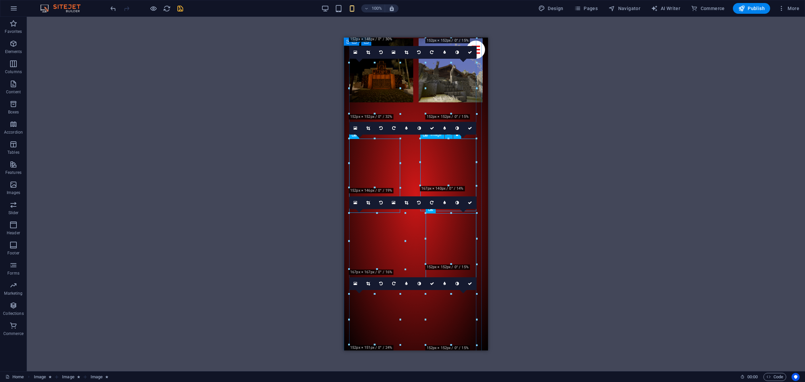
scroll to position [4446, 0]
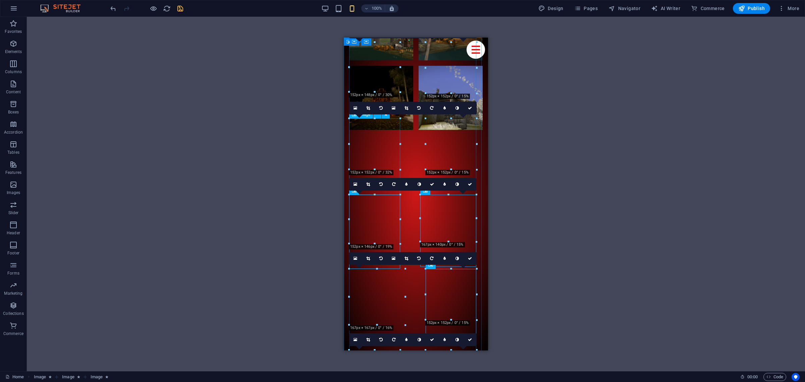
drag, startPoint x: 448, startPoint y: 69, endPoint x: 770, endPoint y: 106, distance: 323.8
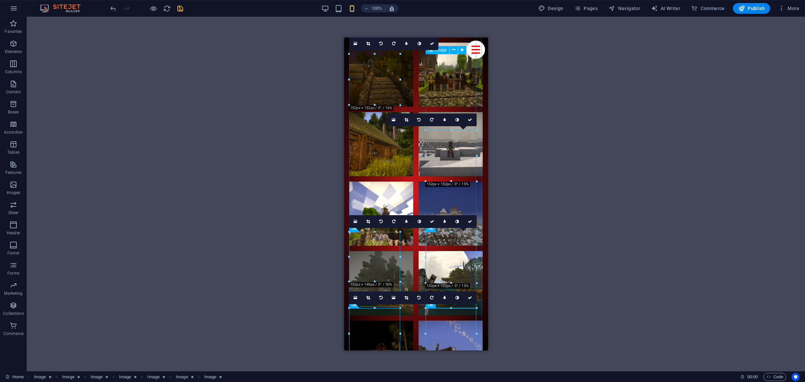
scroll to position [4167, 0]
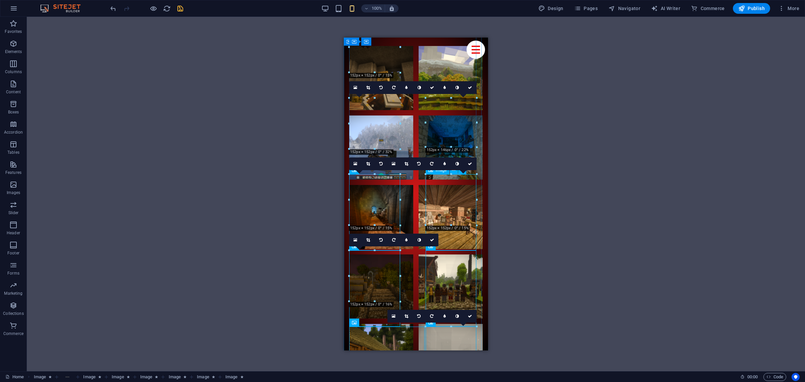
scroll to position [3971, 0]
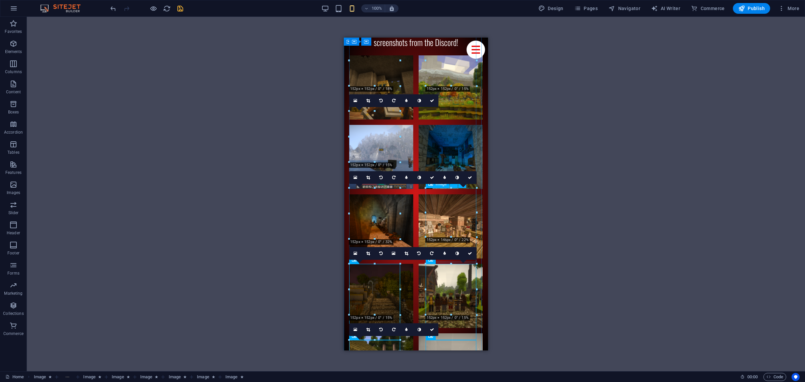
drag, startPoint x: 367, startPoint y: 209, endPoint x: 368, endPoint y: 168, distance: 40.9
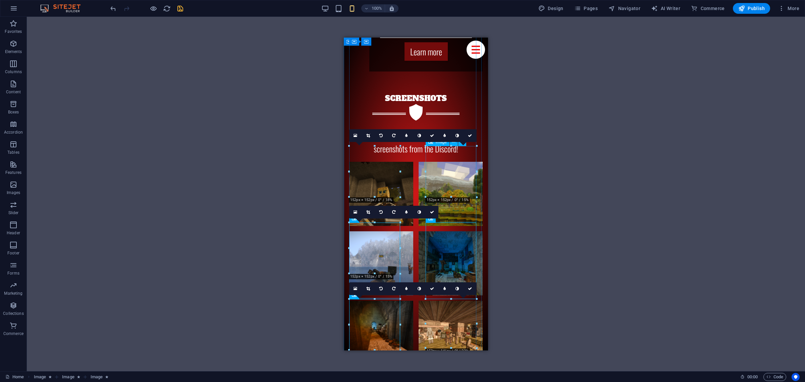
scroll to position [3859, 0]
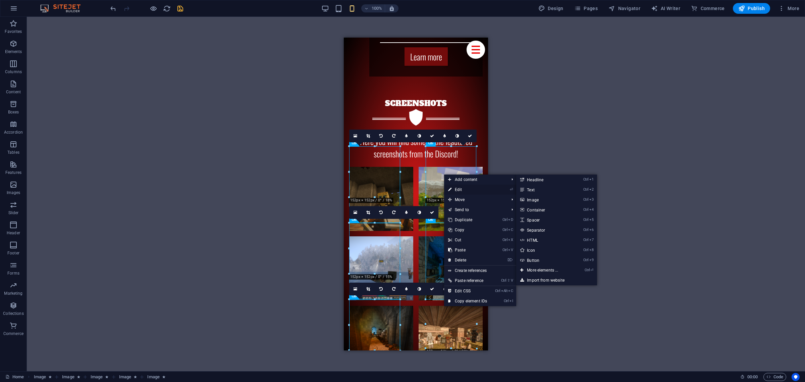
click at [461, 191] on link "⏎ Edit" at bounding box center [467, 189] width 47 height 10
select select "%"
select select "px"
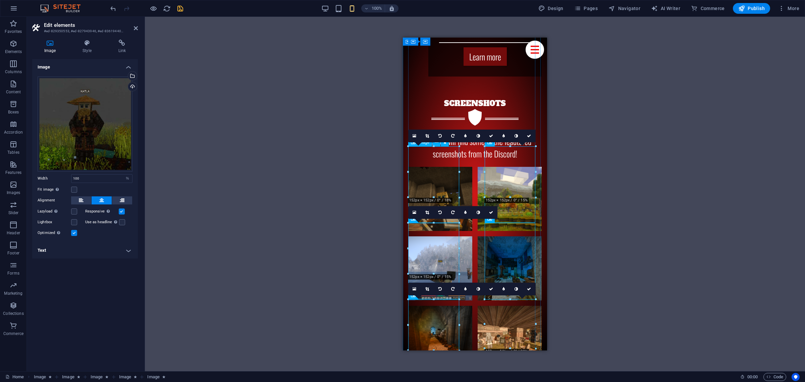
type input "40"
click at [77, 44] on icon at bounding box center [86, 43] width 33 height 7
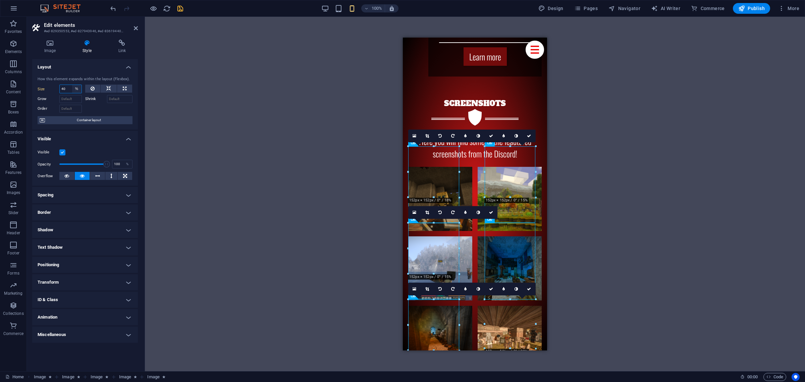
click at [76, 90] on select "Default auto px % 1/1 1/2 1/3 1/4 1/5 1/6 1/7 1/8 1/9 1/10" at bounding box center [76, 89] width 9 height 8
select select "px"
click at [72, 85] on select "Default auto px % 1/1 1/2 1/3 1/4 1/5 1/6 1/7 1/8 1/9 1/10" at bounding box center [76, 89] width 9 height 8
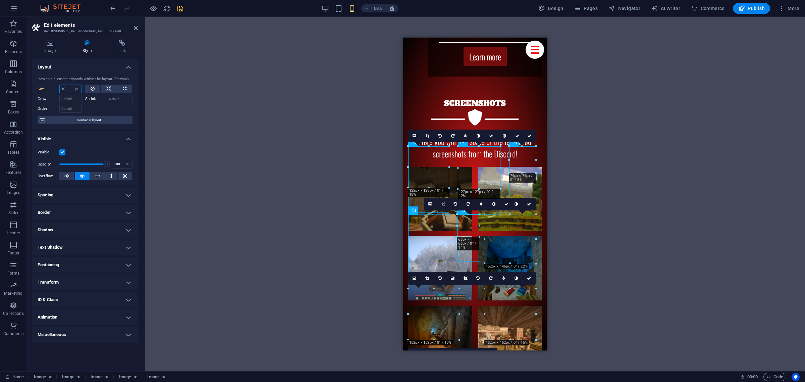
click at [70, 90] on input "40" at bounding box center [71, 89] width 22 height 8
type input "4"
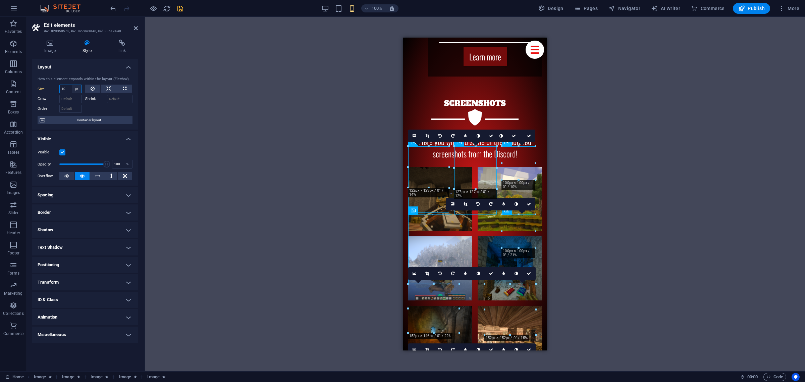
type input "1"
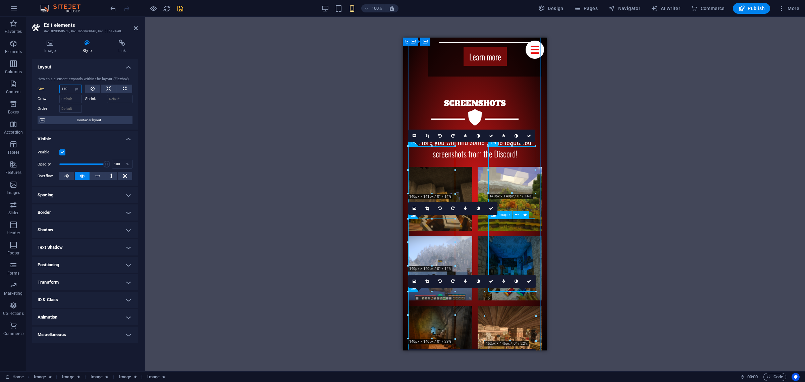
type input "140"
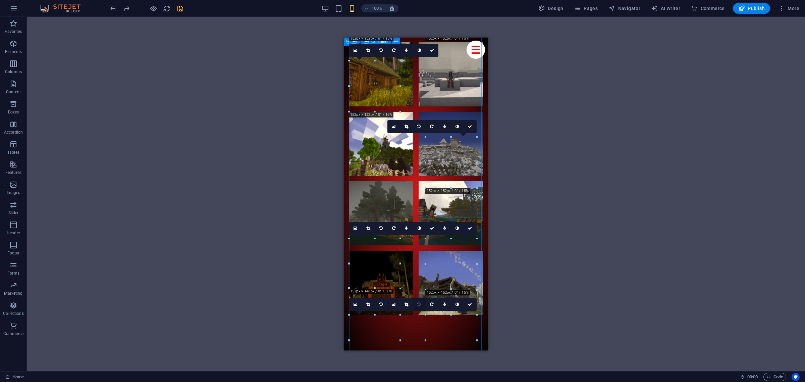
scroll to position [4330, 0]
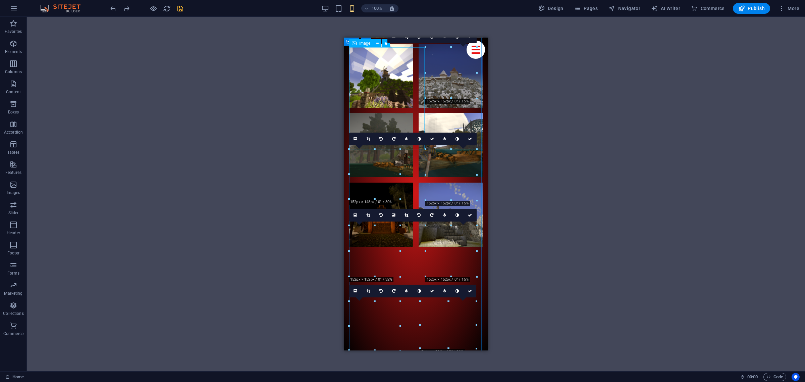
select select "%"
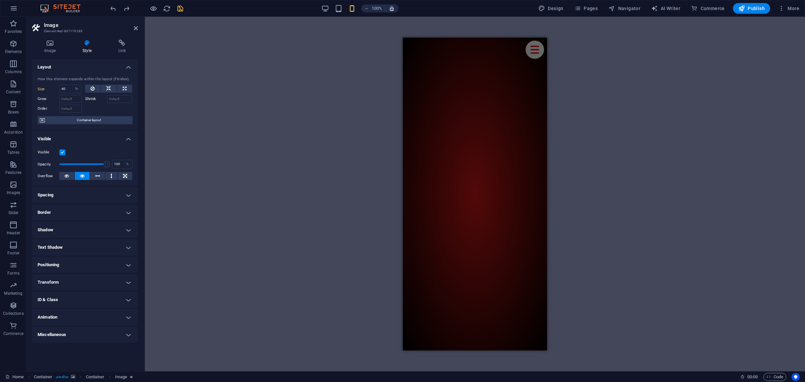
scroll to position [4713, 0]
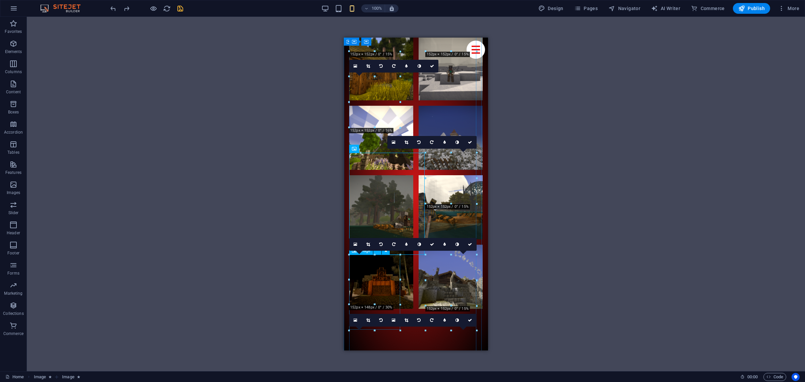
scroll to position [4277, 0]
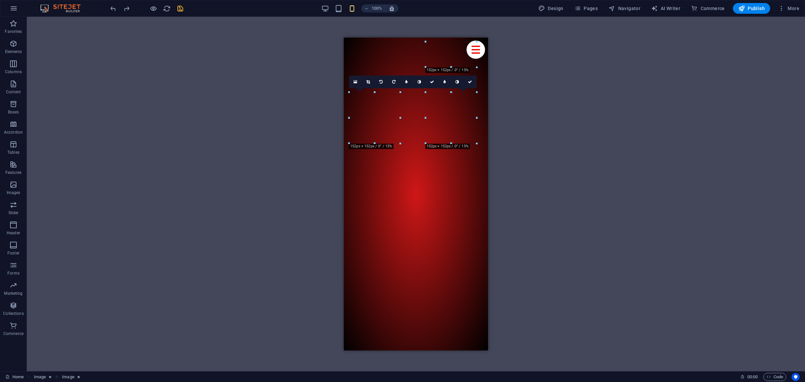
scroll to position [4888, 0]
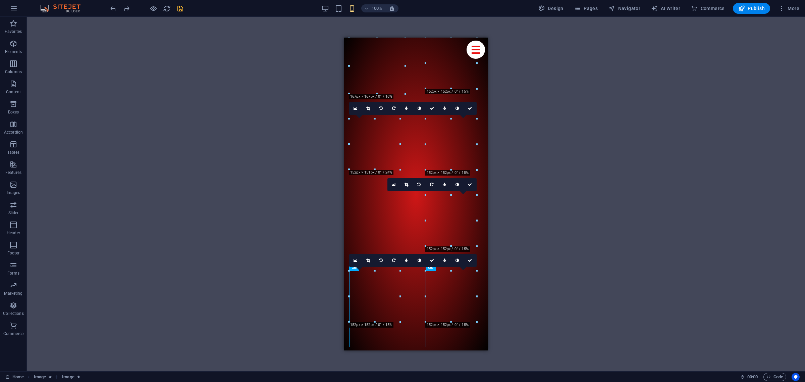
scroll to position [4650, 0]
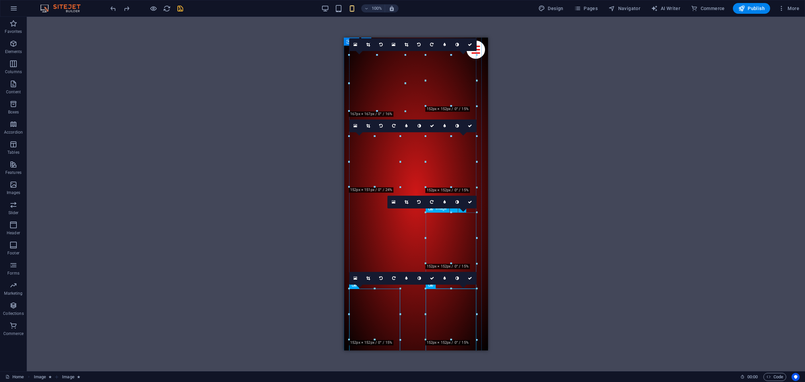
drag, startPoint x: 379, startPoint y: 229, endPoint x: 719, endPoint y: 246, distance: 340.5
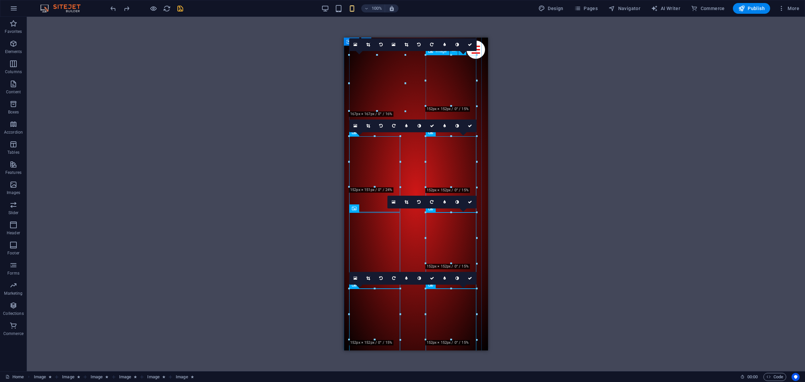
drag, startPoint x: 387, startPoint y: 80, endPoint x: 750, endPoint y: 116, distance: 364.7
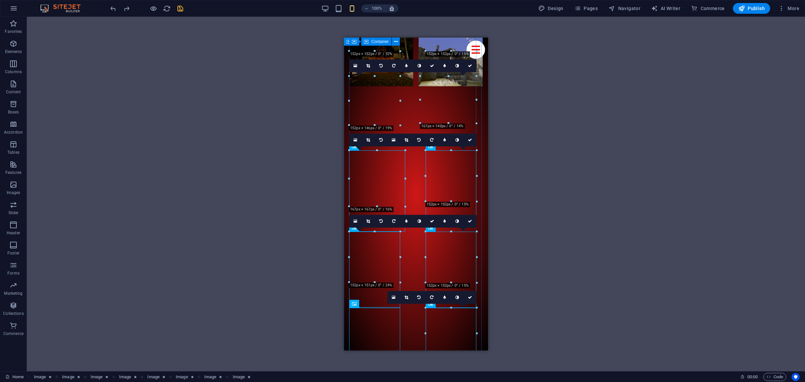
scroll to position [4468, 0]
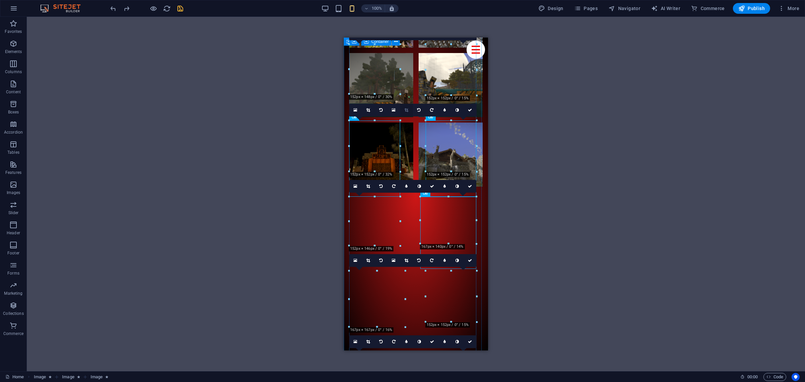
scroll to position [4371, 0]
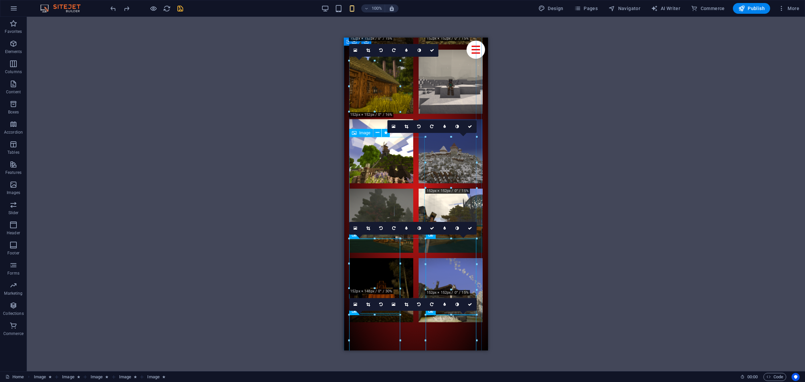
scroll to position [4231, 0]
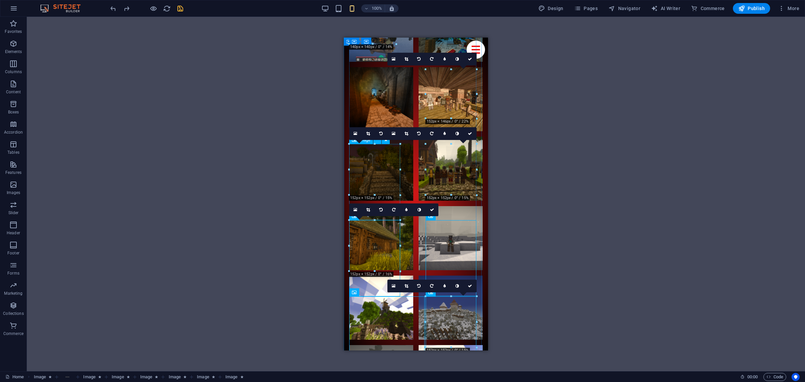
scroll to position [4077, 0]
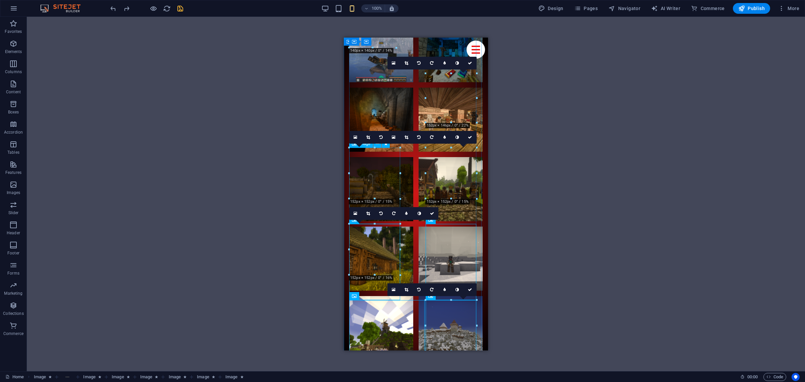
drag, startPoint x: 433, startPoint y: 171, endPoint x: 442, endPoint y: 114, distance: 57.8
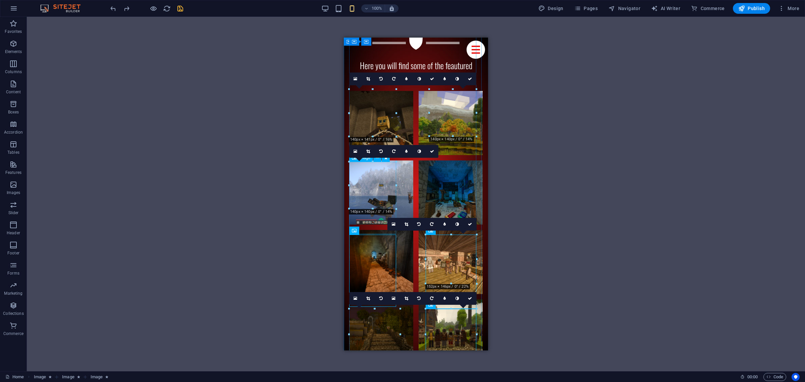
scroll to position [3910, 0]
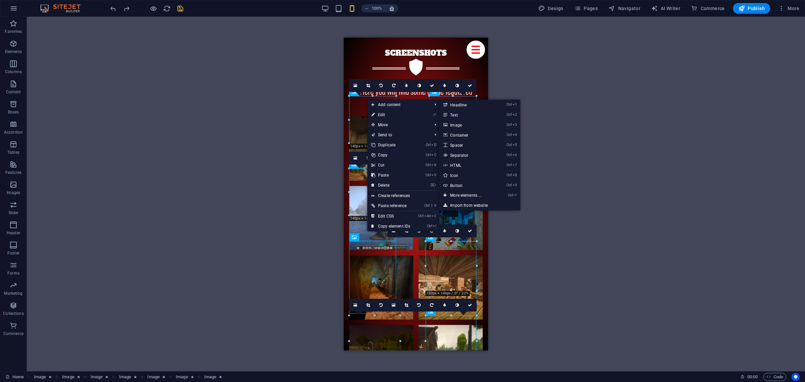
drag, startPoint x: 367, startPoint y: 99, endPoint x: 353, endPoint y: 111, distance: 18.5
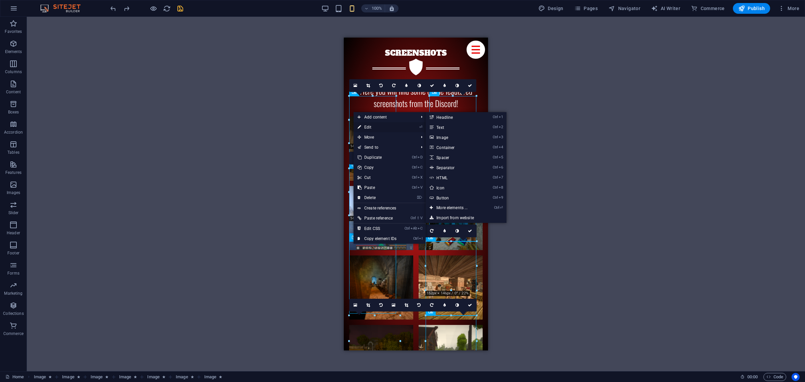
click at [362, 125] on link "⏎ Edit" at bounding box center [377, 127] width 47 height 10
select select "%"
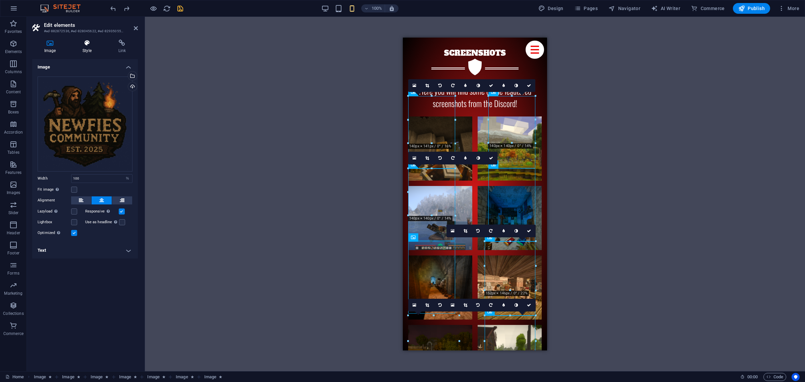
click at [78, 46] on icon at bounding box center [86, 43] width 33 height 7
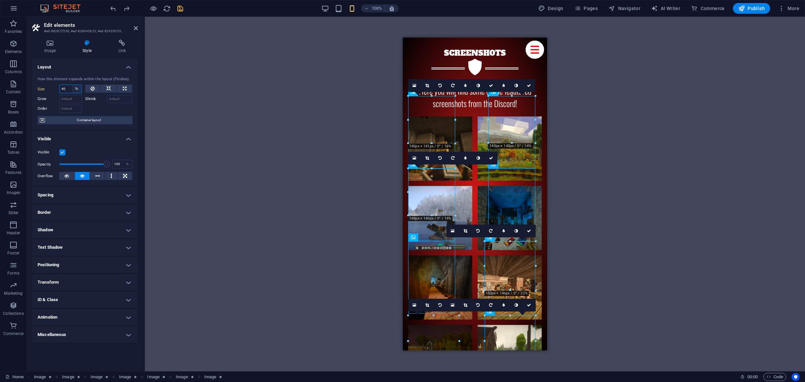
click at [78, 87] on select "Default auto px % 1/1 1/2 1/3 1/4 1/5 1/6 1/7 1/8 1/9 1/10" at bounding box center [76, 89] width 9 height 8
click at [84, 116] on span "Container layout" at bounding box center [89, 120] width 84 height 8
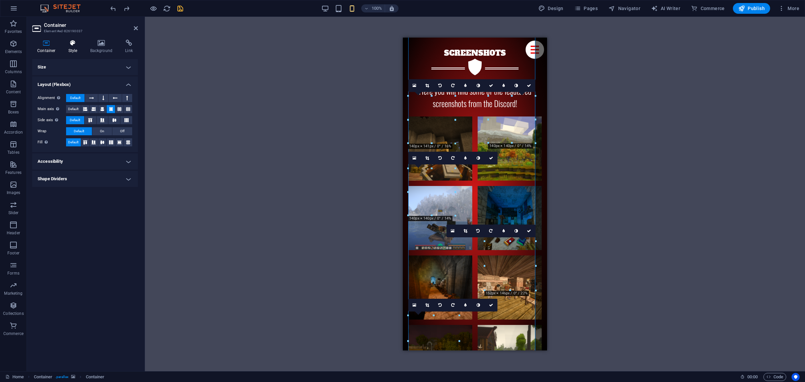
click at [68, 49] on h4 "Style" at bounding box center [74, 47] width 22 height 14
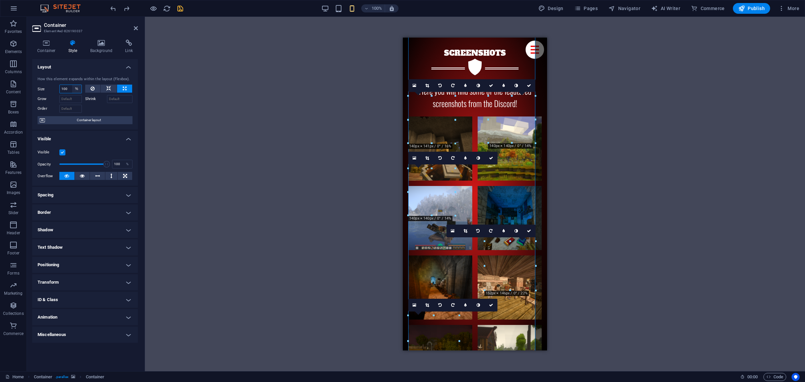
click at [77, 88] on select "Default auto px % 1/1 1/2 1/3 1/4 1/5 1/6 1/7 1/8 1/9 1/10" at bounding box center [76, 89] width 9 height 8
select select "px"
click at [72, 85] on select "Default auto px % 1/1 1/2 1/3 1/4 1/5 1/6 1/7 1/8 1/9 1/10" at bounding box center [76, 89] width 9 height 8
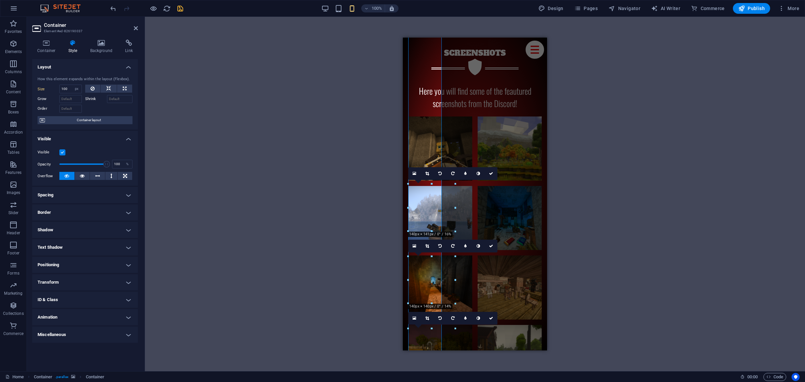
click at [65, 149] on div "Visible" at bounding box center [85, 152] width 95 height 8
click at [65, 173] on icon at bounding box center [66, 176] width 5 height 8
click at [80, 178] on button at bounding box center [82, 176] width 15 height 8
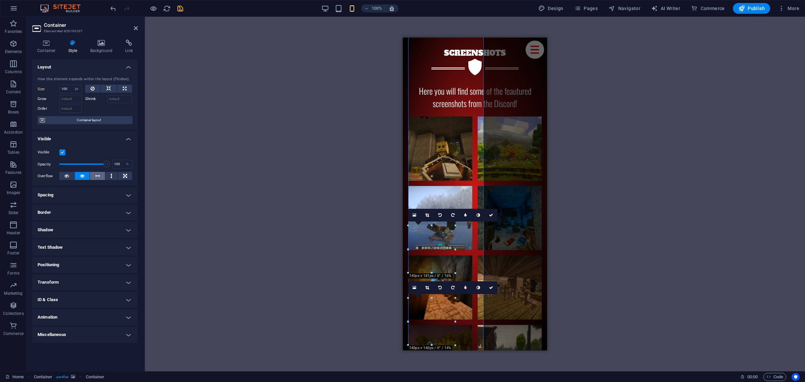
click at [97, 175] on icon at bounding box center [97, 176] width 5 height 8
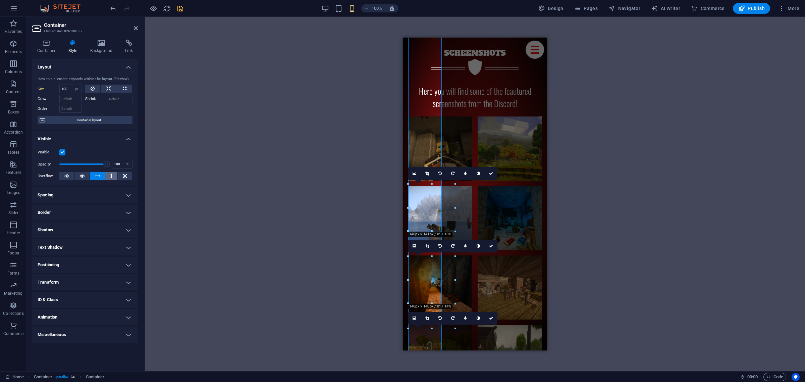
click at [109, 175] on button at bounding box center [111, 176] width 12 height 8
click at [123, 175] on icon at bounding box center [125, 176] width 4 height 8
click at [97, 175] on icon at bounding box center [97, 176] width 5 height 8
click at [61, 175] on button at bounding box center [66, 176] width 15 height 8
click at [79, 175] on button at bounding box center [82, 176] width 15 height 8
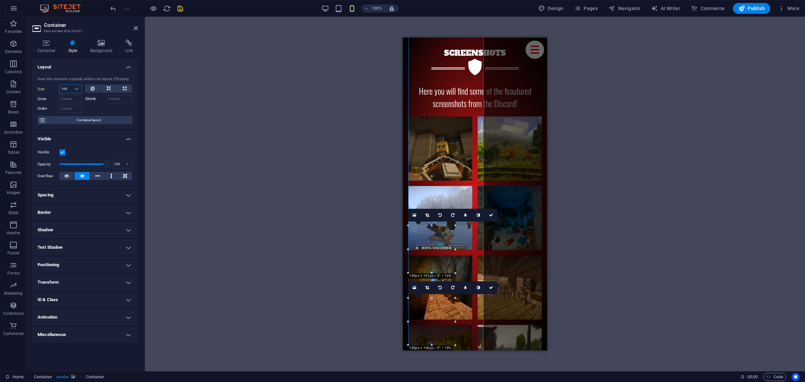
click at [69, 90] on input "100" at bounding box center [71, 89] width 22 height 8
type input "150"
click at [50, 50] on h4 "Container" at bounding box center [47, 47] width 31 height 14
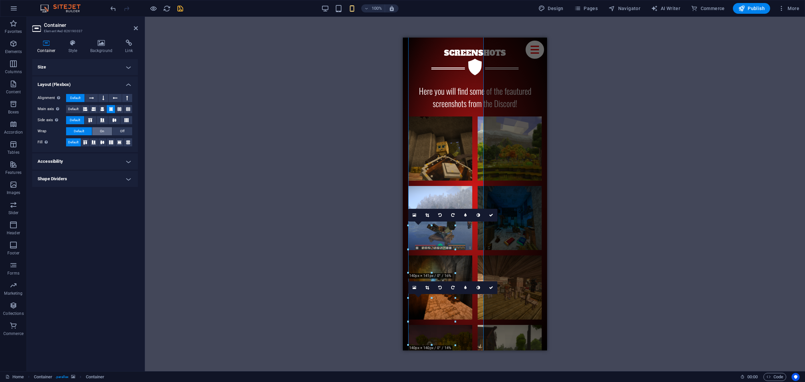
click at [99, 128] on button "On" at bounding box center [102, 131] width 20 height 8
click at [71, 68] on h4 "Size" at bounding box center [85, 67] width 106 height 16
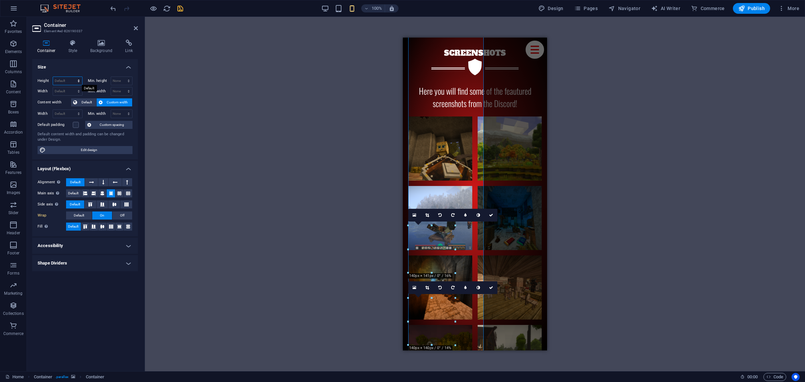
click at [65, 80] on select "Default px rem % vh vw" at bounding box center [67, 81] width 29 height 8
select select "px"
click at [72, 77] on select "Default px rem % vh vw" at bounding box center [67, 81] width 29 height 8
type input "5017"
click at [76, 80] on select "Default px rem % vh vw" at bounding box center [77, 81] width 9 height 8
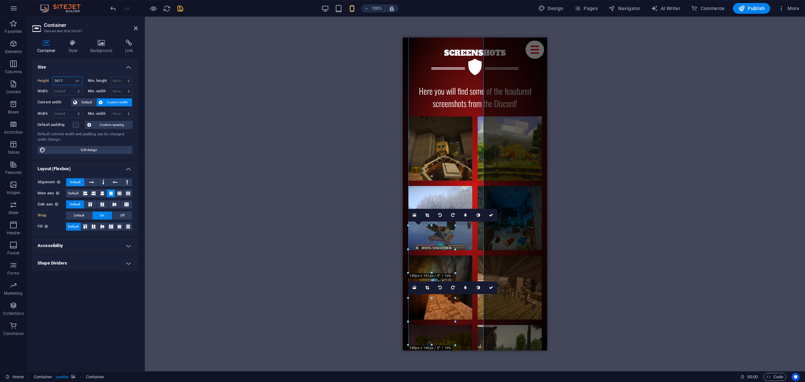
click at [66, 80] on input "5017" at bounding box center [67, 81] width 29 height 8
drag, startPoint x: 67, startPoint y: 80, endPoint x: 62, endPoint y: 80, distance: 5.0
click at [62, 80] on input "5017" at bounding box center [67, 81] width 29 height 8
click at [66, 91] on select "Default px rem % em vh vw" at bounding box center [67, 91] width 29 height 8
select select "px"
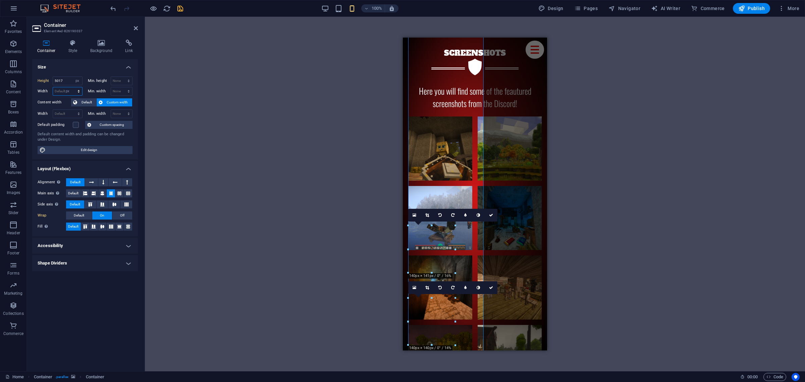
click at [72, 87] on select "Default px rem % em vh vw" at bounding box center [67, 91] width 29 height 8
click at [70, 92] on input "225" at bounding box center [67, 91] width 29 height 8
type input "2"
type input "500"
click at [69, 91] on input "500" at bounding box center [67, 91] width 29 height 8
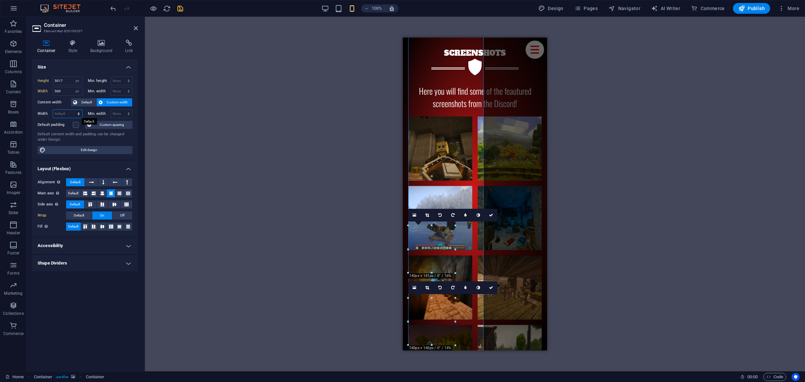
click at [69, 114] on select "Default px rem % em vh vw" at bounding box center [67, 114] width 29 height 8
select select "px"
click at [72, 110] on select "Default px rem % em vh vw" at bounding box center [67, 114] width 29 height 8
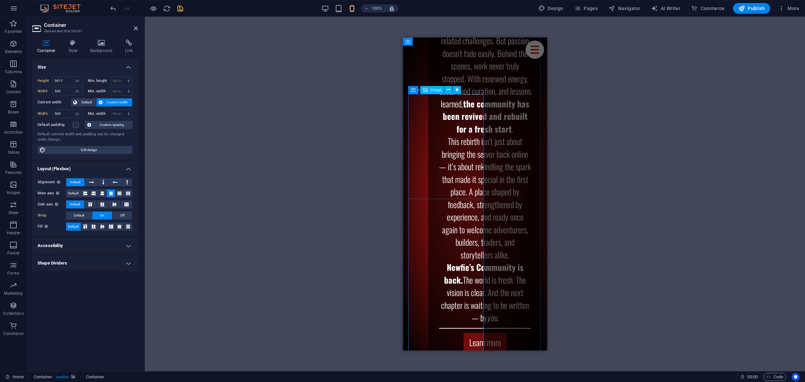
scroll to position [3574, 0]
click at [311, 197] on div "H2 Container Container Container Image Preset Container Social Media Icons Bann…" at bounding box center [475, 194] width 660 height 354
type input "225"
select select "DISABLED_OPTION_VALUE"
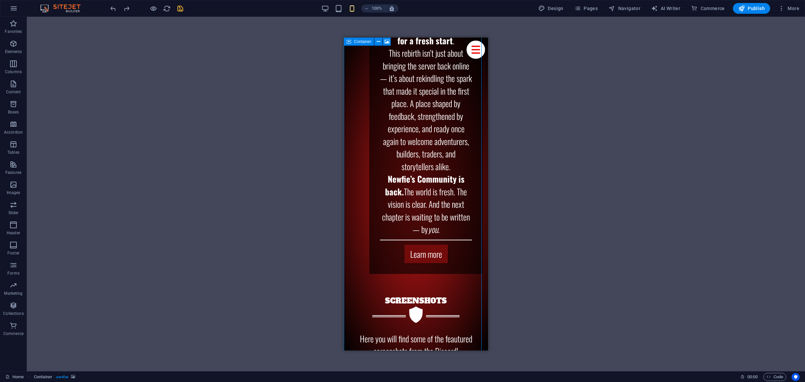
scroll to position [3648, 0]
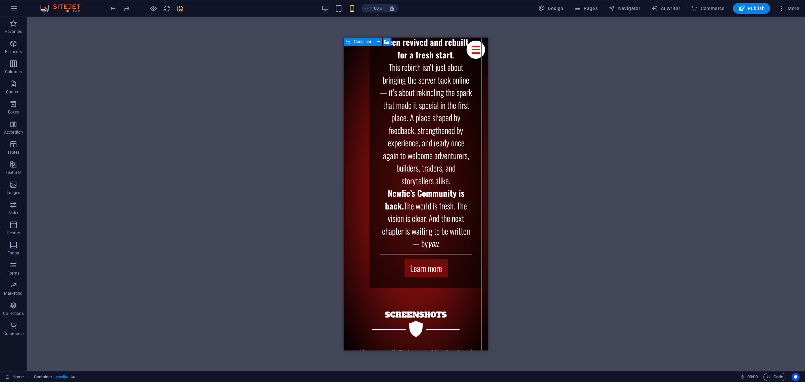
drag, startPoint x: 440, startPoint y: 170, endPoint x: 426, endPoint y: 113, distance: 59.1
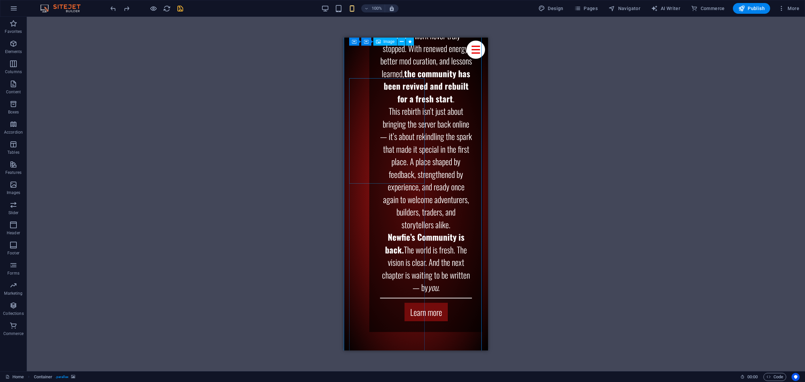
scroll to position [3578, 0]
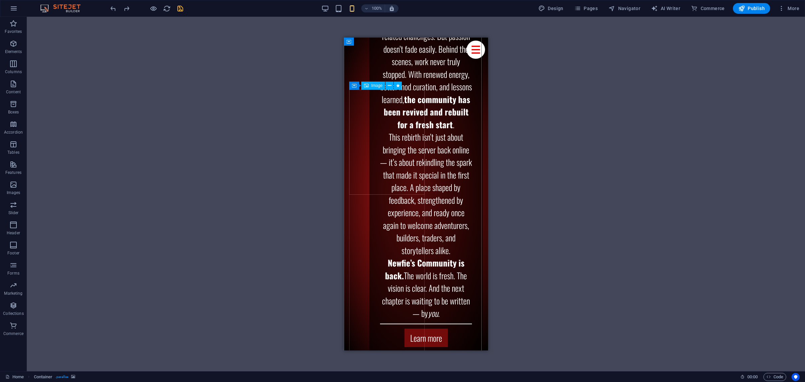
click at [355, 85] on icon at bounding box center [354, 86] width 5 height 8
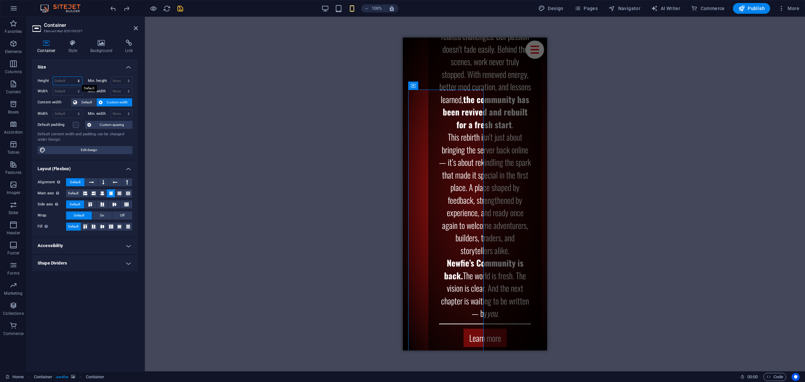
click at [63, 81] on select "Default px rem % vh vw" at bounding box center [67, 81] width 29 height 8
select select "px"
click at [72, 77] on select "Default px rem % vh vw" at bounding box center [67, 81] width 29 height 8
type input "5017"
click at [66, 91] on select "Default px rem % em vh vw" at bounding box center [67, 91] width 29 height 8
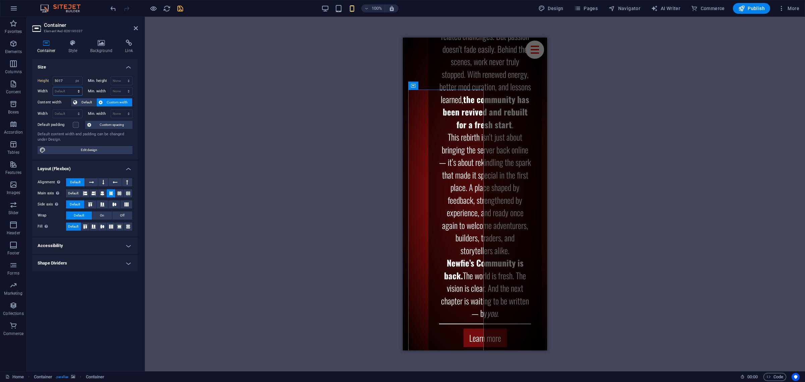
select select "px"
click at [72, 87] on select "Default px rem % em vh vw" at bounding box center [67, 91] width 29 height 8
click at [67, 89] on input "225" at bounding box center [67, 91] width 29 height 8
drag, startPoint x: 67, startPoint y: 90, endPoint x: 0, endPoint y: 79, distance: 67.8
click at [0, 80] on section "Favorites Elements Columns Content Boxes Accordion Tables Features Images Slide…" at bounding box center [402, 194] width 805 height 354
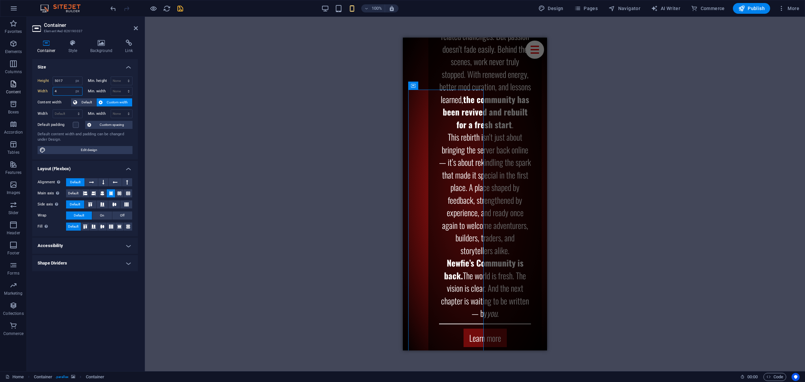
type input "40"
type input "400"
click at [63, 91] on input "400" at bounding box center [67, 91] width 29 height 8
click at [83, 101] on span "Default" at bounding box center [86, 102] width 15 height 8
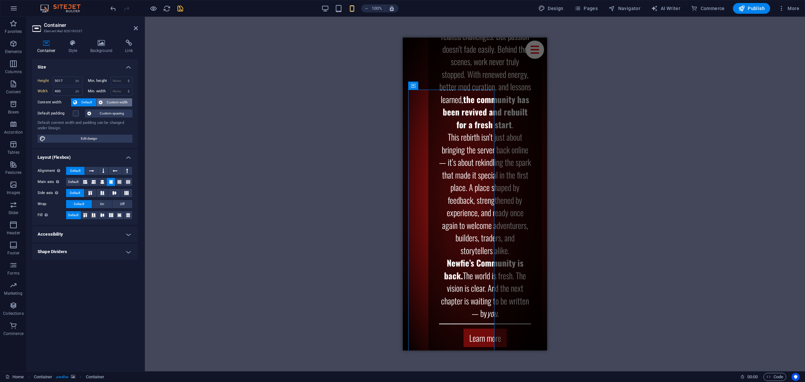
click at [108, 99] on span "Custom width" at bounding box center [118, 102] width 26 height 8
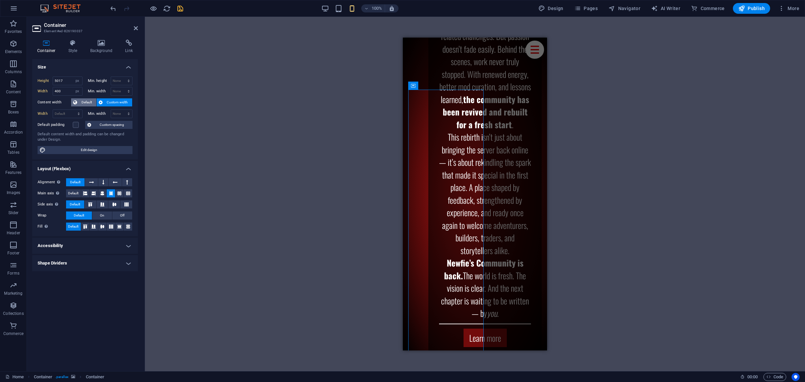
click at [80, 99] on span "Default" at bounding box center [86, 102] width 15 height 8
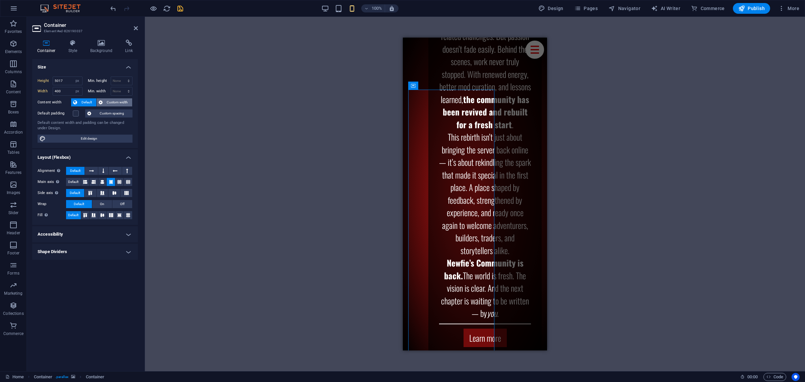
click at [113, 100] on span "Custom width" at bounding box center [118, 102] width 26 height 8
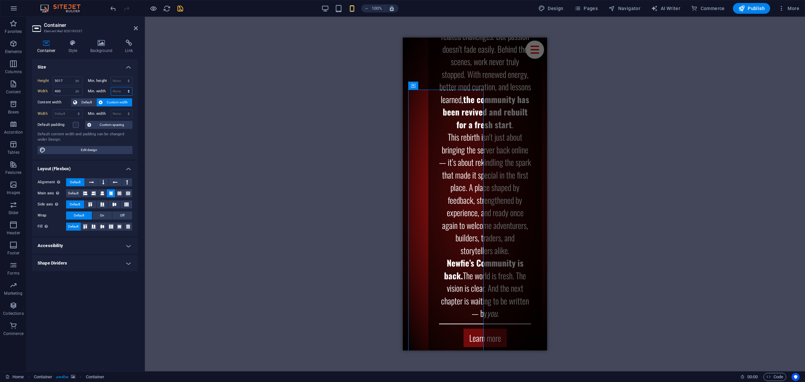
click at [120, 91] on select "None px rem % vh vw" at bounding box center [121, 91] width 21 height 8
select select "px"
click at [122, 87] on select "None px rem % vh vw" at bounding box center [121, 91] width 21 height 8
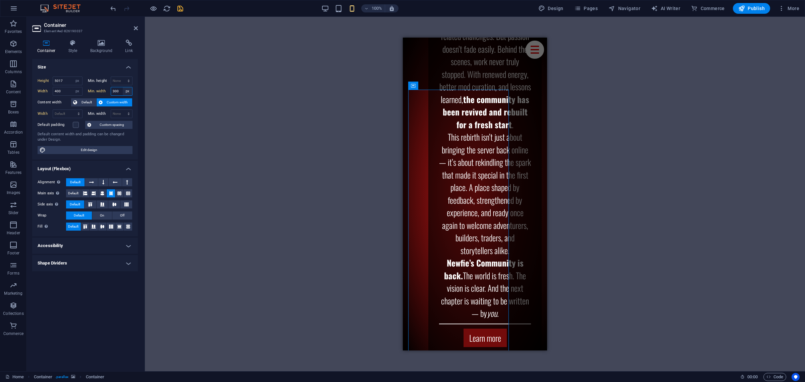
click at [123, 91] on select "None px rem % vh vw" at bounding box center [127, 91] width 9 height 8
click at [118, 91] on input "300" at bounding box center [121, 91] width 21 height 8
drag, startPoint x: 114, startPoint y: 91, endPoint x: 110, endPoint y: 91, distance: 4.0
click at [111, 91] on div "300 None px rem % vh vw" at bounding box center [122, 91] width 22 height 9
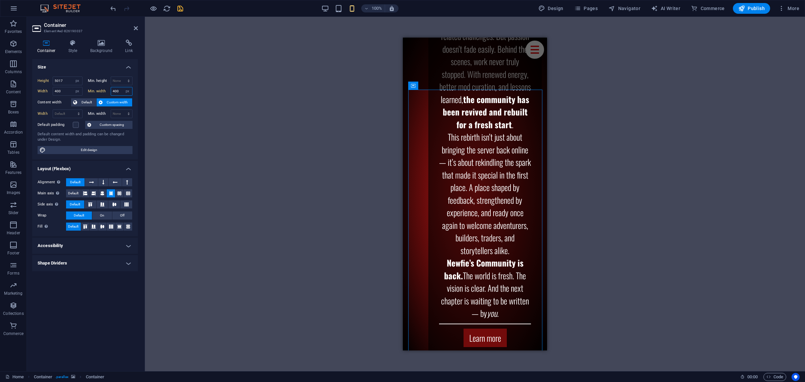
drag, startPoint x: 117, startPoint y: 93, endPoint x: 47, endPoint y: 78, distance: 72.0
click at [50, 80] on div "Height 5017 Default px rem % vh vw Min. height None px rem % vh vw Width 400 De…" at bounding box center [85, 85] width 95 height 19
type input "4"
type input "376"
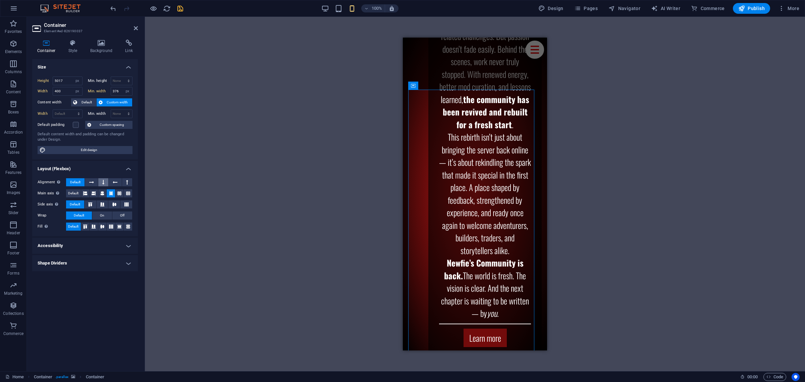
click at [101, 182] on button at bounding box center [103, 182] width 10 height 8
click at [79, 180] on span "Default" at bounding box center [75, 182] width 10 height 8
click at [71, 243] on h4 "Accessibility" at bounding box center [85, 245] width 106 height 16
click at [71, 243] on h4 "Accessibility" at bounding box center [85, 243] width 106 height 12
click at [73, 262] on h4 "Shape Dividers" at bounding box center [85, 263] width 106 height 16
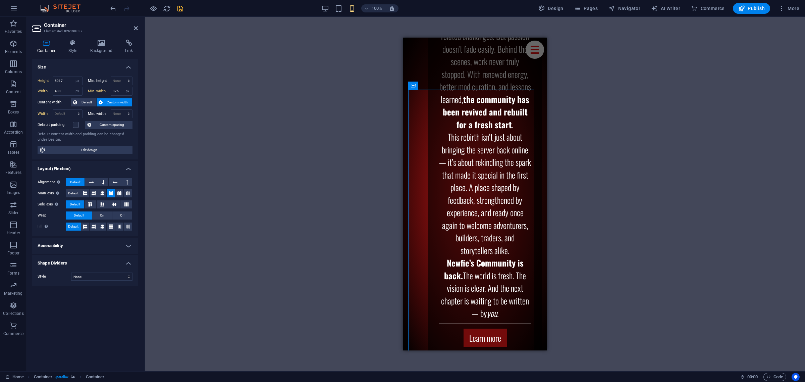
click at [73, 262] on h4 "Shape Dividers" at bounding box center [85, 261] width 106 height 12
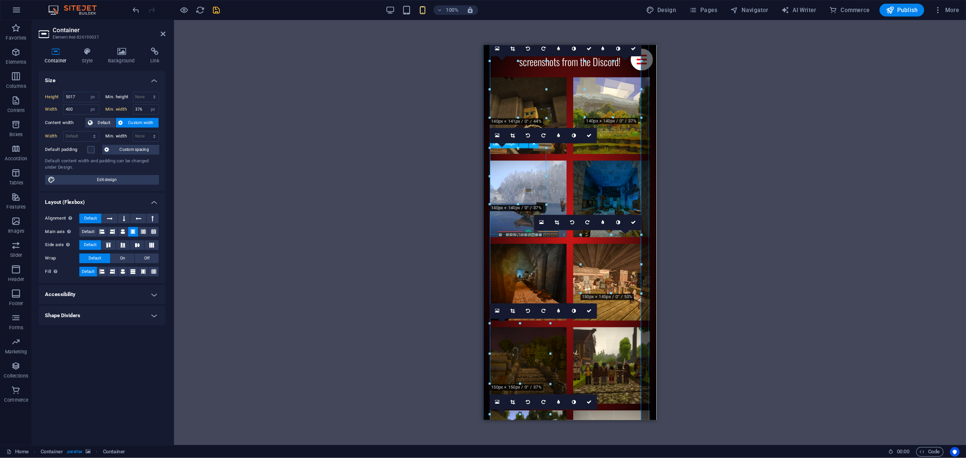
scroll to position [3967, 0]
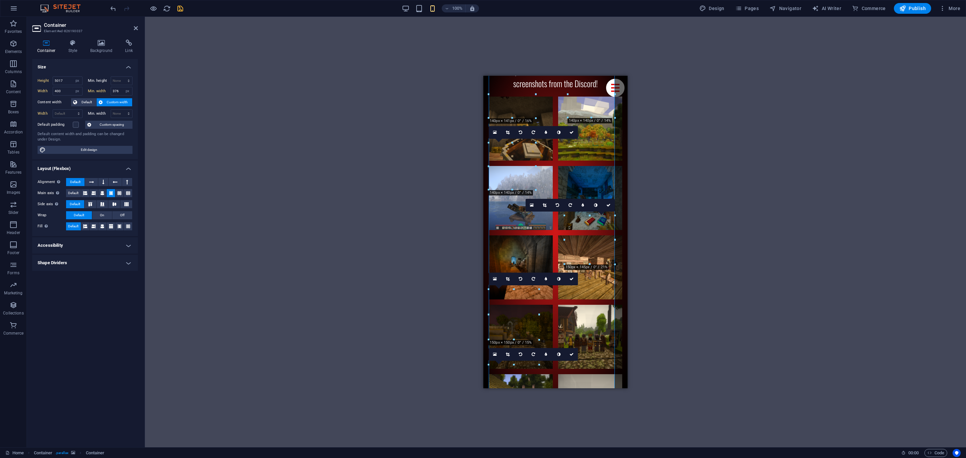
click at [412, 160] on div "Drag here to replace the existing content. Press “Ctrl” if you want to create a…" at bounding box center [555, 232] width 821 height 431
drag, startPoint x: 1001, startPoint y: 265, endPoint x: 511, endPoint y: 179, distance: 496.9
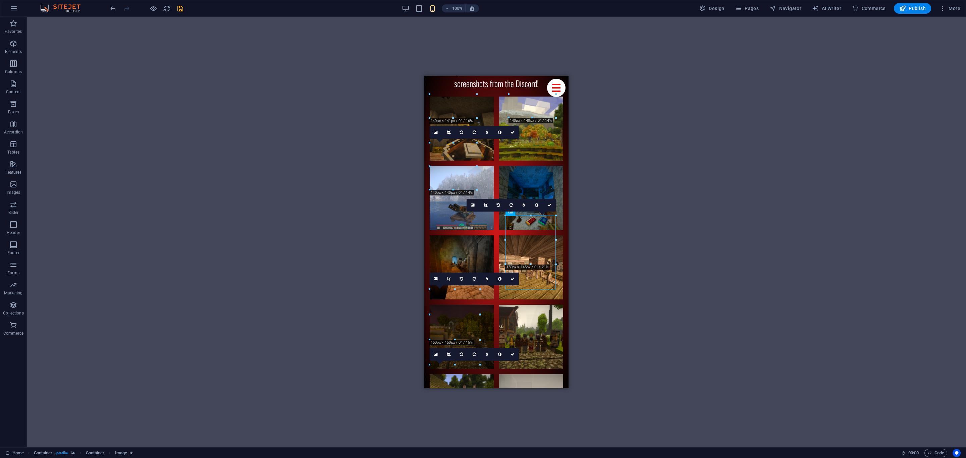
select select "px"
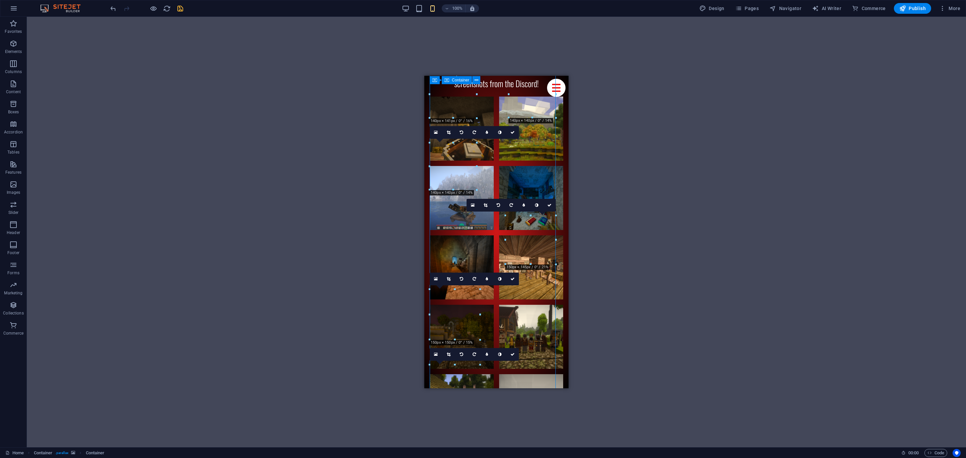
select select "px"
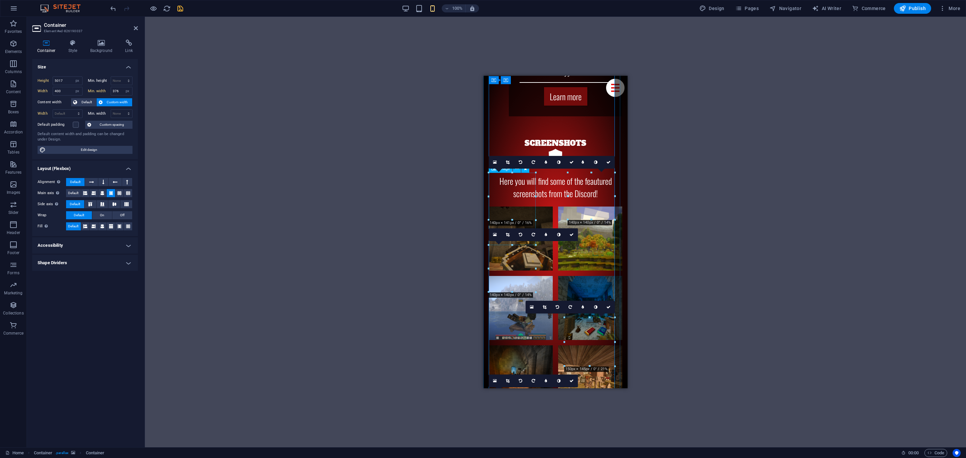
scroll to position [3850, 0]
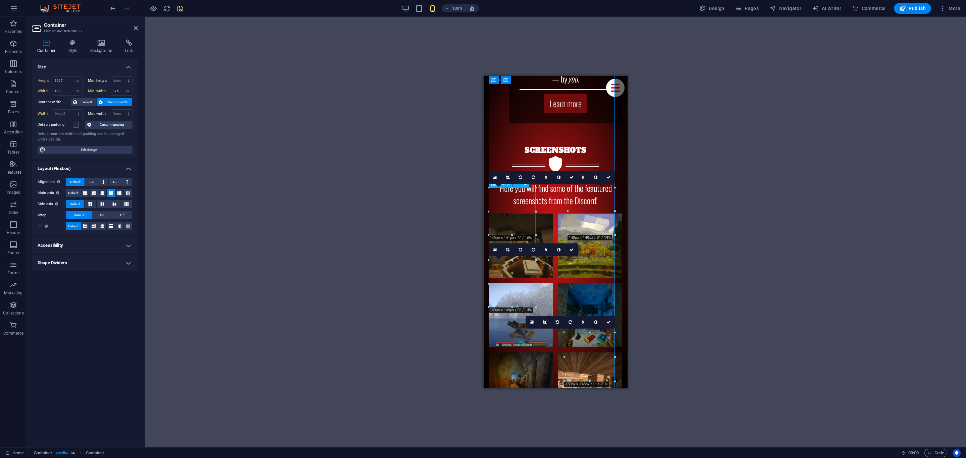
click at [182, 10] on icon "save" at bounding box center [180, 9] width 8 height 8
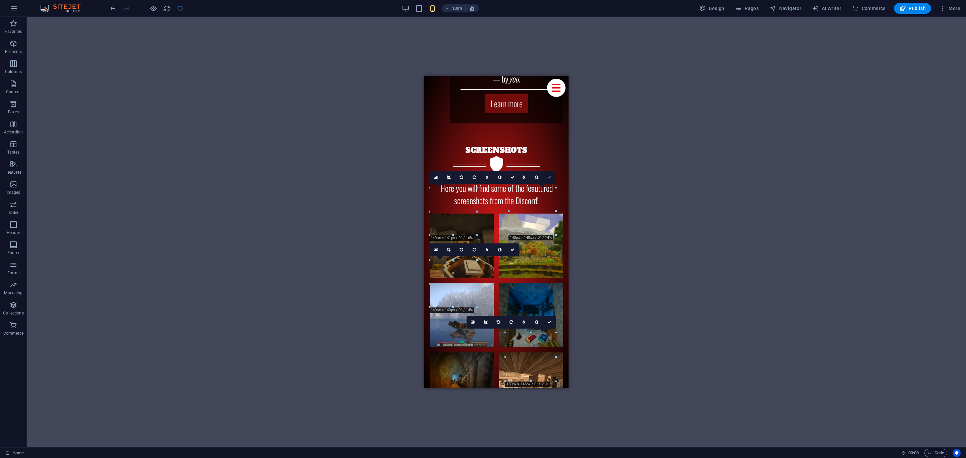
click at [551, 179] on icon at bounding box center [549, 177] width 4 height 4
click at [513, 253] on link at bounding box center [512, 250] width 13 height 13
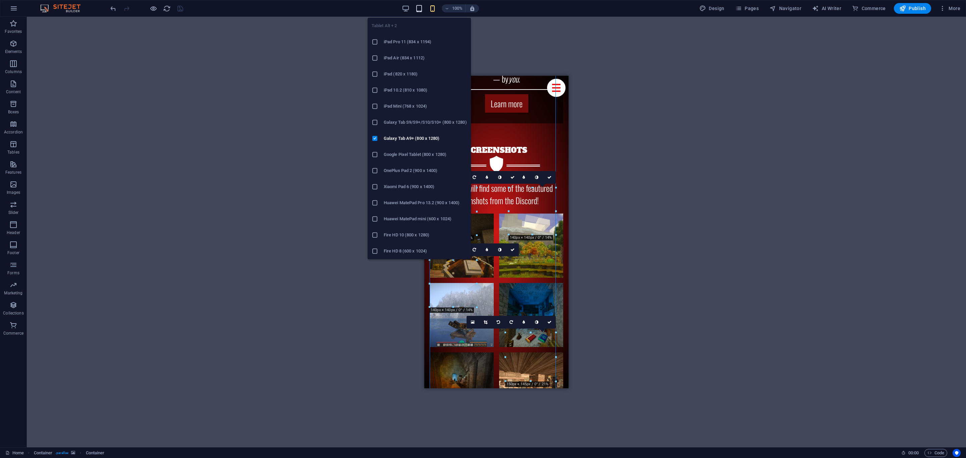
click at [419, 5] on icon "button" at bounding box center [419, 9] width 8 height 8
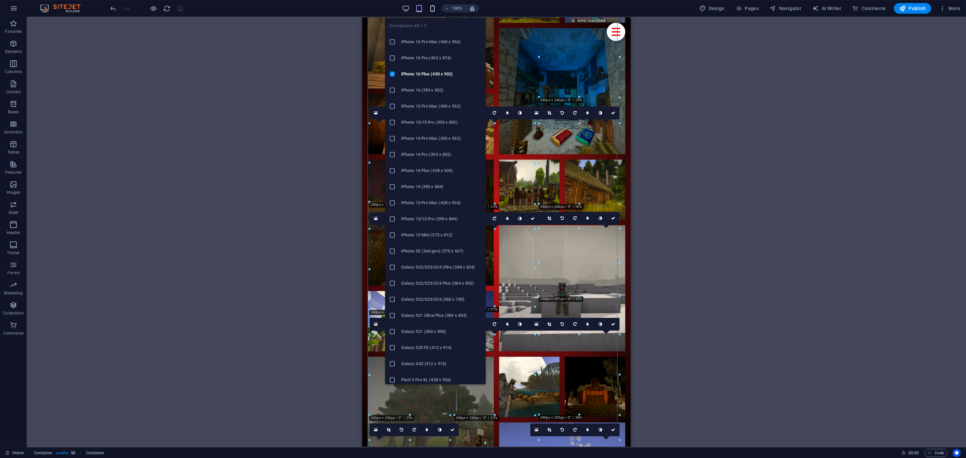
click at [431, 5] on icon "button" at bounding box center [433, 9] width 8 height 8
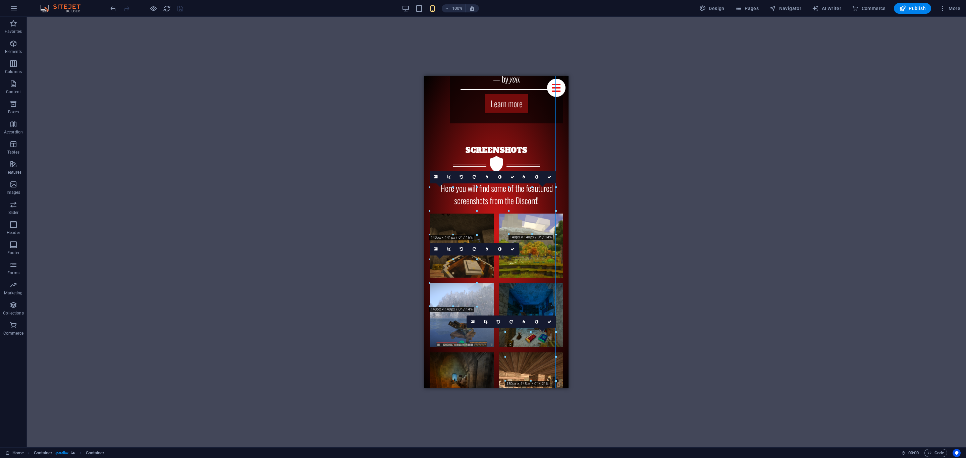
click at [360, 214] on div "Drag here to replace the existing content. Press “Ctrl” if you want to create a…" at bounding box center [496, 232] width 939 height 431
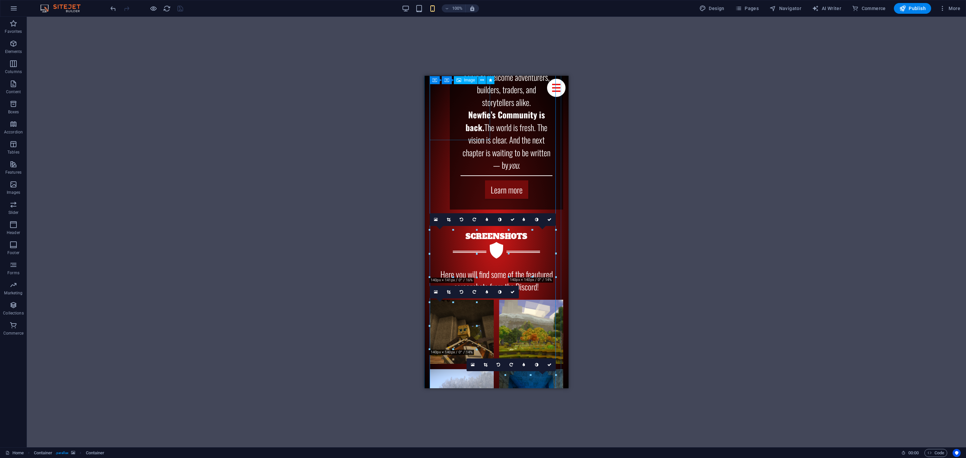
scroll to position [3733, 0]
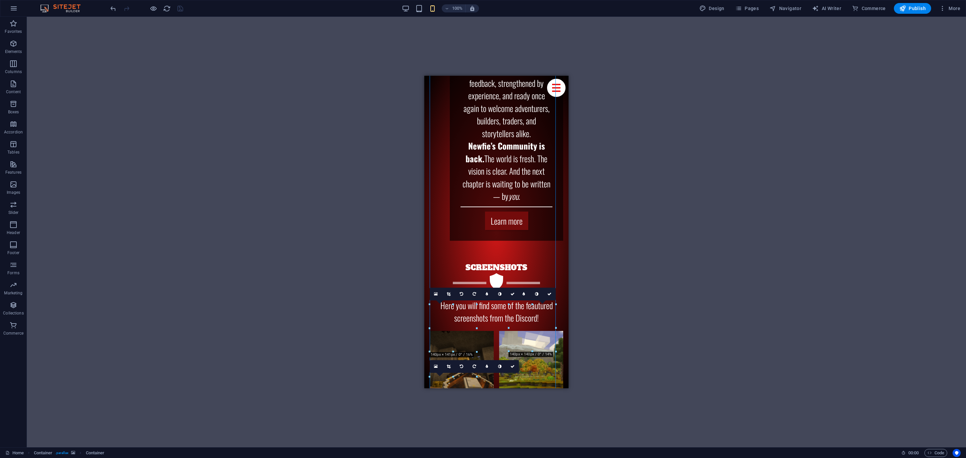
click at [256, 191] on div "Drag here to replace the existing content. Press “Ctrl” if you want to create a…" at bounding box center [496, 232] width 939 height 431
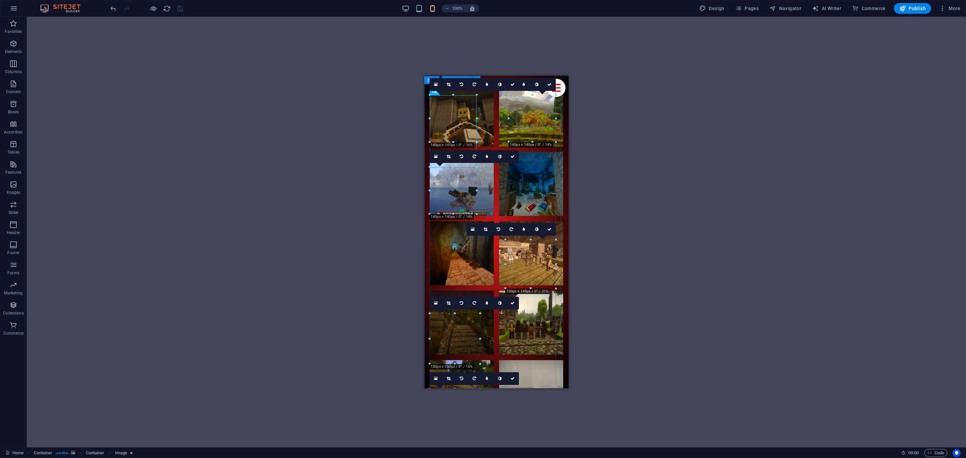
scroll to position [3984, 0]
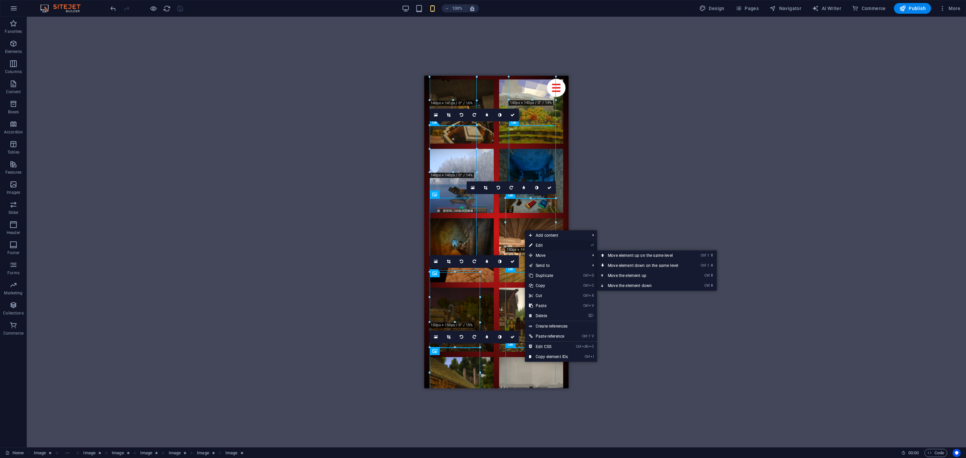
click at [549, 248] on link "⏎ Edit" at bounding box center [548, 245] width 47 height 10
select select "%"
select select "px"
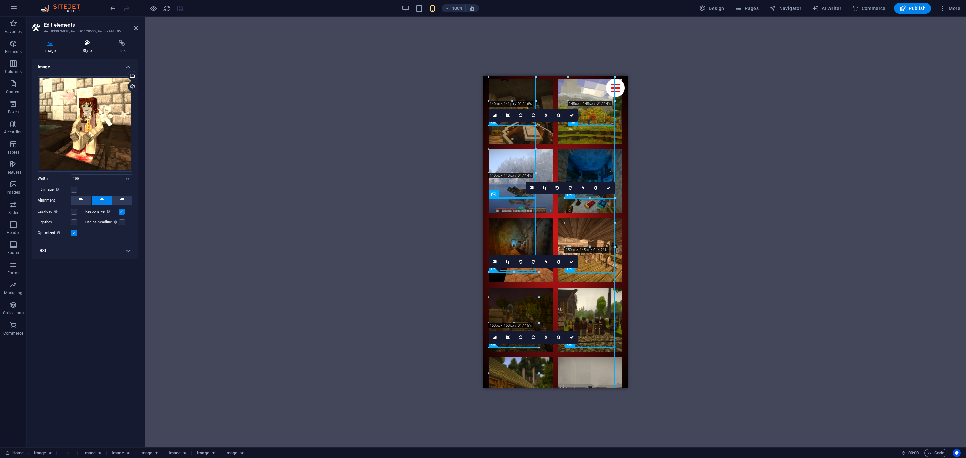
click at [74, 43] on icon at bounding box center [86, 43] width 33 height 7
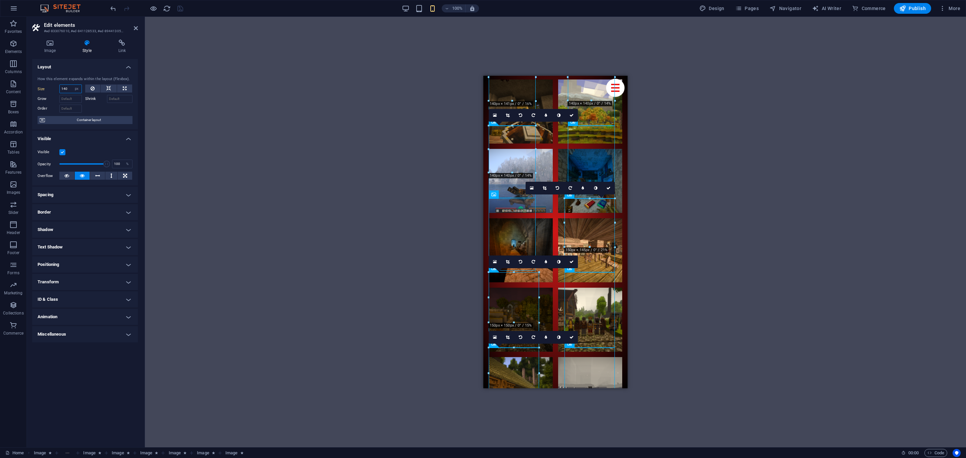
click at [67, 87] on input "140" at bounding box center [71, 89] width 22 height 8
click at [65, 91] on input "140" at bounding box center [71, 89] width 22 height 8
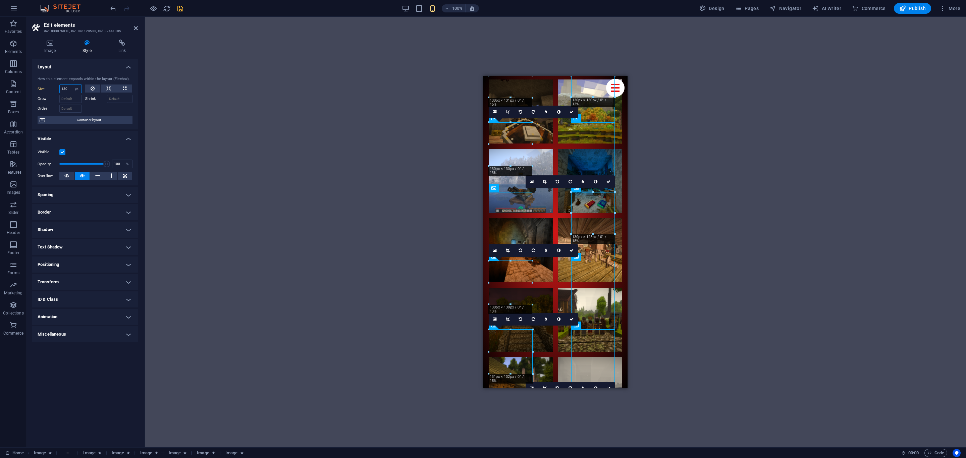
drag, startPoint x: 68, startPoint y: 88, endPoint x: 63, endPoint y: 90, distance: 5.9
click at [63, 90] on input "130" at bounding box center [71, 89] width 22 height 8
type input "12"
type input "120"
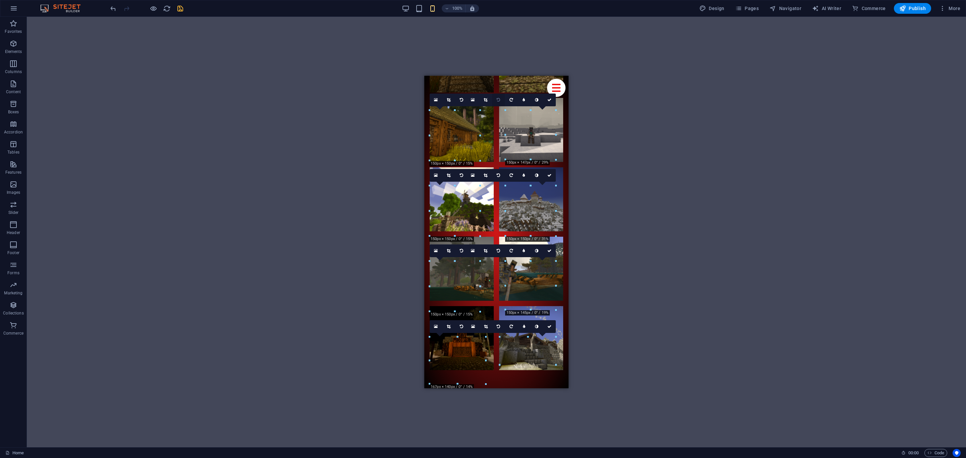
scroll to position [4236, 0]
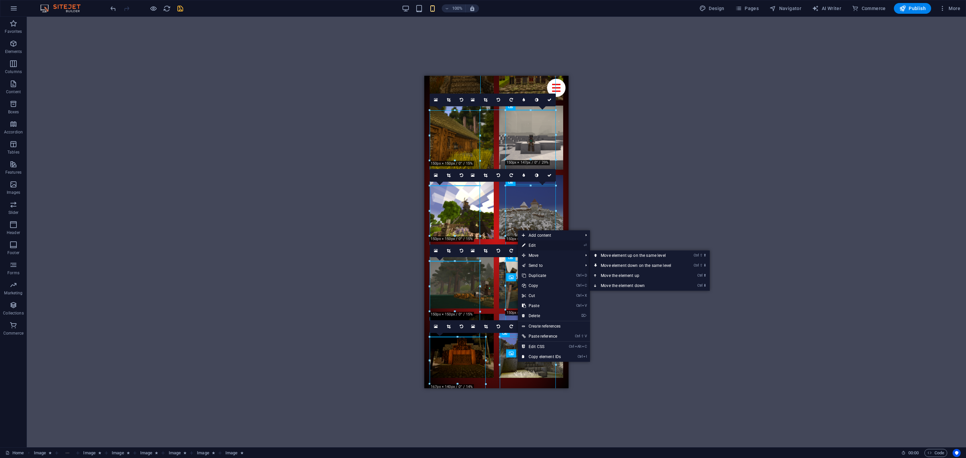
drag, startPoint x: 543, startPoint y: 243, endPoint x: 57, endPoint y: 166, distance: 491.3
click at [543, 243] on link "⏎ Edit" at bounding box center [541, 245] width 47 height 10
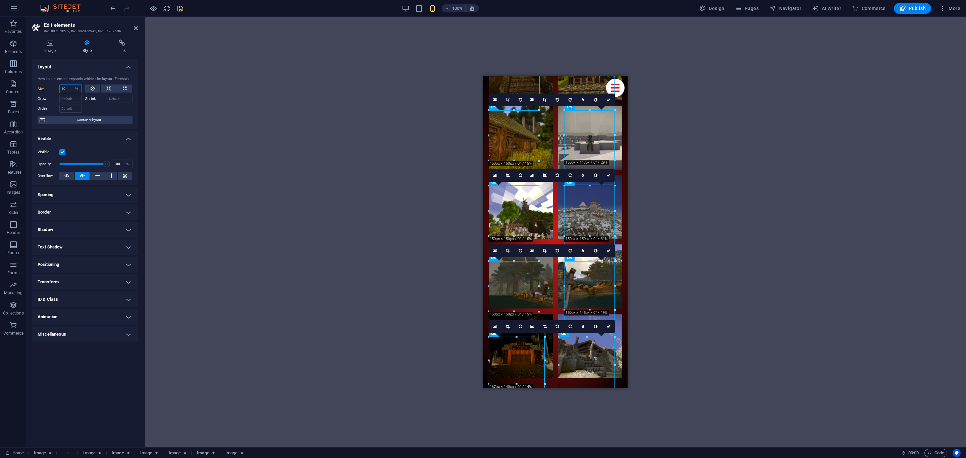
drag, startPoint x: 71, startPoint y: 85, endPoint x: 47, endPoint y: 85, distance: 24.2
click at [47, 85] on div "Size 40 Default auto px % 1/1 1/2 1/3 1/4 1/5 1/6 1/7 1/8 1/9 1/10" at bounding box center [60, 89] width 44 height 9
select select "px"
click at [72, 85] on select "Default auto px % 1/1 1/2 1/3 1/4 1/5 1/6 1/7 1/8 1/9 1/10" at bounding box center [76, 89] width 9 height 8
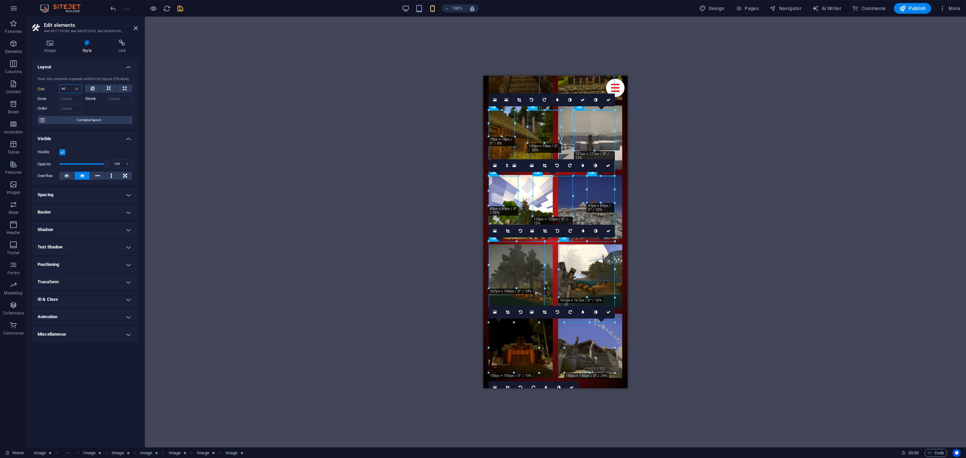
click at [69, 89] on input "40" at bounding box center [71, 89] width 22 height 8
drag, startPoint x: 71, startPoint y: 90, endPoint x: 24, endPoint y: 83, distance: 46.8
click at [24, 83] on section "Favorites Elements Columns Content Boxes Accordion Tables Features Images Slide…" at bounding box center [483, 232] width 966 height 431
type input "120"
click at [321, 186] on div "H2 Container Container Container Image Preset Container Social Media Icons Bann…" at bounding box center [555, 232] width 821 height 431
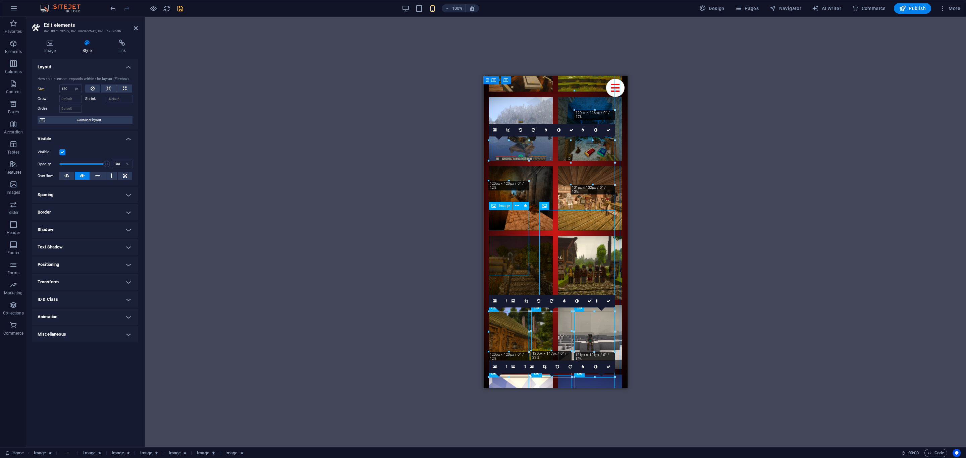
scroll to position [4034, 0]
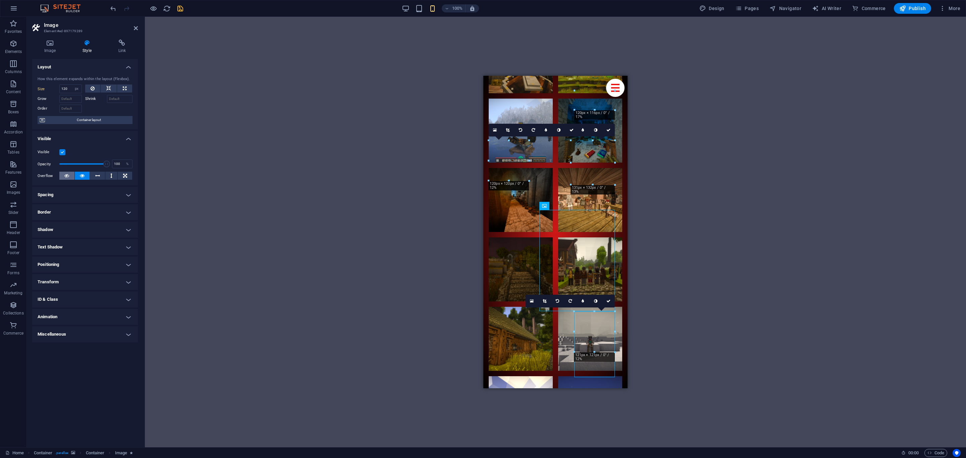
click at [62, 173] on button at bounding box center [66, 176] width 15 height 8
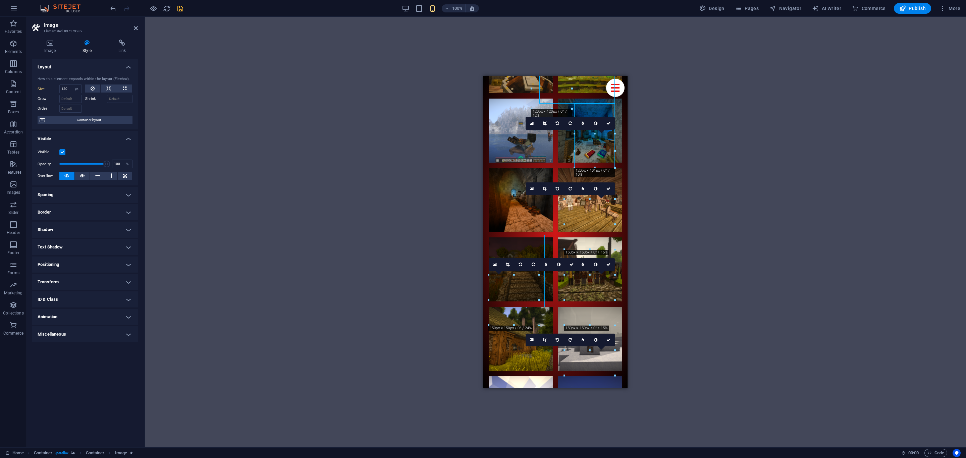
scroll to position [4242, 0]
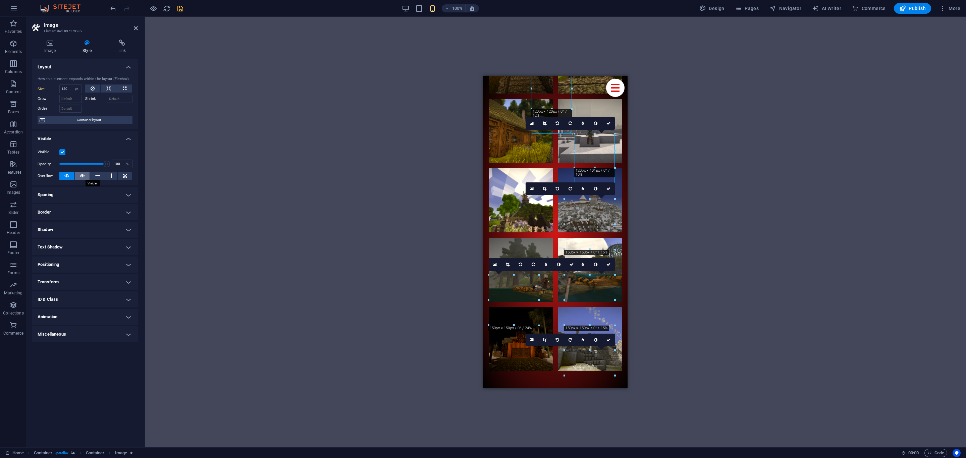
drag, startPoint x: 86, startPoint y: 175, endPoint x: 130, endPoint y: 188, distance: 45.8
click at [86, 175] on button at bounding box center [82, 176] width 15 height 8
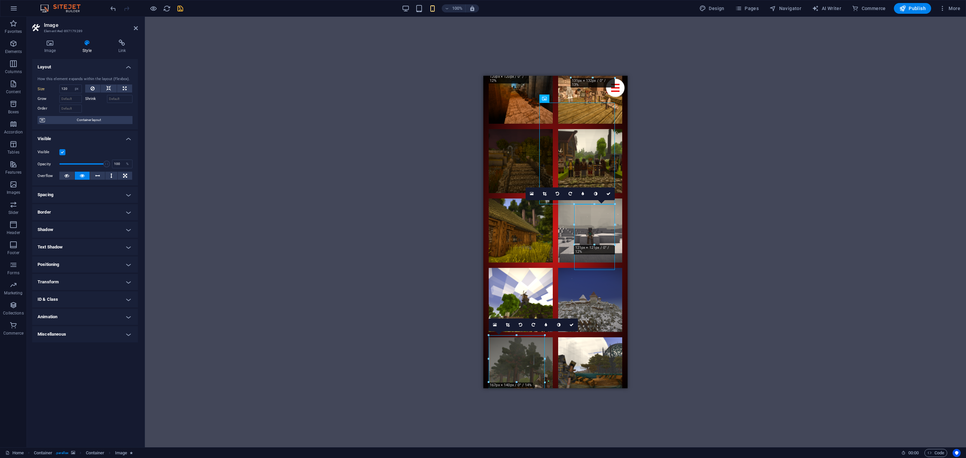
scroll to position [4142, 0]
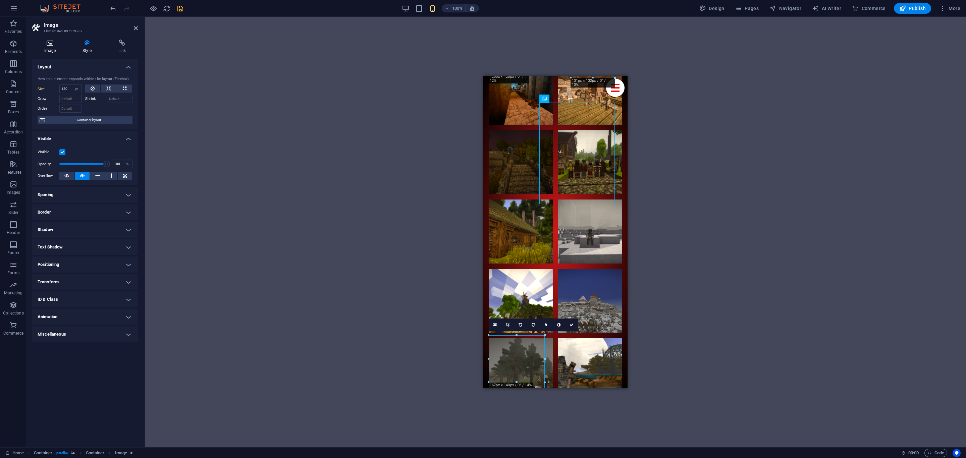
click at [52, 43] on icon at bounding box center [50, 43] width 36 height 7
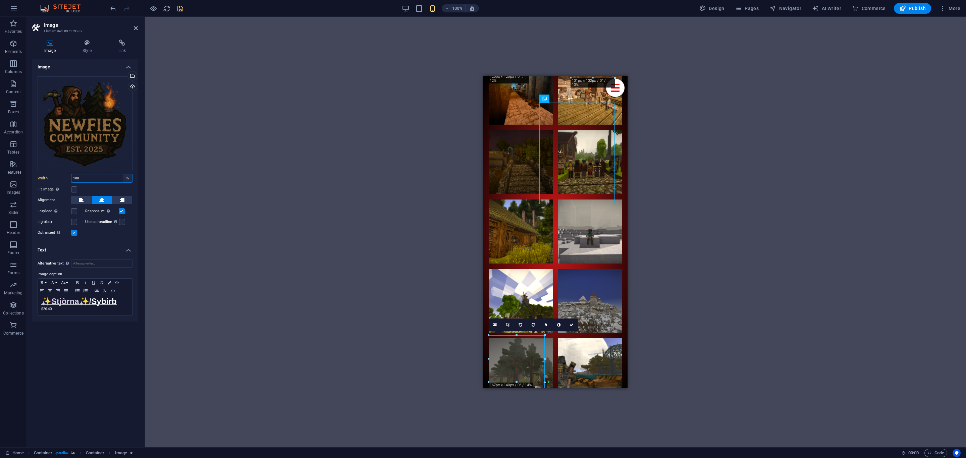
click at [126, 178] on select "Default auto px rem % em vh vw" at bounding box center [127, 178] width 9 height 8
select select "auto"
click at [123, 174] on select "Default auto px rem % em vh vw" at bounding box center [127, 178] width 9 height 8
select select "DISABLED_OPTION_VALUE"
click at [182, 230] on div "H2 Container Container Container Image Preset Container Social Media Icons Bann…" at bounding box center [555, 232] width 821 height 431
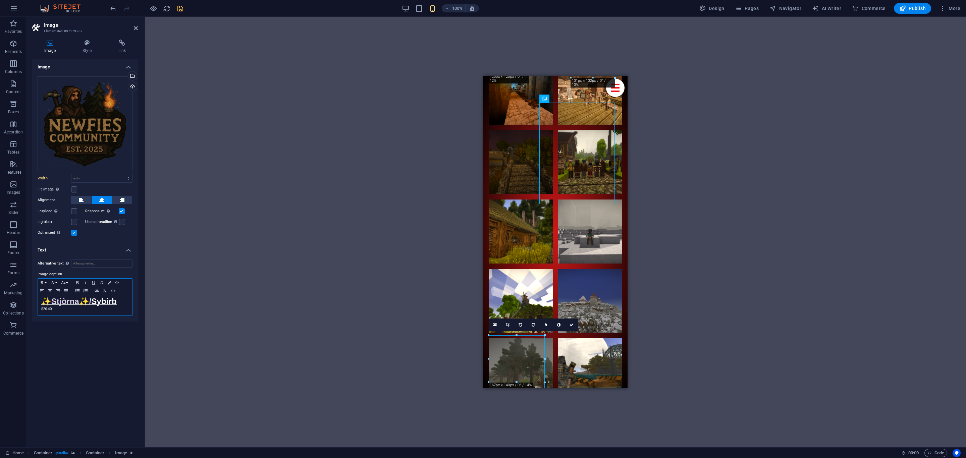
click at [96, 300] on strong "Sybirb" at bounding box center [103, 301] width 25 height 9
click at [91, 300] on strong "✨Stjòrna✨/" at bounding box center [66, 301] width 50 height 9
drag, startPoint x: 96, startPoint y: 301, endPoint x: 18, endPoint y: 301, distance: 77.5
click at [18, 301] on section "Favorites Elements Columns Content Boxes Accordion Tables Features Images Slide…" at bounding box center [483, 232] width 966 height 431
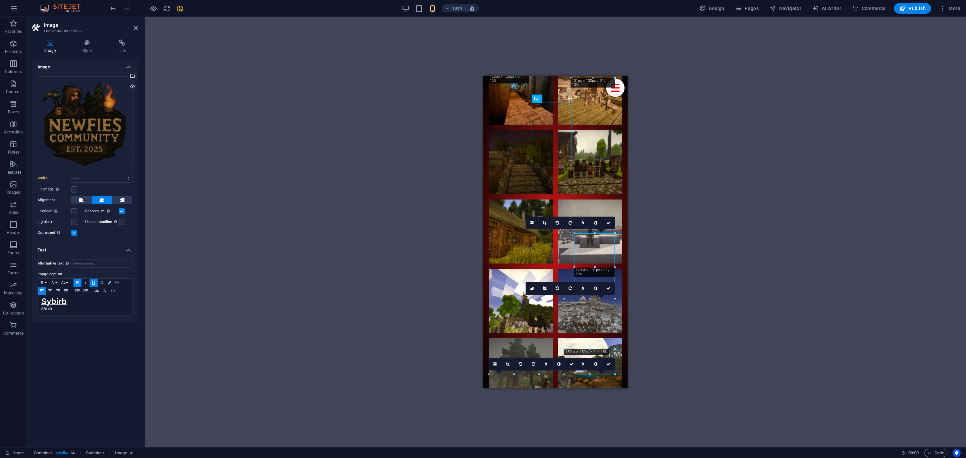
click at [425, 227] on div "H2 Container Container Container Image Preset Container Social Media Icons Bann…" at bounding box center [555, 232] width 821 height 431
click at [393, 181] on div "H2 Container Container Container Image Preset Container Social Media Icons Bann…" at bounding box center [555, 232] width 821 height 431
click at [610, 223] on icon at bounding box center [608, 223] width 4 height 4
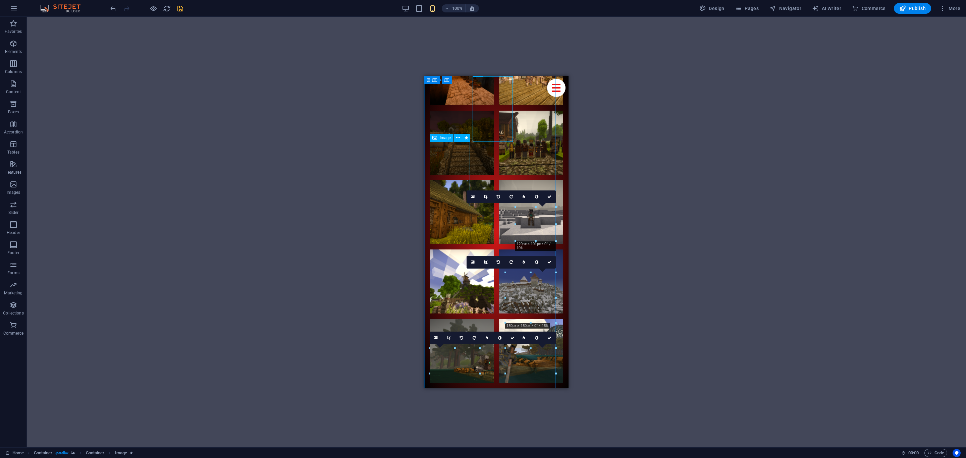
scroll to position [4175, 0]
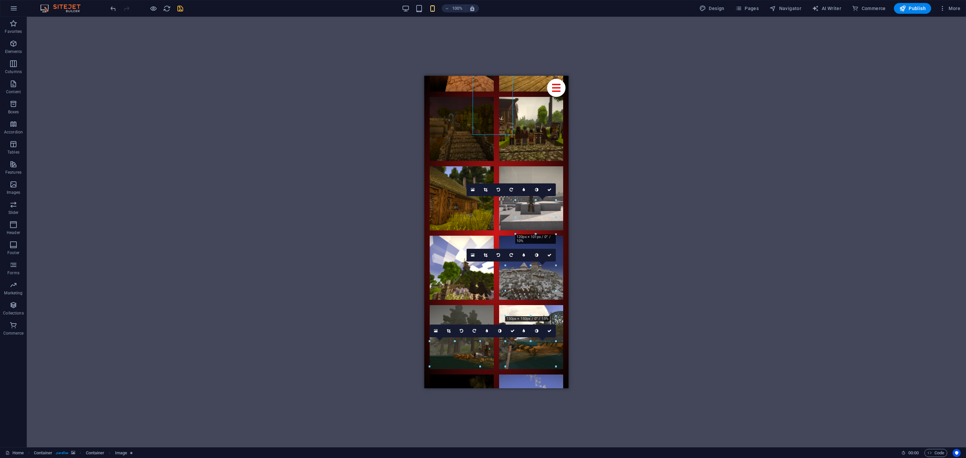
click at [365, 191] on div "H2 Container Container Container Image Preset Container Social Media Icons Bann…" at bounding box center [496, 232] width 939 height 431
click at [552, 189] on link at bounding box center [549, 189] width 13 height 13
click at [375, 268] on div "H2 Container Container Container Image Preset Container Social Media Icons Bann…" at bounding box center [496, 232] width 939 height 431
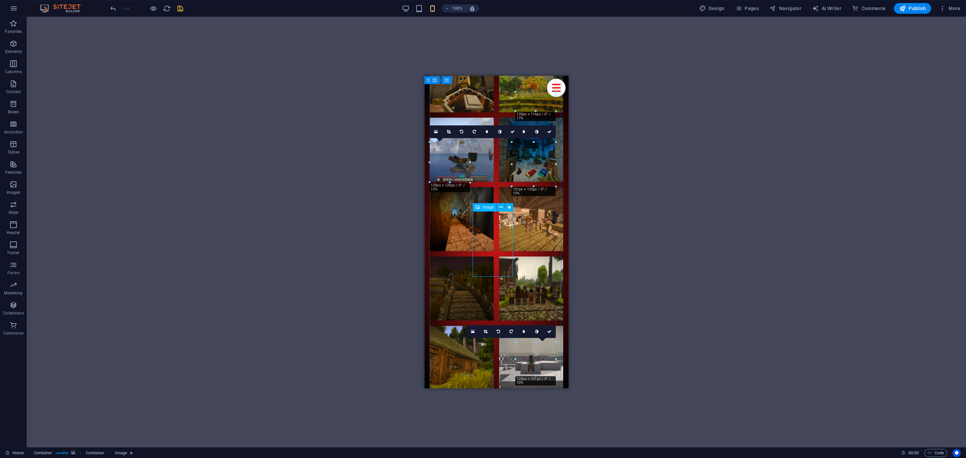
scroll to position [4007, 0]
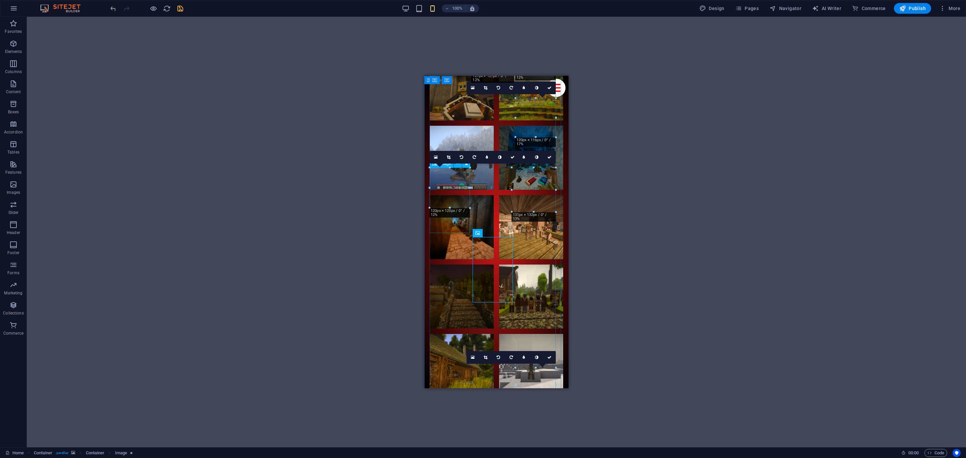
click at [405, 201] on div "H2 Container Container Container Image Preset Container Social Media Icons Bann…" at bounding box center [496, 232] width 939 height 431
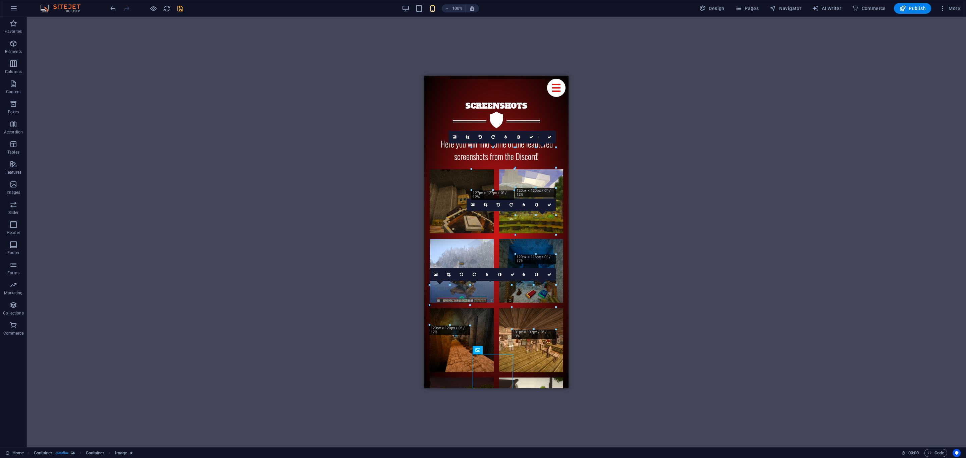
scroll to position [3890, 0]
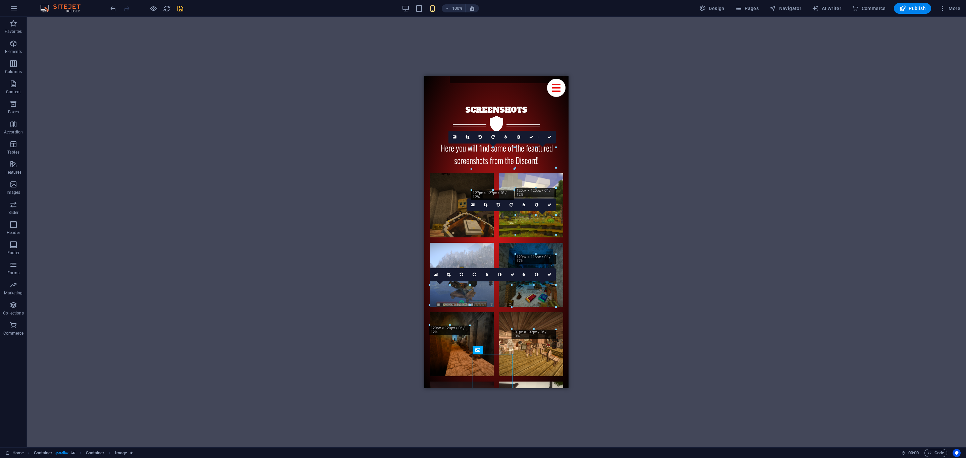
click at [300, 224] on div "H2 Container Container Container Image Preset Container Social Media Icons Bann…" at bounding box center [496, 232] width 939 height 431
click at [553, 136] on link at bounding box center [549, 137] width 13 height 13
click at [330, 215] on div "H2 Container Container Container Image Preset Container Social Media Icons Bann…" at bounding box center [496, 232] width 939 height 431
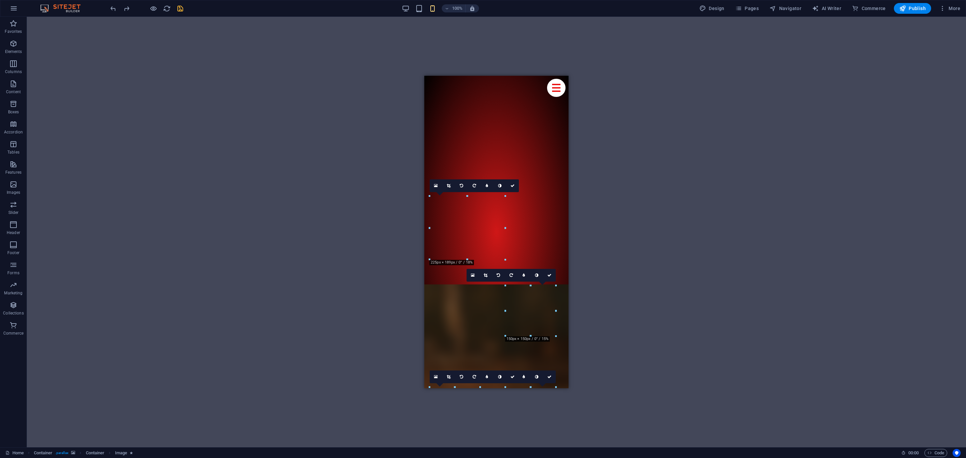
scroll to position [4823, 0]
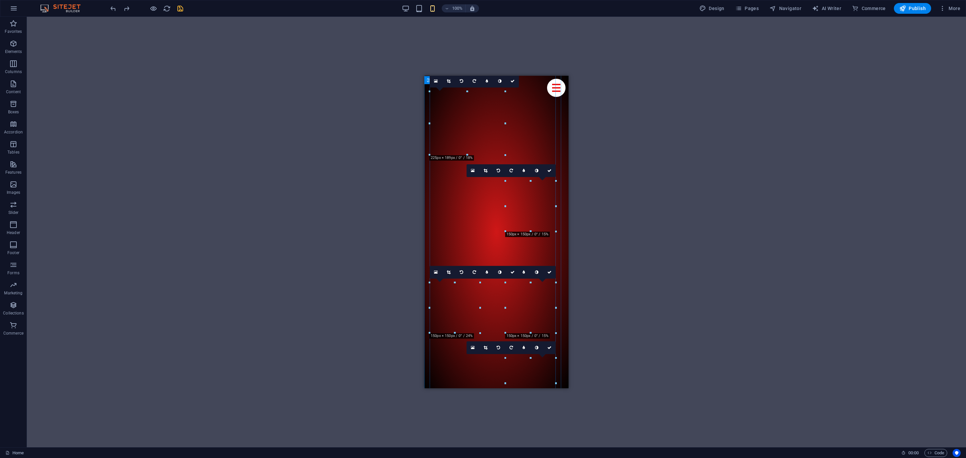
drag, startPoint x: 525, startPoint y: 161, endPoint x: 539, endPoint y: 135, distance: 30.0
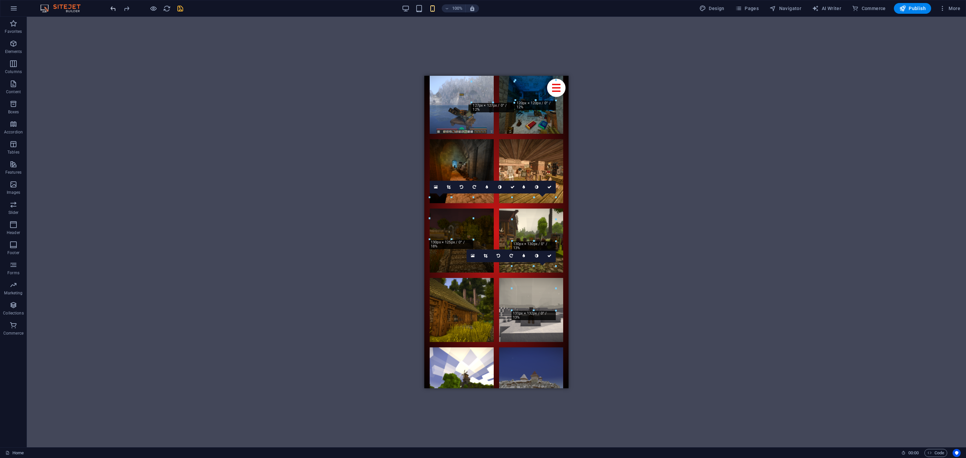
scroll to position [3978, 0]
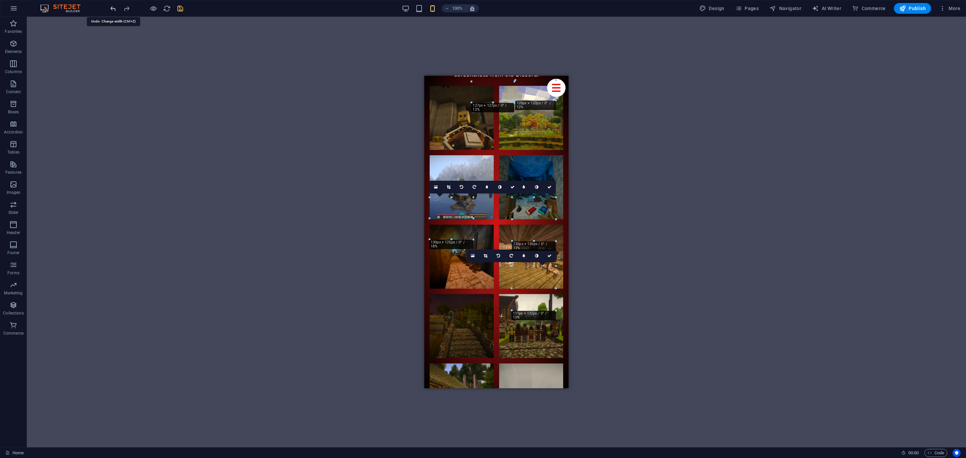
click at [113, 8] on icon "undo" at bounding box center [113, 9] width 8 height 8
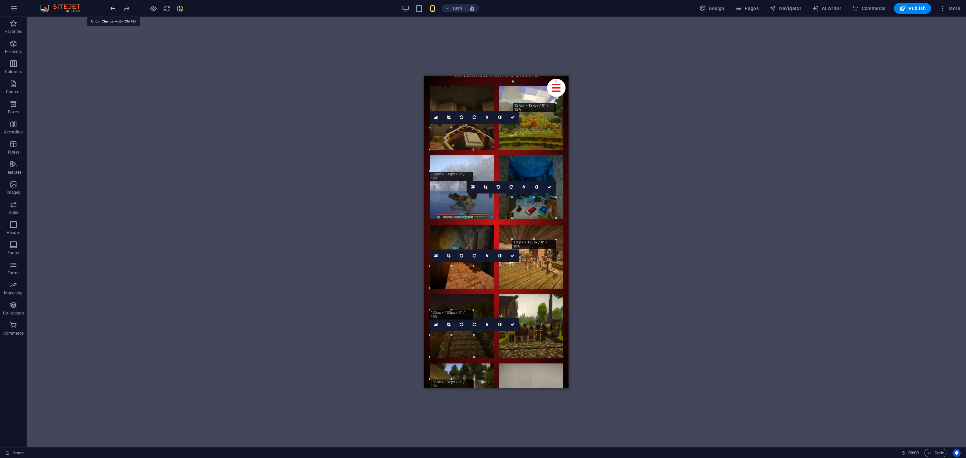
click at [113, 8] on icon "undo" at bounding box center [113, 9] width 8 height 8
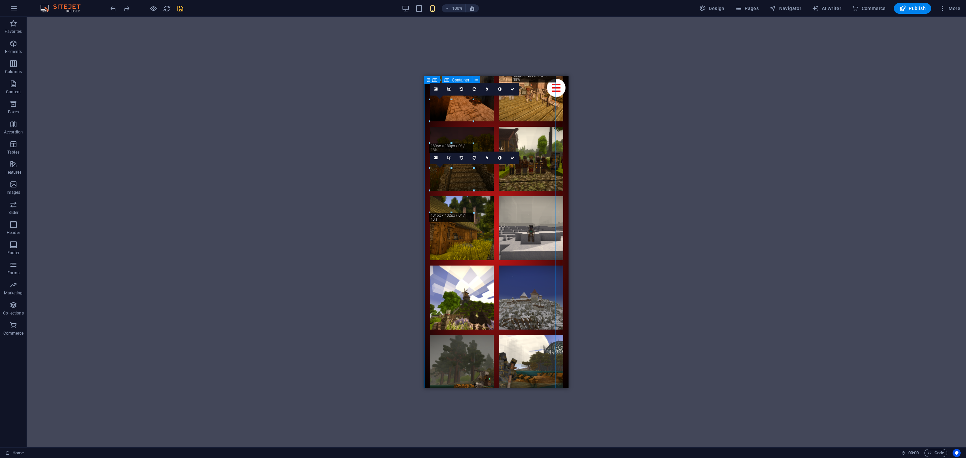
drag, startPoint x: 536, startPoint y: 278, endPoint x: 532, endPoint y: 322, distance: 44.5
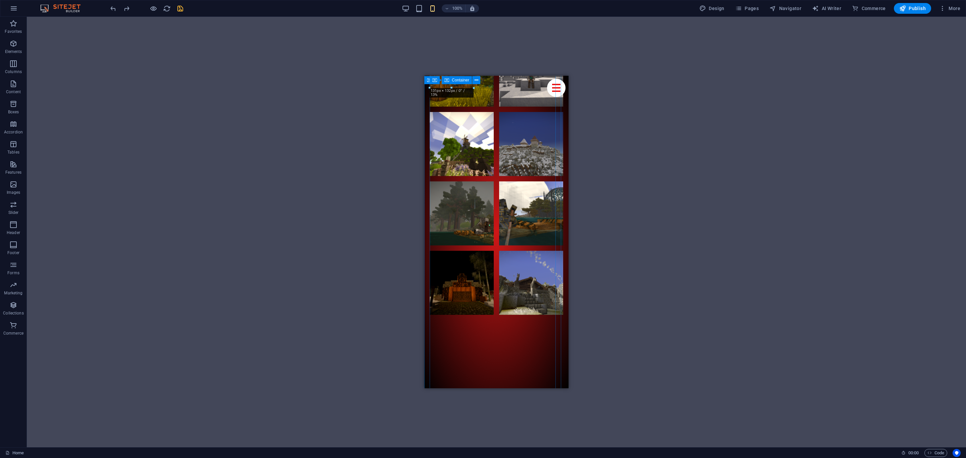
scroll to position [4313, 0]
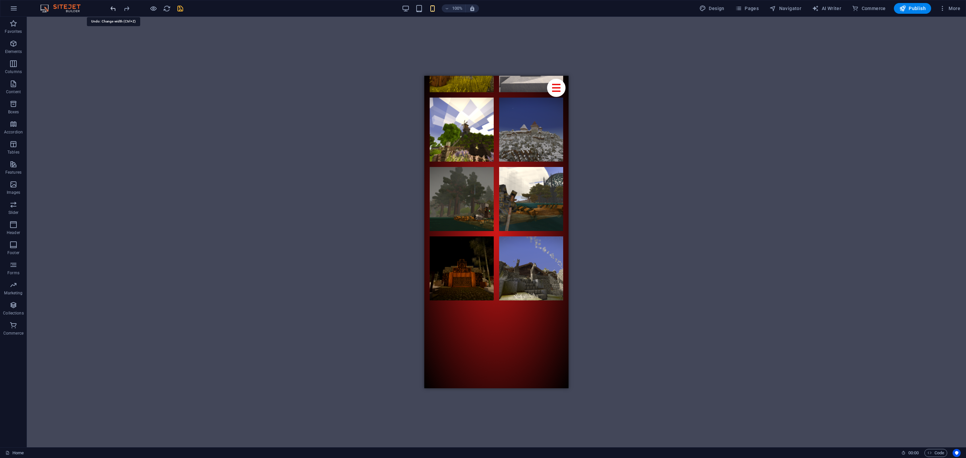
click at [112, 10] on icon "undo" at bounding box center [113, 9] width 8 height 8
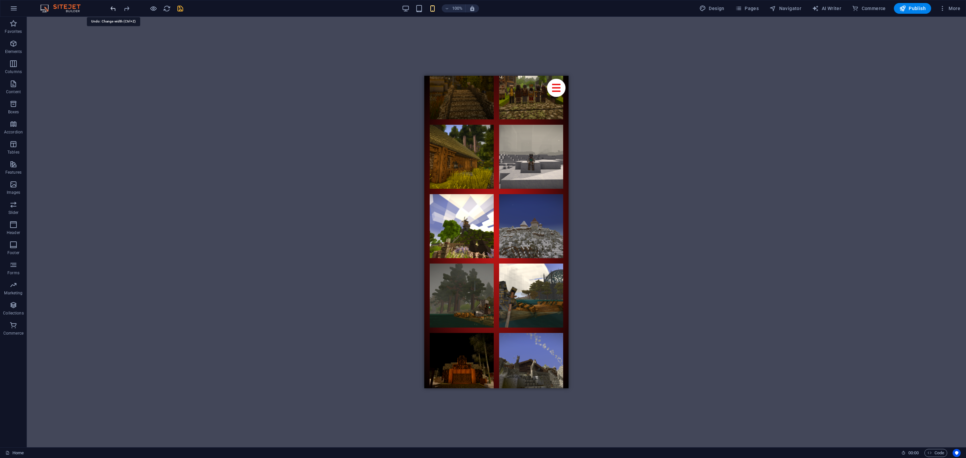
scroll to position [4116, 0]
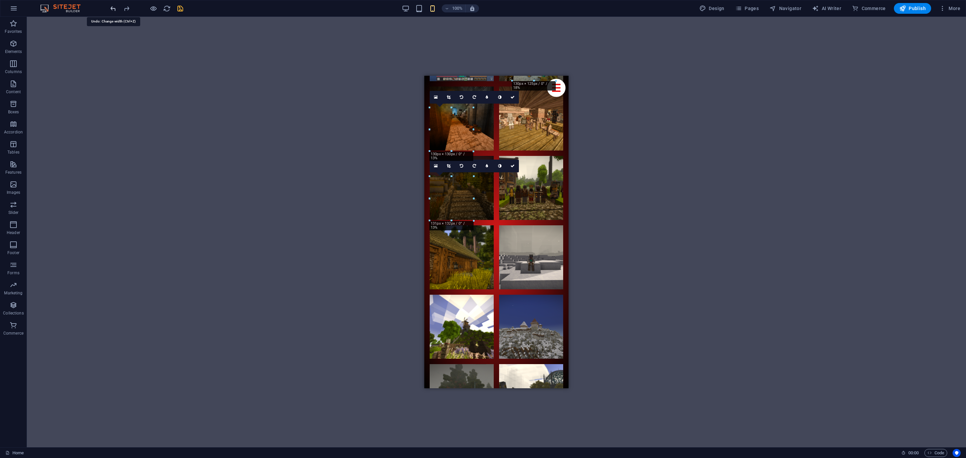
click at [112, 10] on icon "undo" at bounding box center [113, 9] width 8 height 8
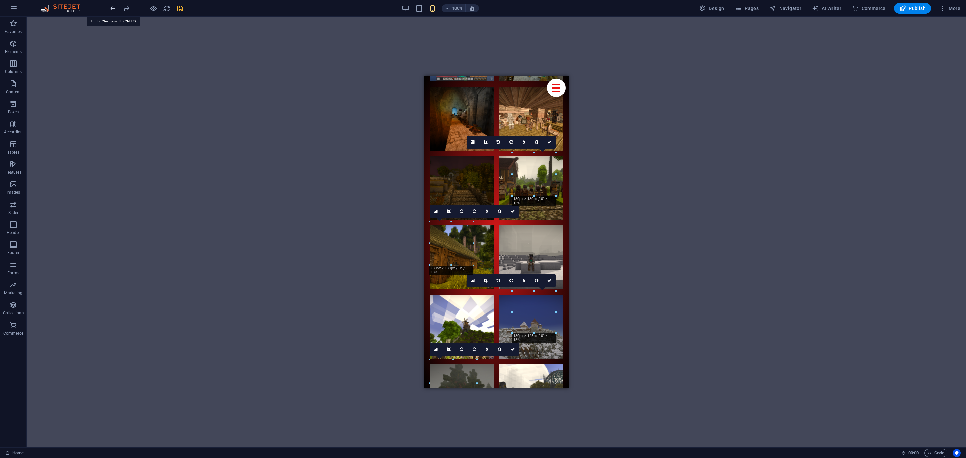
click at [112, 10] on icon "undo" at bounding box center [113, 9] width 8 height 8
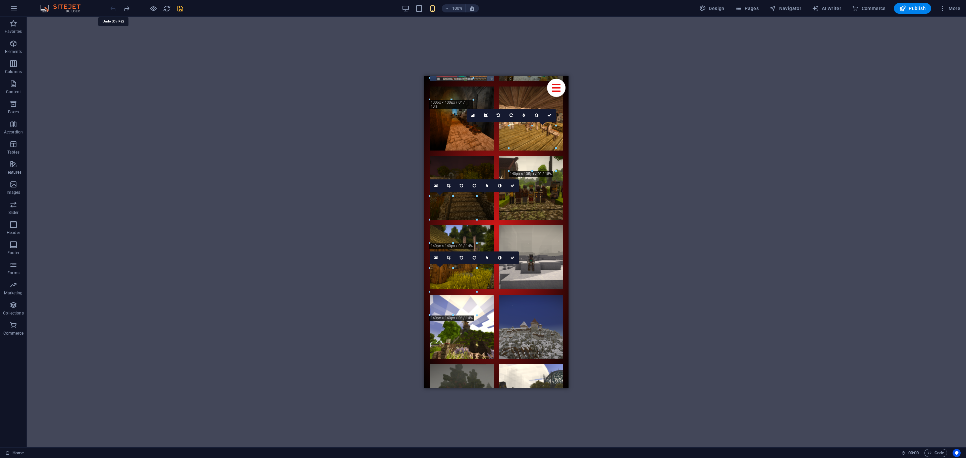
click at [112, 10] on div at bounding box center [146, 8] width 75 height 11
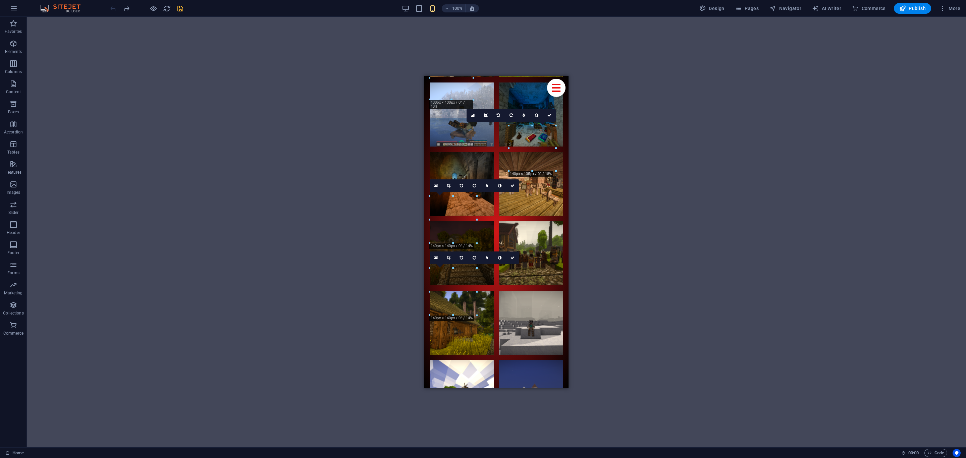
click at [112, 10] on div at bounding box center [146, 8] width 75 height 11
click at [363, 167] on div "H2 Container Container Container Image Preset Container Social Media Icons Bann…" at bounding box center [496, 232] width 939 height 431
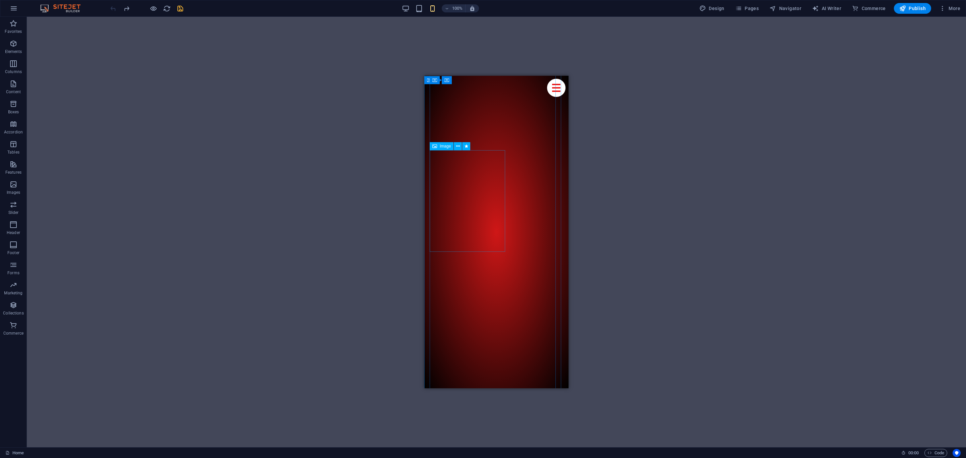
scroll to position [4621, 0]
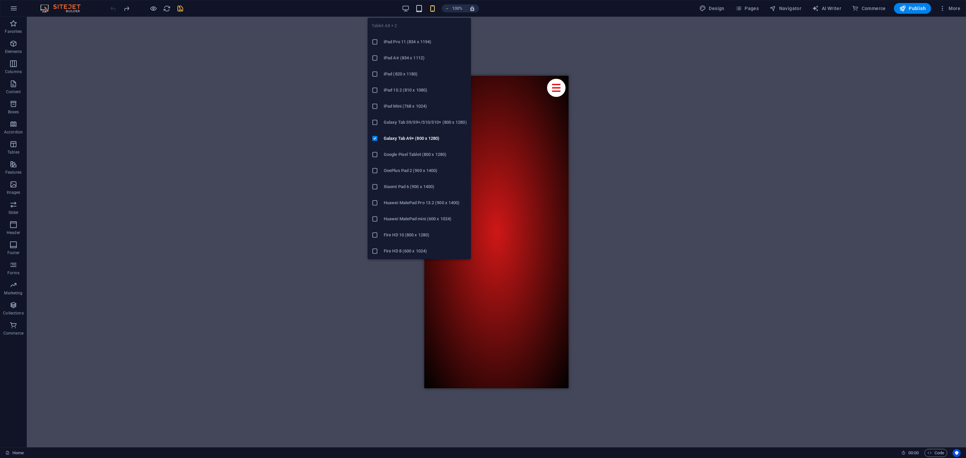
click at [423, 5] on icon "button" at bounding box center [419, 9] width 8 height 8
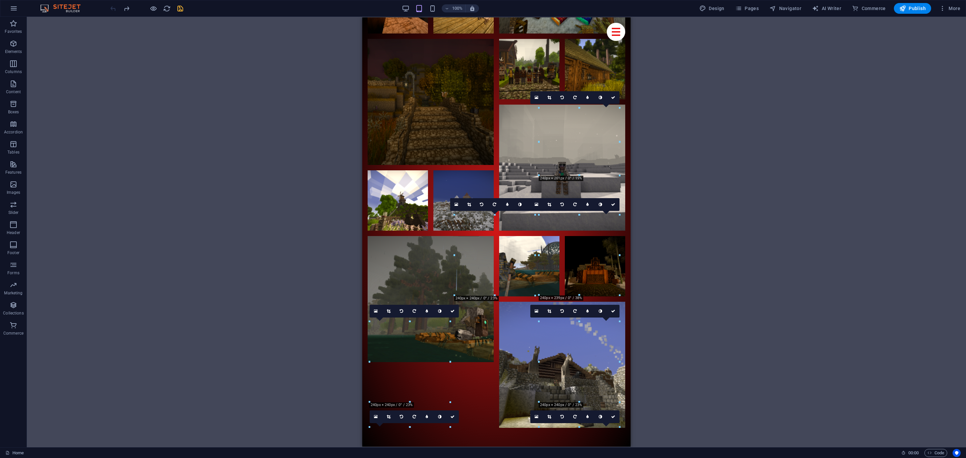
scroll to position [3905, 0]
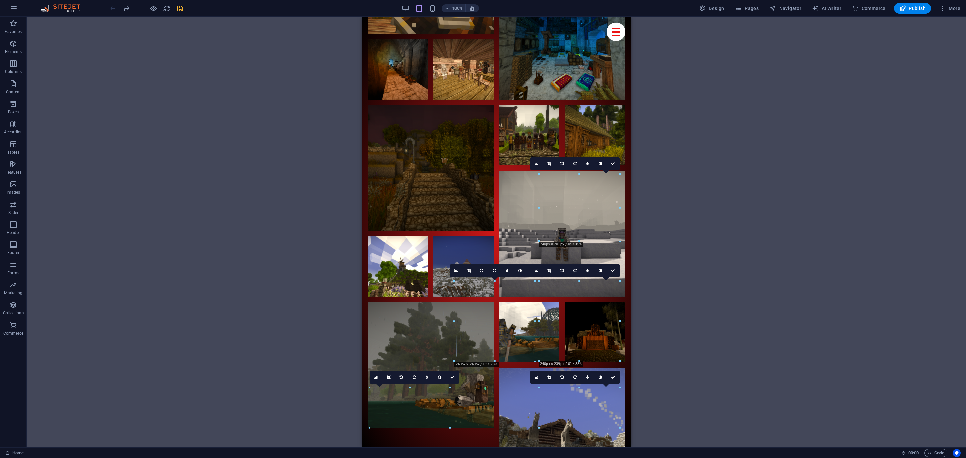
click at [311, 280] on div "H2 Container Container Container Image Preset Container Social Media Icons Bann…" at bounding box center [496, 232] width 939 height 431
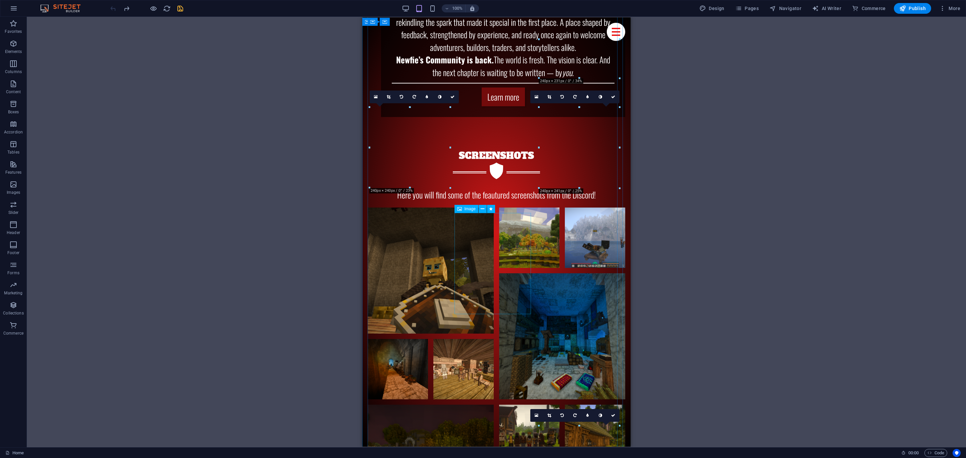
scroll to position [3569, 0]
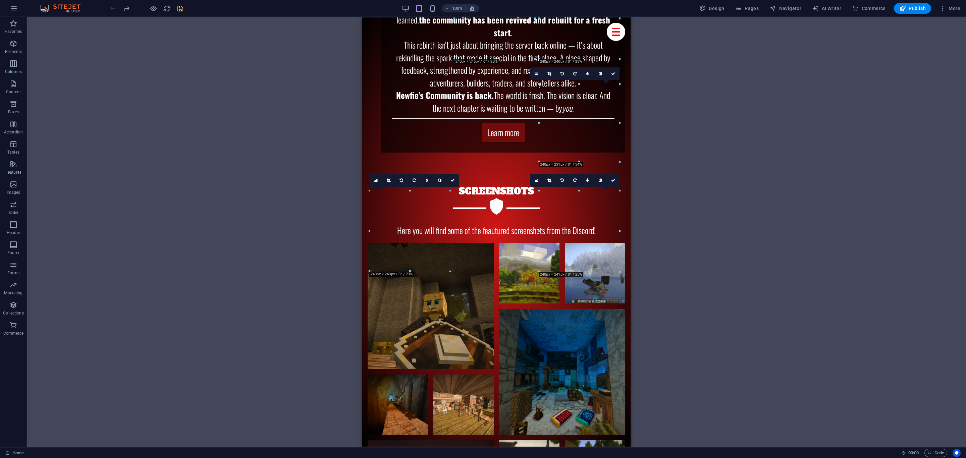
click at [318, 314] on div "H2 Container Container Container Image Preset Container Social Media Icons Bann…" at bounding box center [496, 232] width 939 height 431
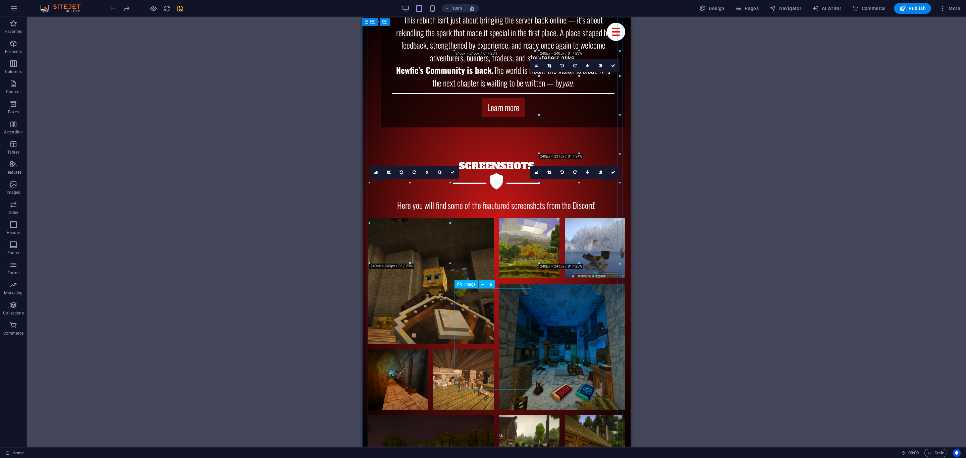
scroll to position [3670, 0]
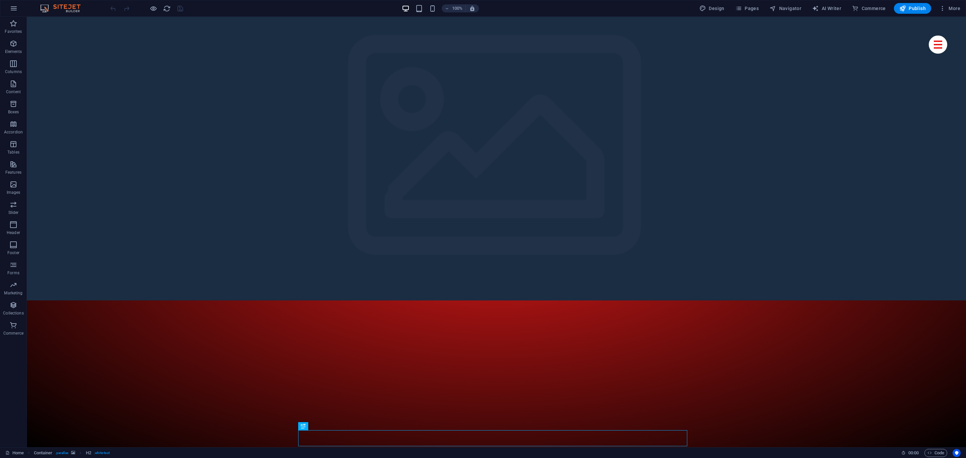
click at [426, 6] on div "100%" at bounding box center [439, 8] width 77 height 11
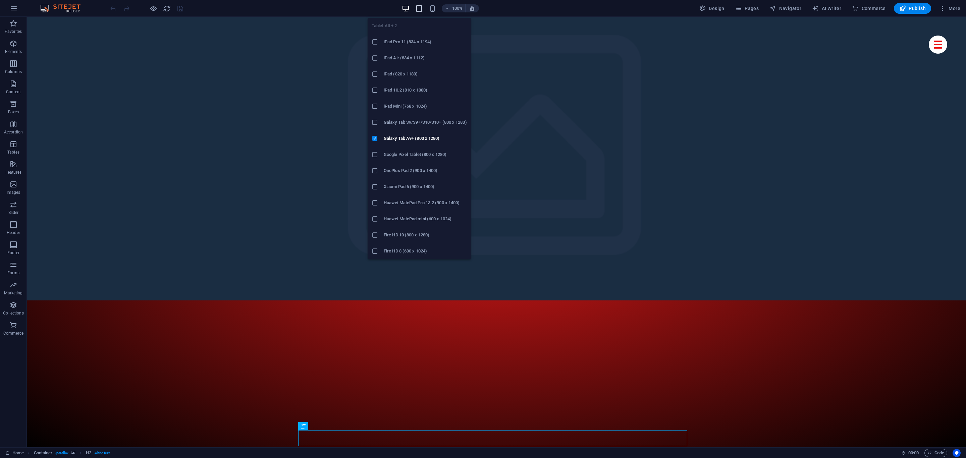
click at [423, 8] on icon "button" at bounding box center [419, 9] width 8 height 8
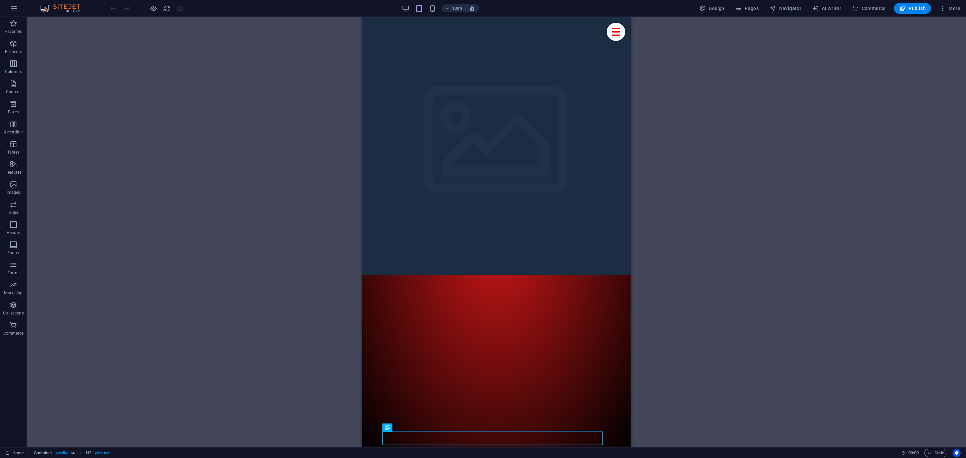
drag, startPoint x: 291, startPoint y: 200, endPoint x: 304, endPoint y: 295, distance: 95.5
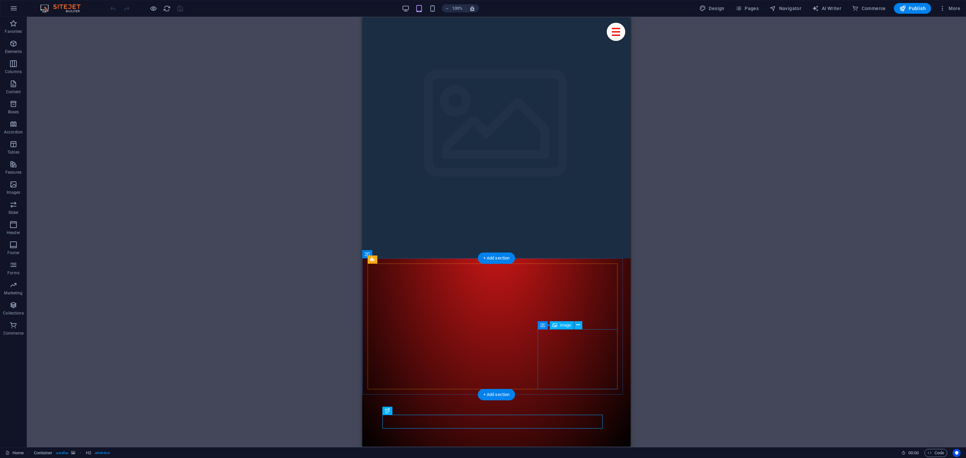
drag, startPoint x: 568, startPoint y: 239, endPoint x: 589, endPoint y: 233, distance: 21.6
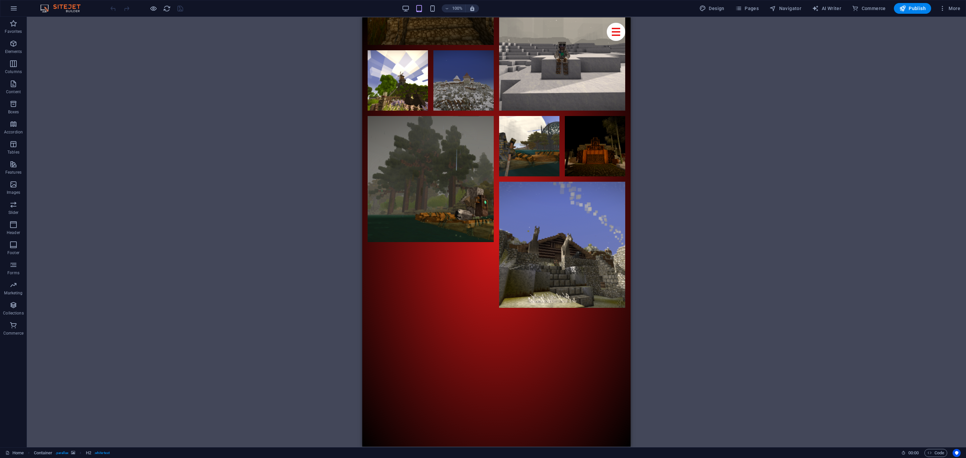
scroll to position [4145, 0]
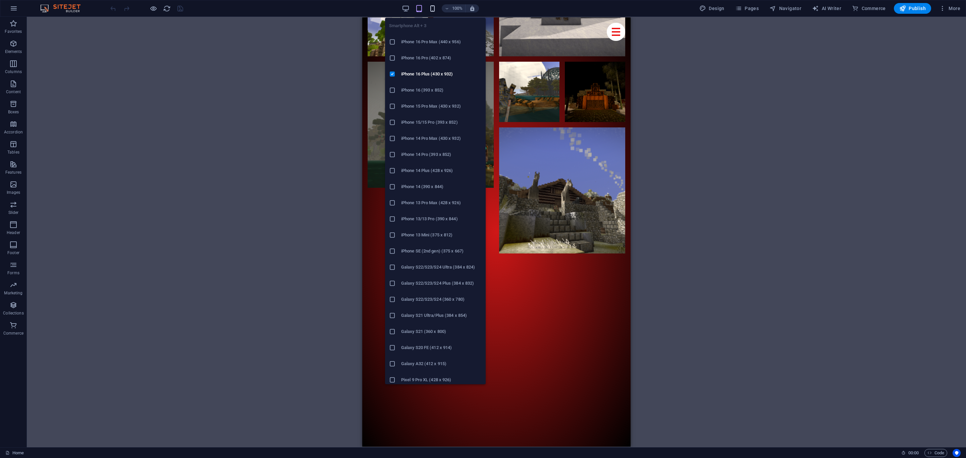
click at [435, 9] on icon "button" at bounding box center [433, 9] width 8 height 8
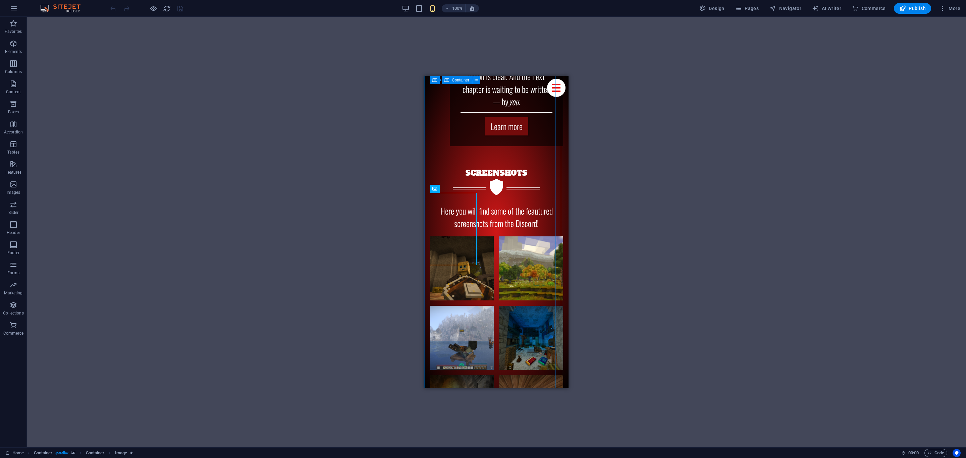
scroll to position [3910, 0]
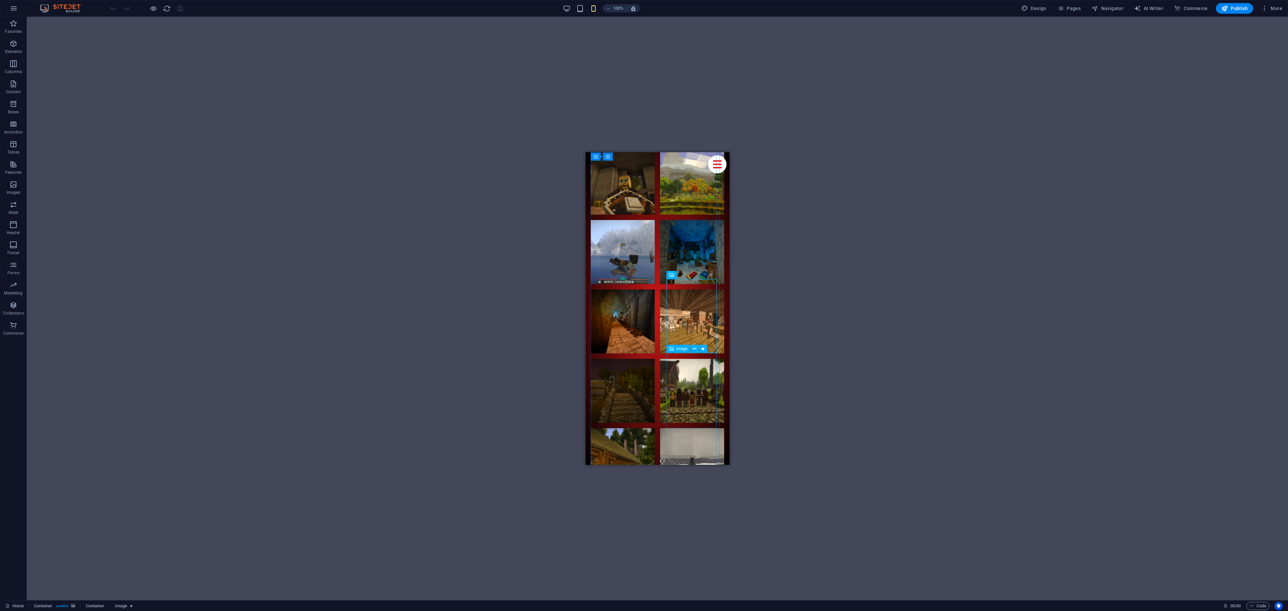
scroll to position [4000, 0]
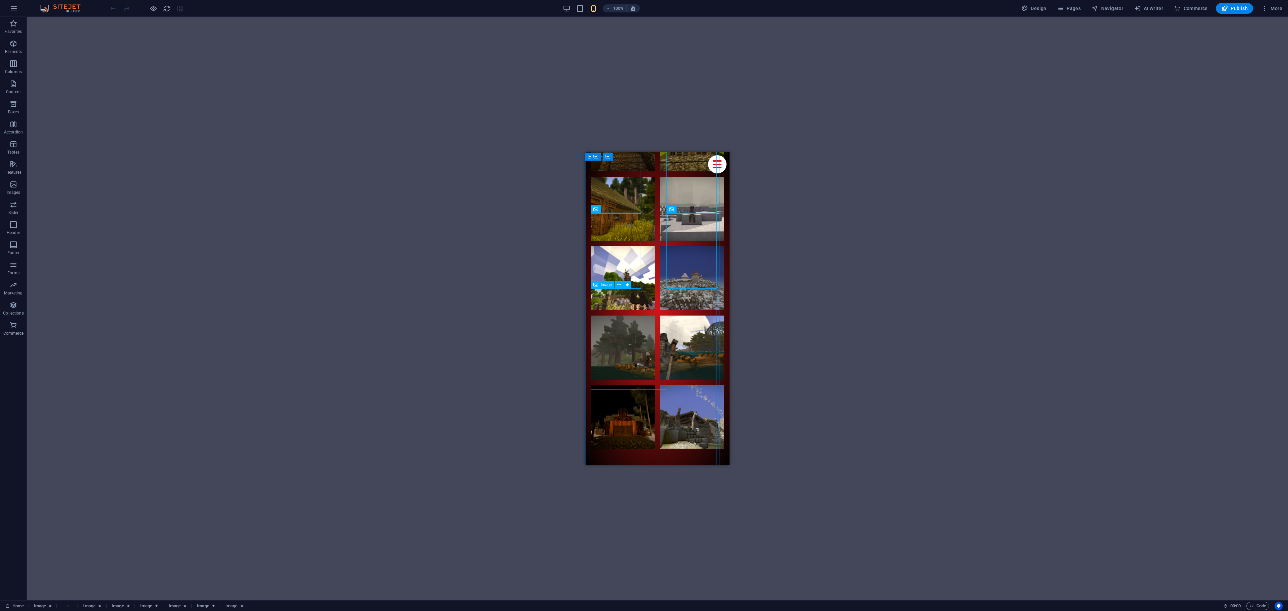
scroll to position [4291, 0]
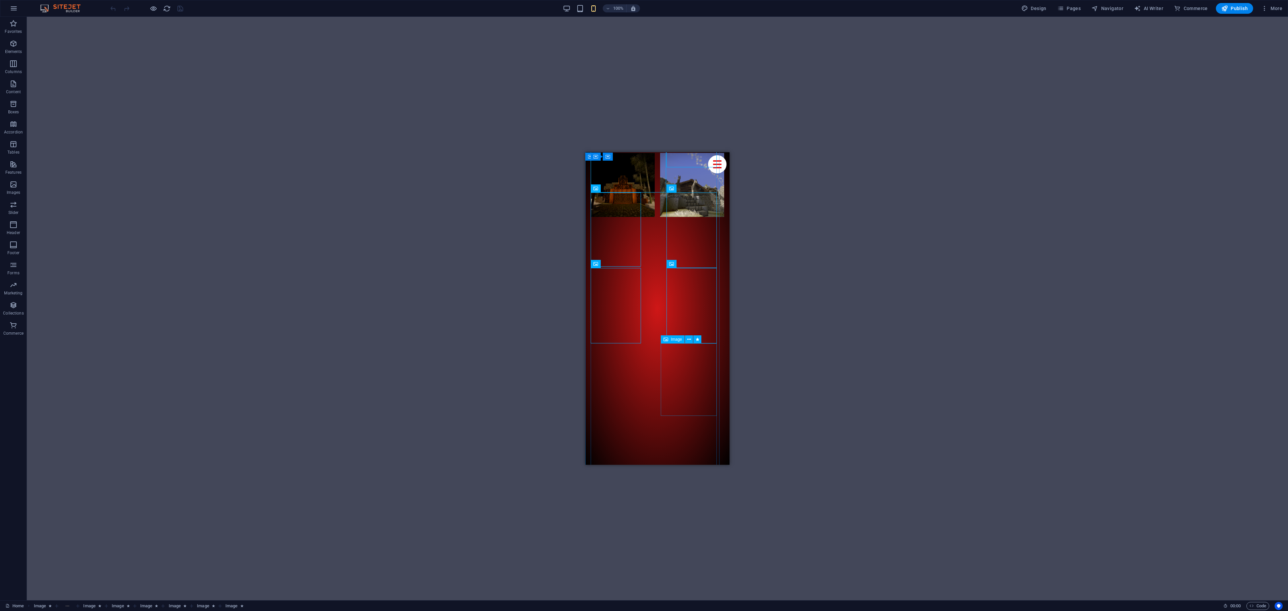
scroll to position [4514, 0]
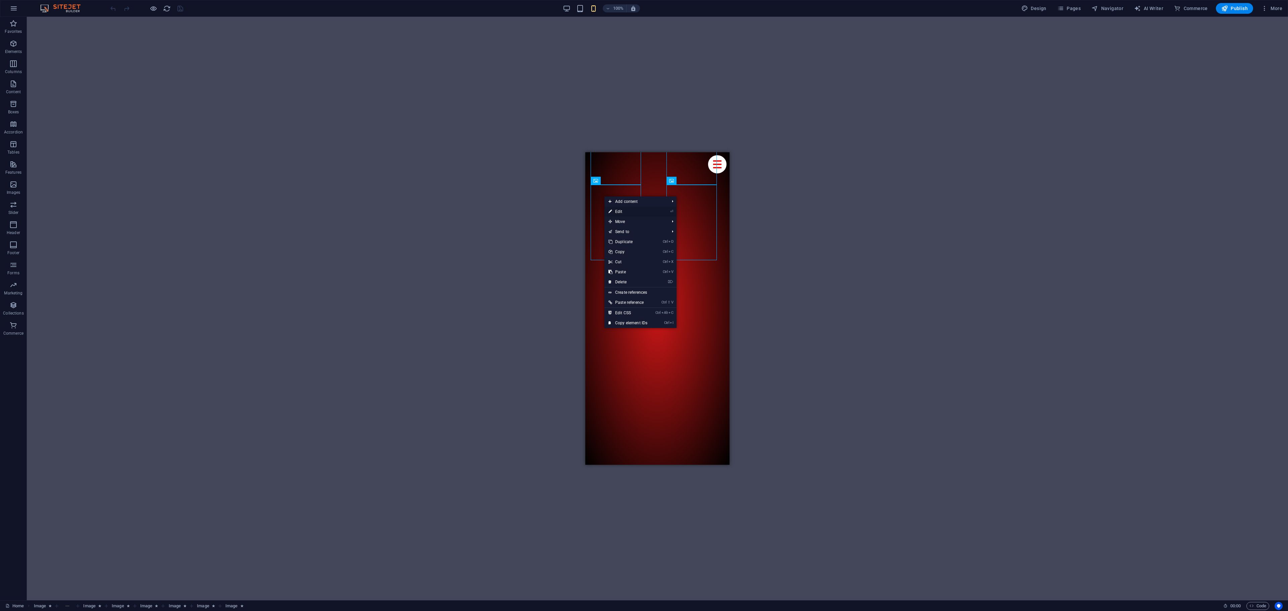
click at [617, 208] on link "⏎ Edit" at bounding box center [627, 212] width 47 height 10
select select "%"
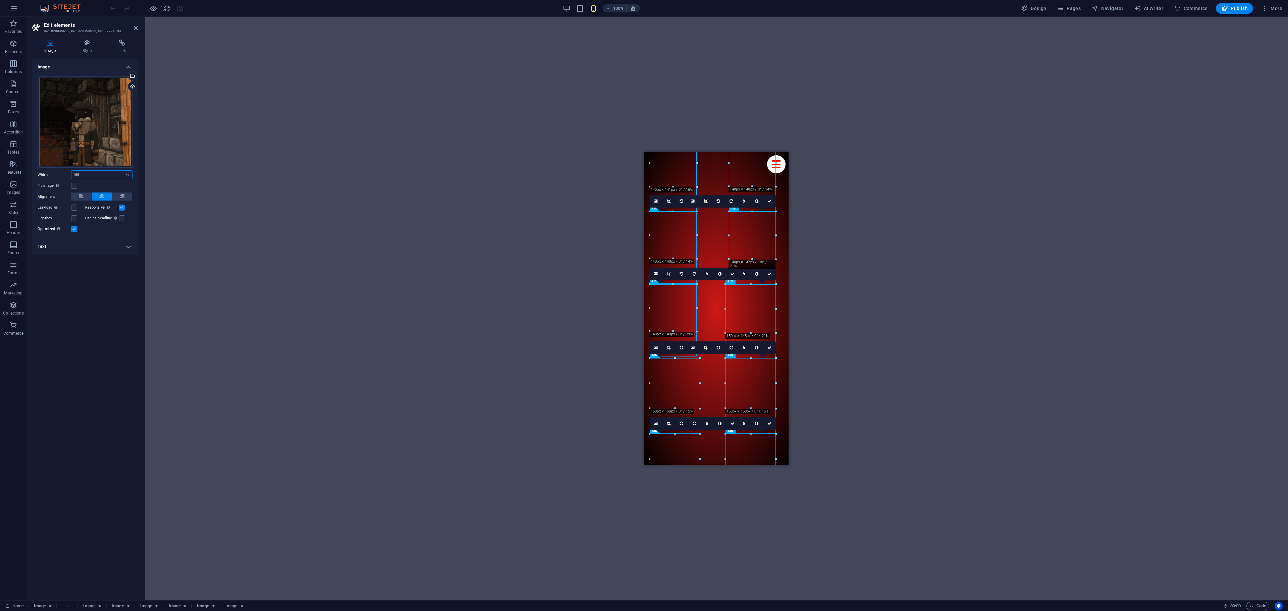
click at [91, 172] on input "100" at bounding box center [101, 175] width 61 height 8
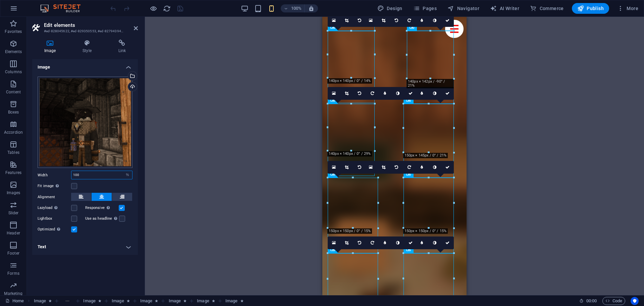
scroll to position [3989, 0]
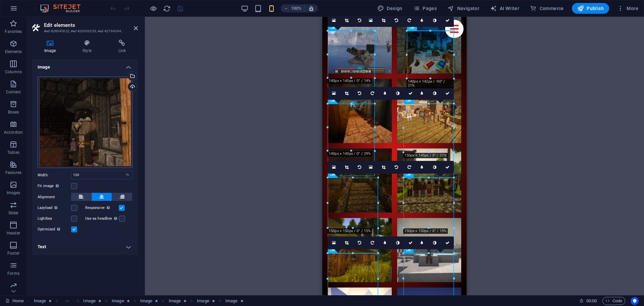
type input "100"
click at [82, 47] on h4 "Style" at bounding box center [88, 47] width 36 height 14
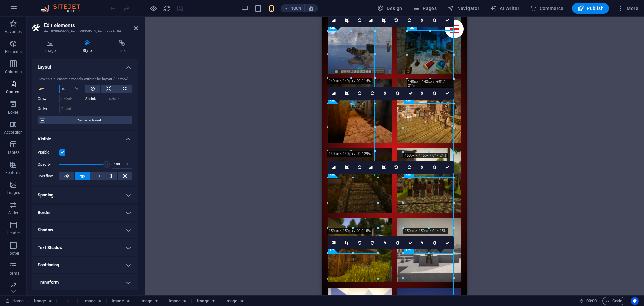
drag, startPoint x: 67, startPoint y: 88, endPoint x: 26, endPoint y: 86, distance: 41.7
click at [26, 86] on section "Favorites Elements Columns Content Boxes Accordion Tables Features Images Slide…" at bounding box center [322, 156] width 644 height 278
type input "120"
click at [77, 90] on select "Default auto px % 1/1 1/2 1/3 1/4 1/5 1/6 1/7 1/8 1/9 1/10" at bounding box center [76, 89] width 9 height 8
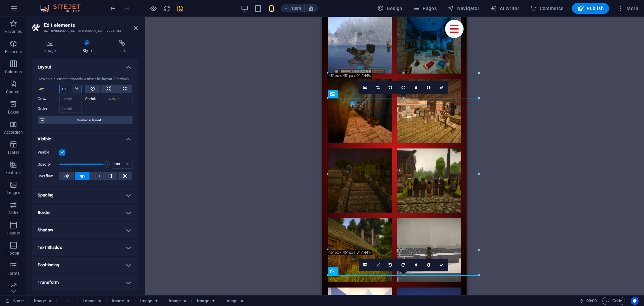
scroll to position [5612, 0]
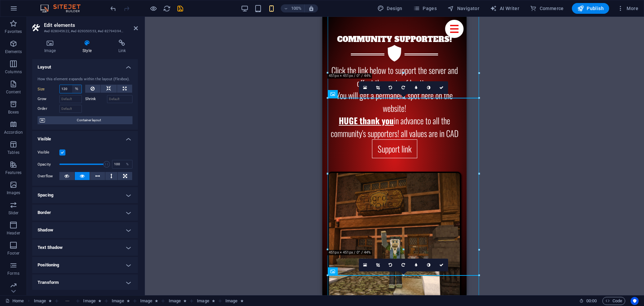
select select "px"
click at [72, 85] on select "Default auto px % 1/1 1/2 1/3 1/4 1/5 1/6 1/7 1/8 1/9 1/10" at bounding box center [76, 89] width 9 height 8
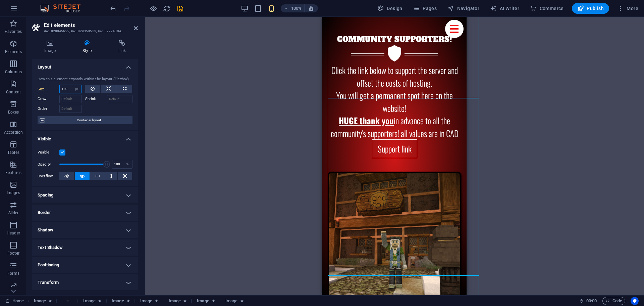
scroll to position [4475, 0]
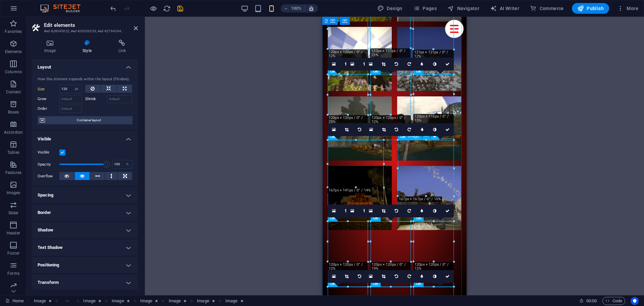
drag, startPoint x: 408, startPoint y: 185, endPoint x: 385, endPoint y: 180, distance: 23.0
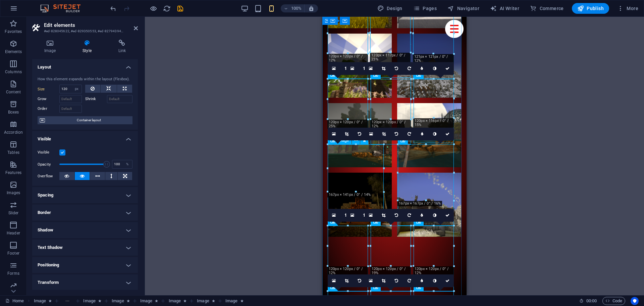
select select "%"
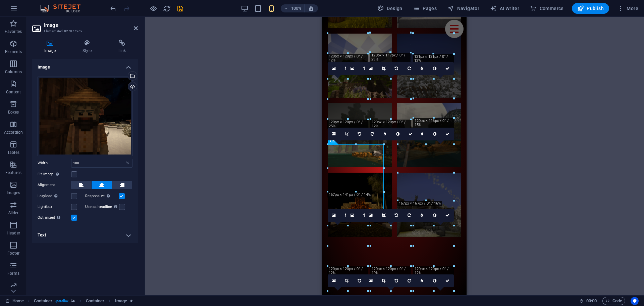
click at [77, 239] on h4 "Text" at bounding box center [85, 235] width 106 height 16
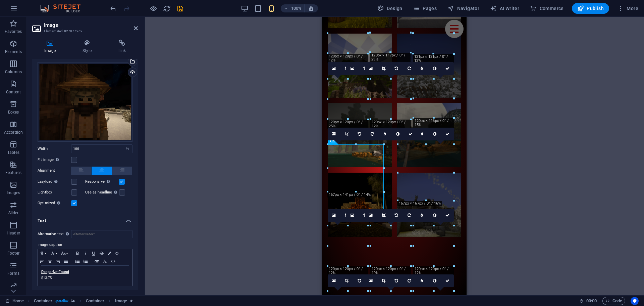
scroll to position [15, 0]
drag, startPoint x: 75, startPoint y: 270, endPoint x: 25, endPoint y: 269, distance: 50.3
click at [25, 269] on section "Favorites Elements Columns Content Boxes Accordion Tables Features Images Slide…" at bounding box center [322, 156] width 644 height 278
click at [55, 251] on button "Font Family" at bounding box center [54, 252] width 11 height 8
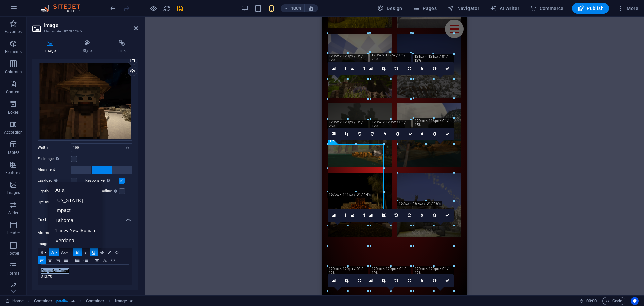
click at [56, 251] on button "Font Family" at bounding box center [54, 252] width 11 height 8
click at [62, 250] on icon "button" at bounding box center [63, 251] width 5 height 3
click at [71, 164] on link "8" at bounding box center [71, 163] width 24 height 10
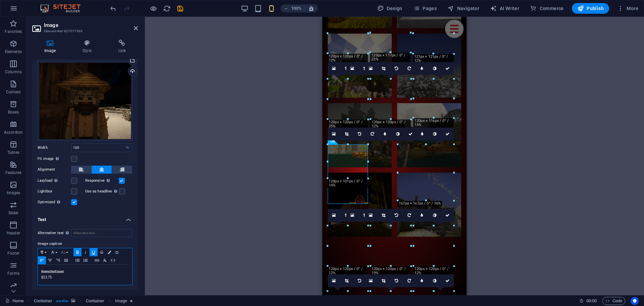
click at [62, 250] on icon "button" at bounding box center [63, 251] width 5 height 3
click at [75, 177] on link "10" at bounding box center [71, 176] width 24 height 10
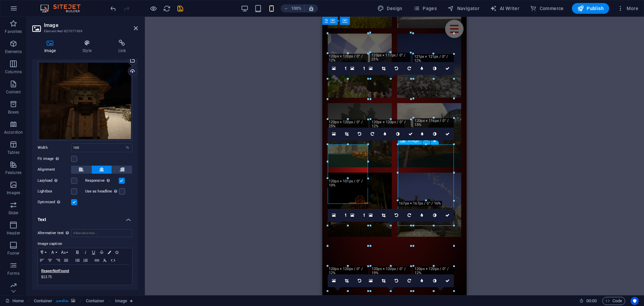
select select "%"
select select "px"
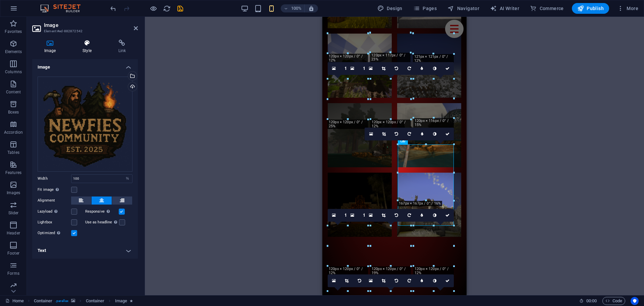
click at [91, 49] on h4 "Style" at bounding box center [88, 47] width 36 height 14
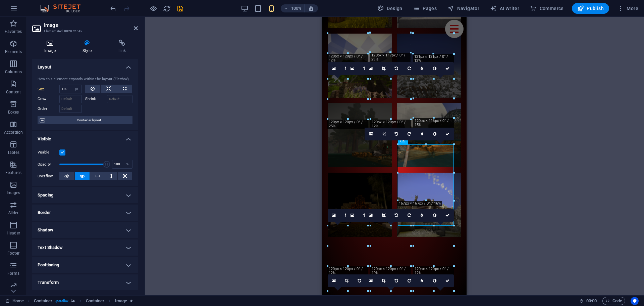
click at [54, 50] on h4 "Image" at bounding box center [51, 47] width 38 height 14
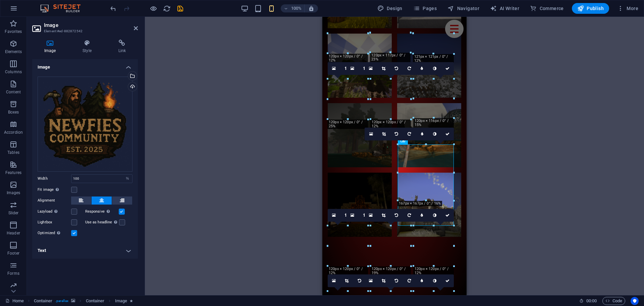
click at [72, 254] on h4 "Text" at bounding box center [85, 250] width 106 height 16
click at [56, 282] on icon "button" at bounding box center [53, 282] width 8 height 5
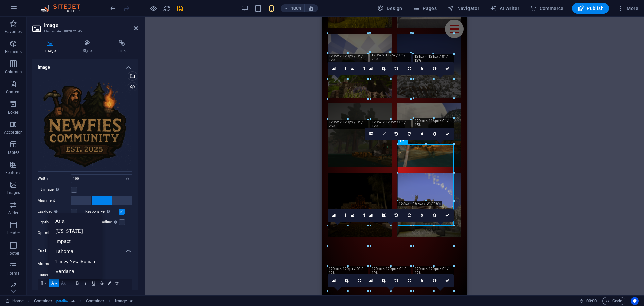
click at [63, 282] on icon "button" at bounding box center [63, 282] width 5 height 3
click at [71, 235] on link "24" at bounding box center [71, 237] width 24 height 10
click at [63, 282] on icon "button" at bounding box center [63, 282] width 5 height 3
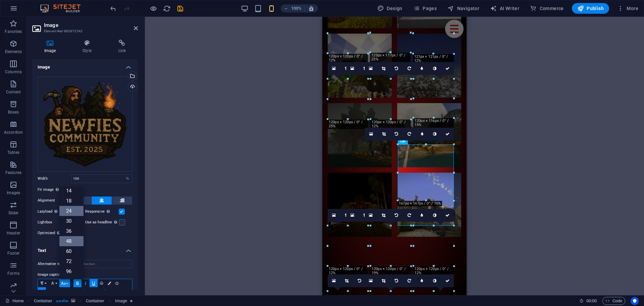
scroll to position [54, 0]
click at [68, 206] on link "24" at bounding box center [71, 211] width 24 height 10
click at [67, 284] on button "Font Size" at bounding box center [64, 283] width 11 height 8
click at [70, 202] on link "18" at bounding box center [71, 201] width 24 height 10
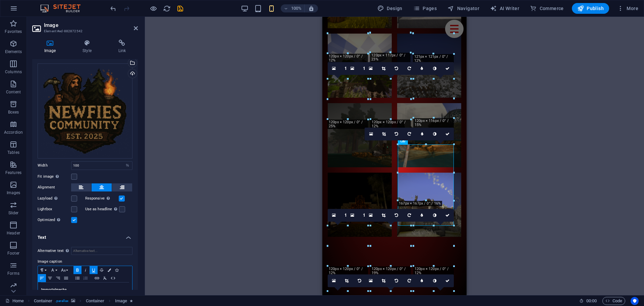
scroll to position [31, 0]
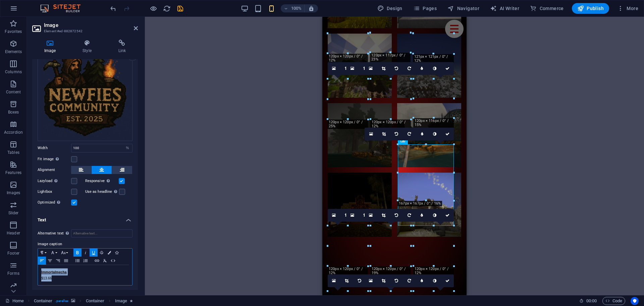
drag, startPoint x: 68, startPoint y: 278, endPoint x: 28, endPoint y: 265, distance: 41.9
click at [28, 265] on div "Image Style Link Image Drag files here, click to choose files or select files f…" at bounding box center [85, 164] width 116 height 261
click at [65, 250] on icon "button" at bounding box center [63, 252] width 8 height 5
click at [75, 166] on link "18" at bounding box center [71, 170] width 24 height 10
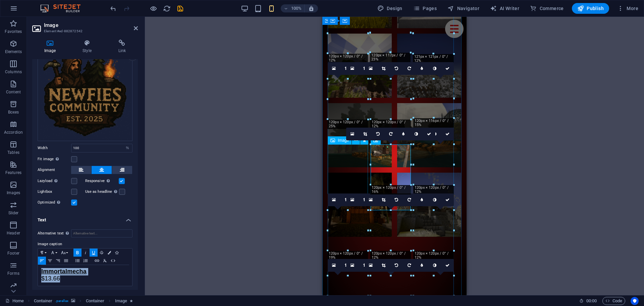
select select "%"
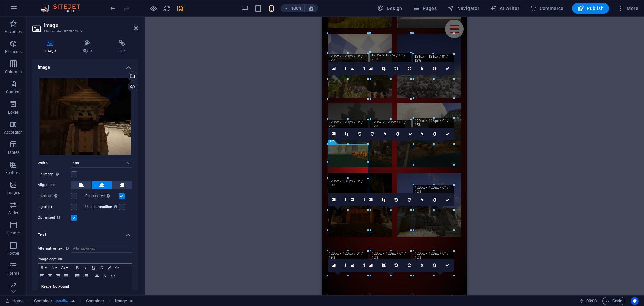
scroll to position [15, 0]
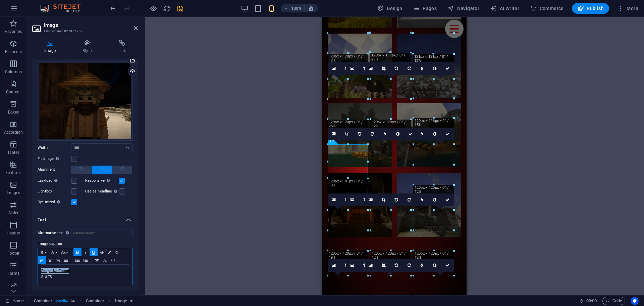
drag, startPoint x: 80, startPoint y: 267, endPoint x: 29, endPoint y: 263, distance: 51.8
click at [27, 265] on div "Image Style Link Image Drag files here, click to choose files or select files f…" at bounding box center [85, 164] width 116 height 261
click at [63, 251] on icon "button" at bounding box center [63, 251] width 8 height 5
click at [77, 192] on link "18" at bounding box center [71, 196] width 24 height 10
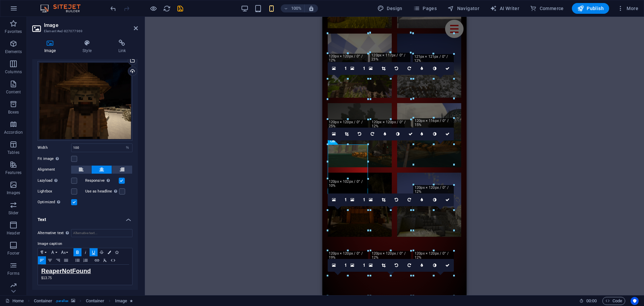
click at [275, 195] on div "H2 Container Container Image Container Container Preset Container Social Media …" at bounding box center [394, 156] width 499 height 278
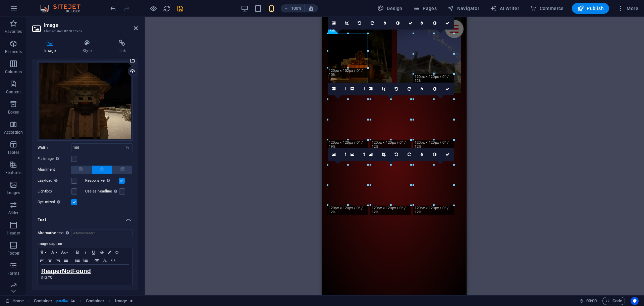
scroll to position [4388, 0]
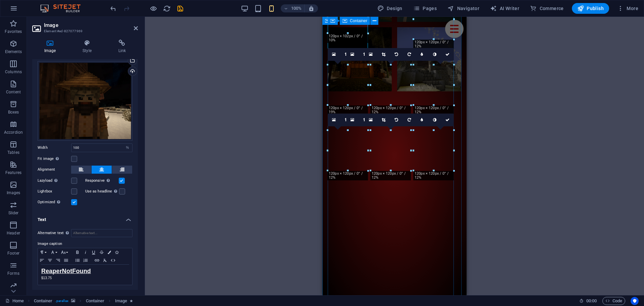
select select "px"
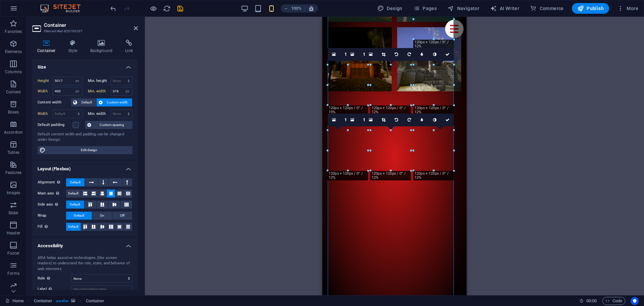
select select "px"
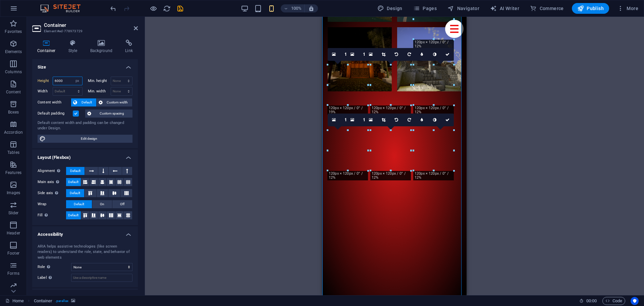
drag, startPoint x: 65, startPoint y: 83, endPoint x: 33, endPoint y: 80, distance: 33.0
click at [33, 80] on div "Height 6000 Default px rem % vh vw Min. height None px rem % vh vw Width Defaul…" at bounding box center [85, 109] width 106 height 77
type input "4"
drag, startPoint x: 63, startPoint y: 82, endPoint x: 42, endPoint y: 76, distance: 22.1
click at [42, 76] on div "Height 5000 Default px rem % vh vw" at bounding box center [60, 80] width 45 height 9
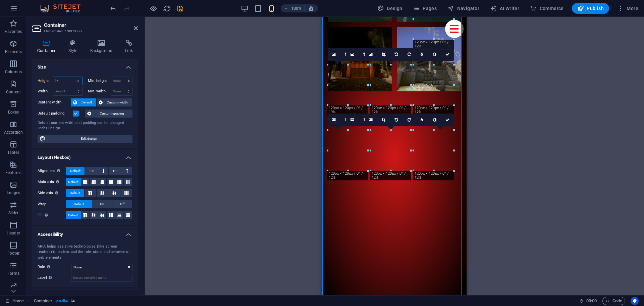
type input "3"
type input "4500"
drag, startPoint x: 57, startPoint y: 82, endPoint x: 91, endPoint y: 75, distance: 34.5
click at [82, 79] on div "Height 4500 Default px rem % vh vw" at bounding box center [62, 81] width 48 height 10
drag, startPoint x: 66, startPoint y: 82, endPoint x: 30, endPoint y: 79, distance: 36.4
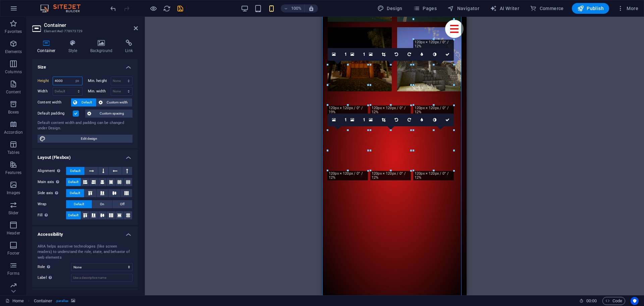
click at [31, 79] on div "Container Style Background Link Size Height 4000 Default px rem % vh vw Min. he…" at bounding box center [85, 164] width 116 height 261
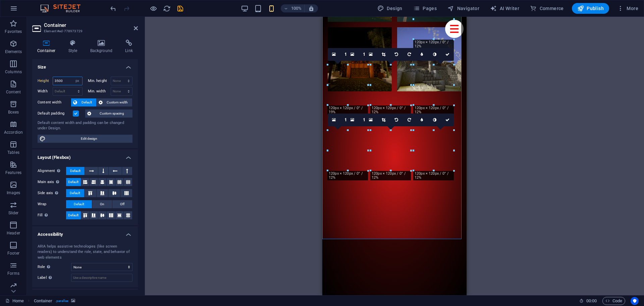
click at [57, 81] on input "3500" at bounding box center [67, 81] width 29 height 8
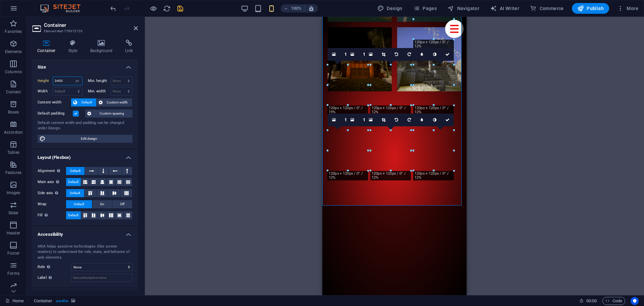
type input "3400"
click at [179, 5] on icon "save" at bounding box center [180, 9] width 8 height 8
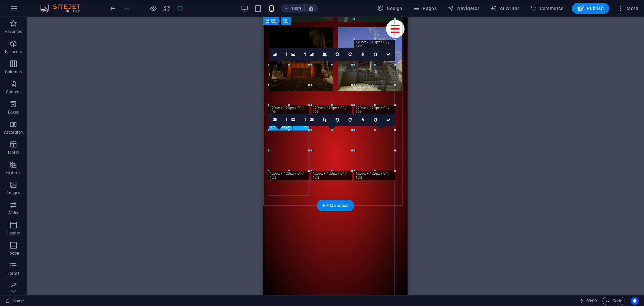
click at [231, 167] on div "Drag here to replace the existing content. Press “Ctrl” if you want to create a…" at bounding box center [335, 156] width 617 height 278
click at [206, 145] on div "Drag here to replace the existing content. Press “Ctrl” if you want to create a…" at bounding box center [335, 156] width 617 height 278
click at [159, 7] on div at bounding box center [146, 8] width 75 height 11
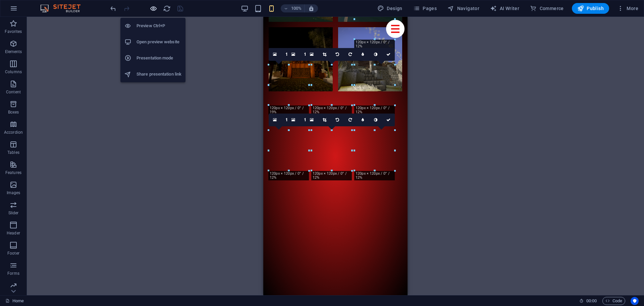
click at [157, 8] on icon "button" at bounding box center [154, 9] width 8 height 8
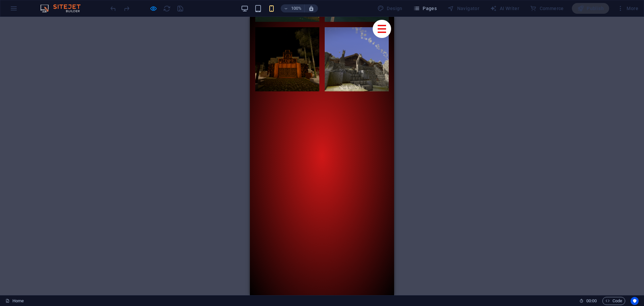
drag, startPoint x: 212, startPoint y: 130, endPoint x: 247, endPoint y: 98, distance: 47.7
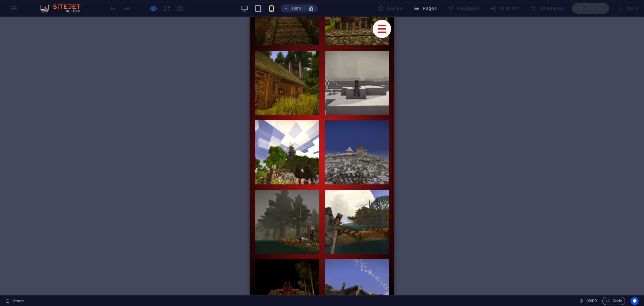
drag, startPoint x: 359, startPoint y: 146, endPoint x: 356, endPoint y: 210, distance: 64.1
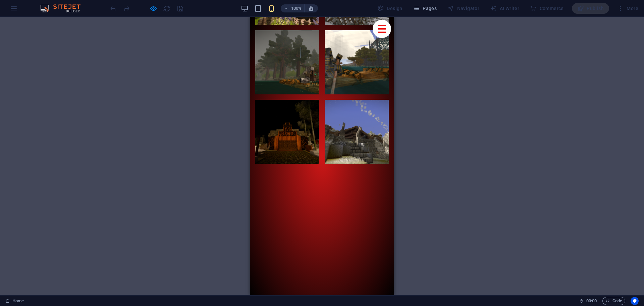
drag, startPoint x: 334, startPoint y: 192, endPoint x: 334, endPoint y: 199, distance: 7.7
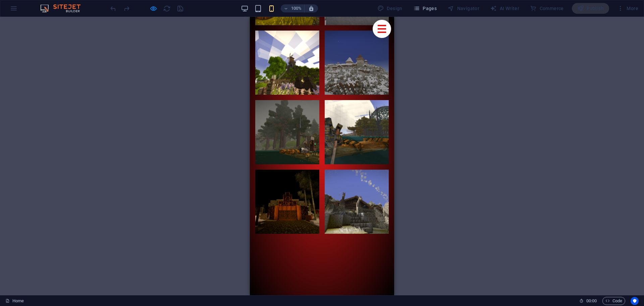
scroll to position [4166, 0]
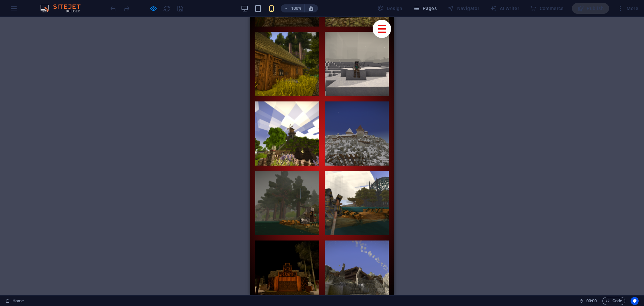
drag, startPoint x: 358, startPoint y: 114, endPoint x: 346, endPoint y: 148, distance: 35.9
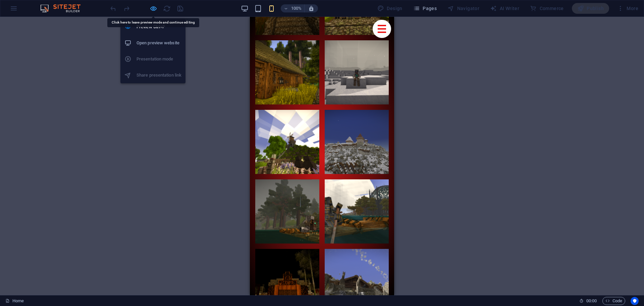
click at [152, 7] on icon "button" at bounding box center [154, 9] width 8 height 8
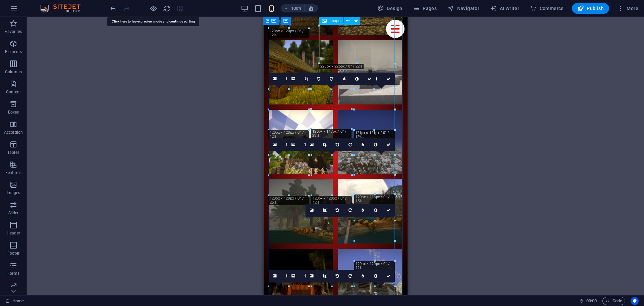
select select "%"
select select "px"
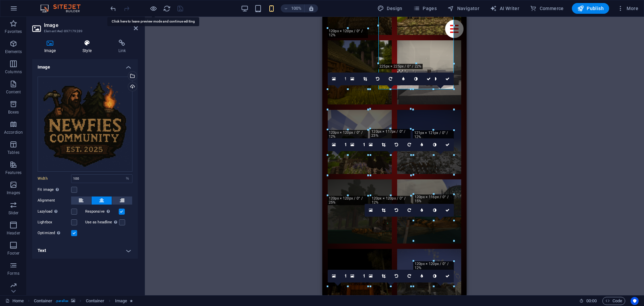
click at [83, 42] on icon at bounding box center [86, 43] width 33 height 7
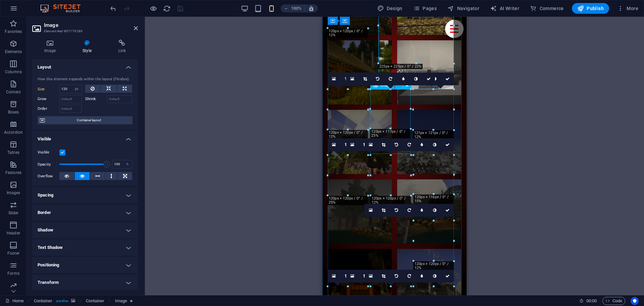
select select "%"
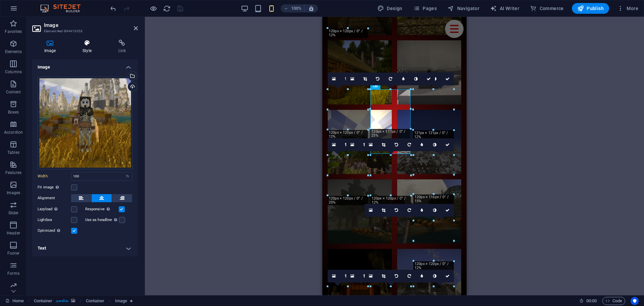
click at [84, 43] on icon at bounding box center [86, 43] width 33 height 7
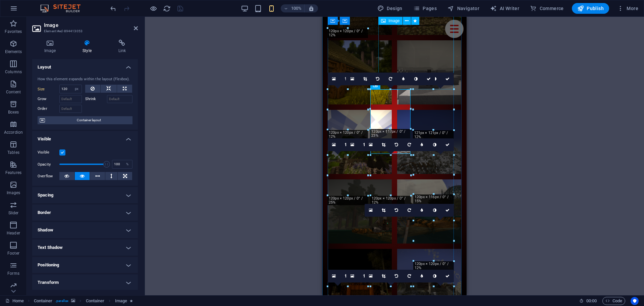
select select "%"
select select "px"
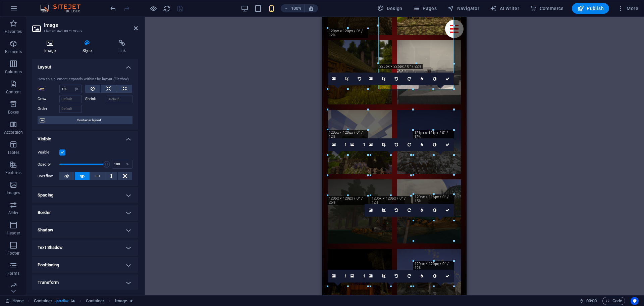
click at [57, 44] on icon at bounding box center [50, 43] width 36 height 7
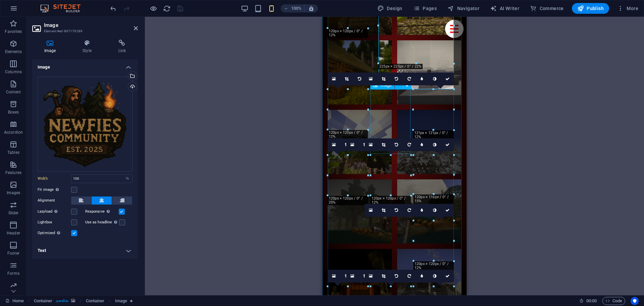
select select "px"
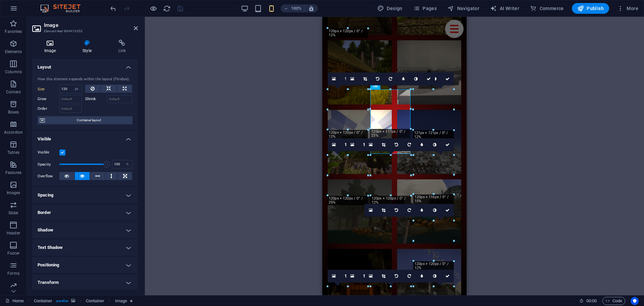
click at [57, 47] on h4 "Image" at bounding box center [51, 47] width 38 height 14
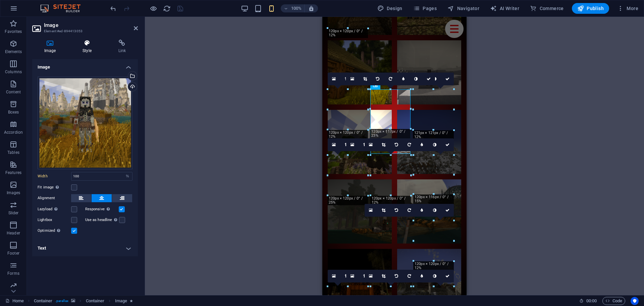
click at [87, 45] on icon at bounding box center [86, 43] width 33 height 7
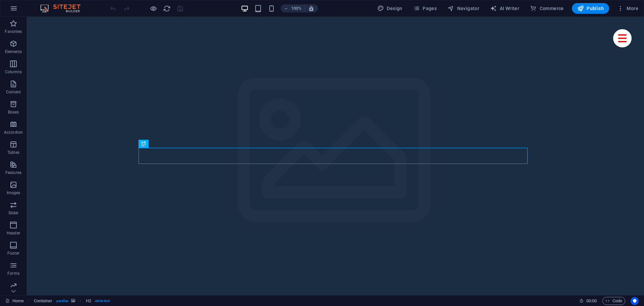
scroll to position [253, 0]
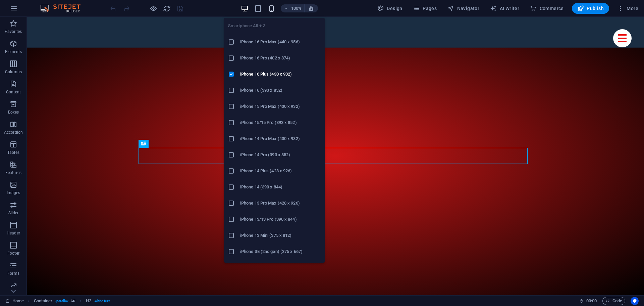
click at [273, 7] on icon "button" at bounding box center [272, 9] width 8 height 8
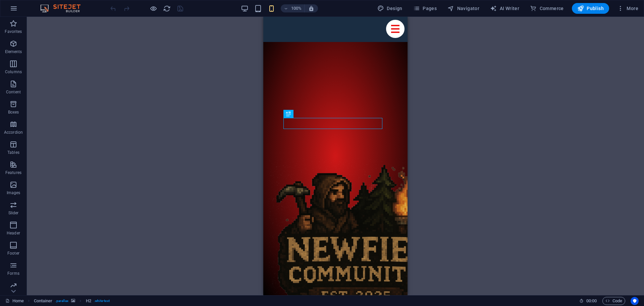
drag, startPoint x: 444, startPoint y: 74, endPoint x: 422, endPoint y: 122, distance: 52.1
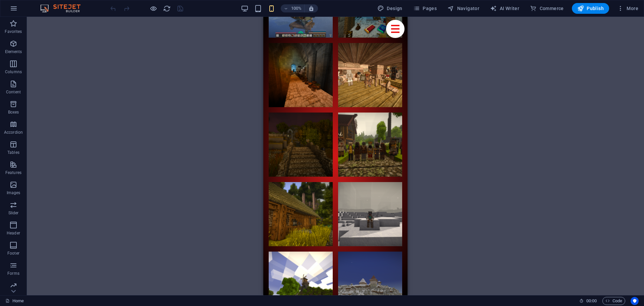
scroll to position [4044, 0]
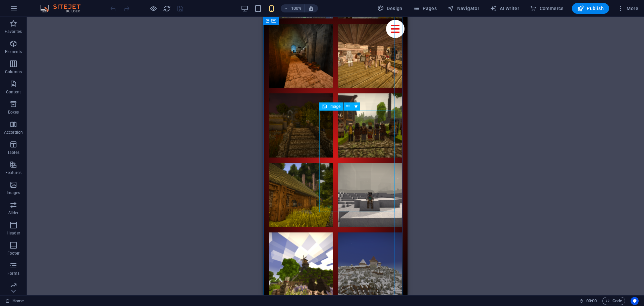
select select "%"
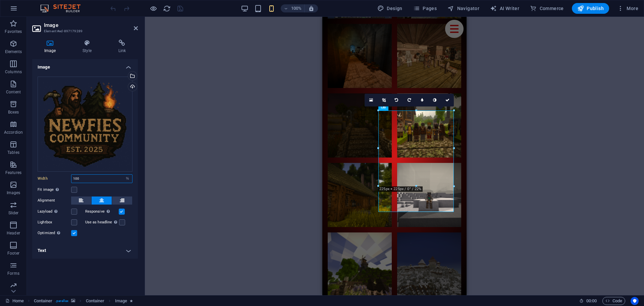
click at [87, 178] on input "100" at bounding box center [101, 178] width 61 height 8
click at [83, 41] on icon at bounding box center [86, 43] width 33 height 7
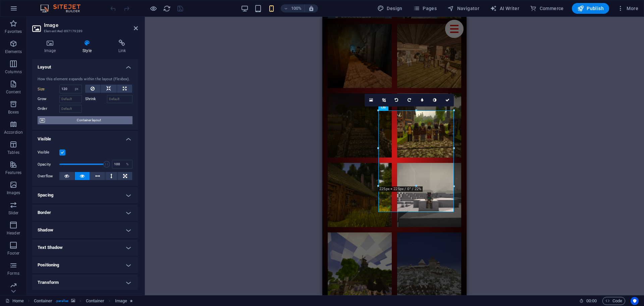
click at [86, 119] on span "Container layout" at bounding box center [89, 120] width 84 height 8
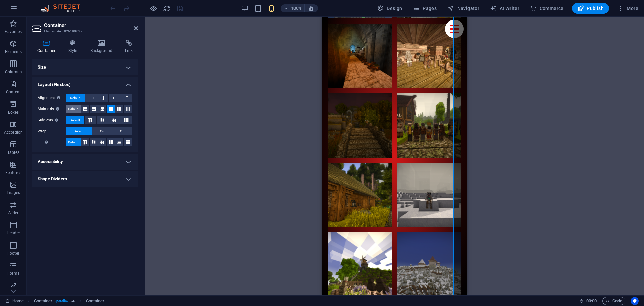
click at [71, 109] on span "Default" at bounding box center [73, 109] width 10 height 8
select select "%"
select select "px"
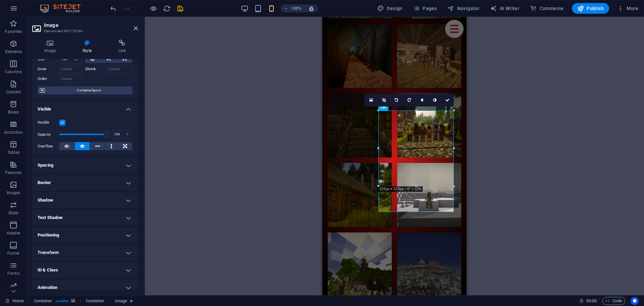
scroll to position [53, 0]
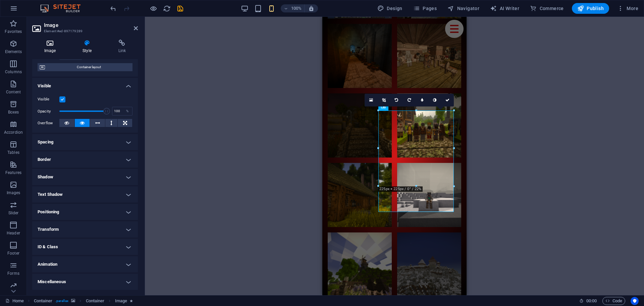
click at [65, 48] on h4 "Image" at bounding box center [51, 47] width 38 height 14
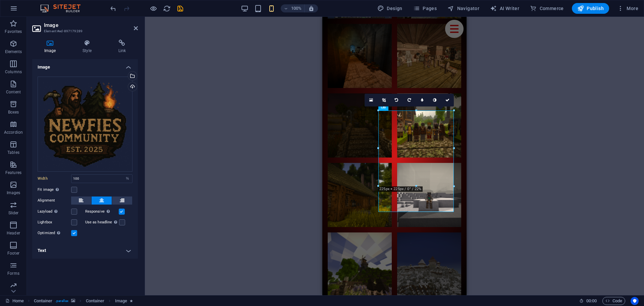
click at [68, 249] on h4 "Text" at bounding box center [85, 250] width 106 height 16
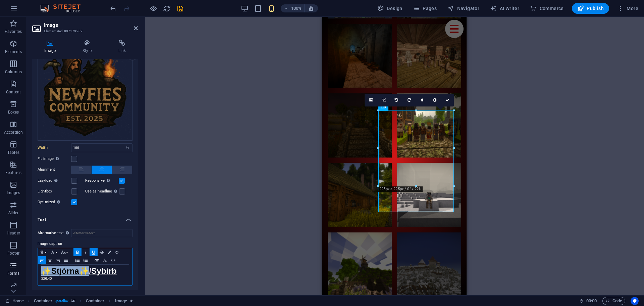
drag, startPoint x: 91, startPoint y: 271, endPoint x: 13, endPoint y: 266, distance: 77.6
click at [14, 267] on section "Favorites Elements Columns Content Boxes Accordion Tables Features Images Slide…" at bounding box center [322, 156] width 644 height 278
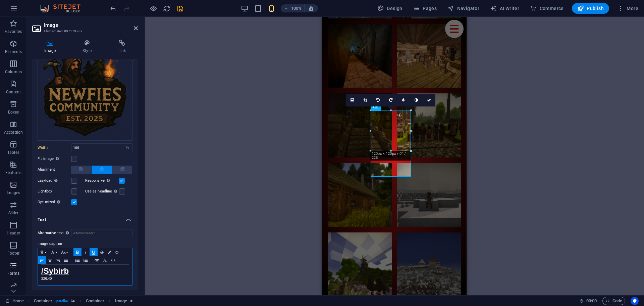
drag, startPoint x: 47, startPoint y: 270, endPoint x: 26, endPoint y: 267, distance: 21.5
click at [26, 267] on section "Favorites Elements Columns Content Boxes Accordion Tables Features Images Slide…" at bounding box center [322, 156] width 644 height 278
drag, startPoint x: 540, startPoint y: 125, endPoint x: 571, endPoint y: 48, distance: 83.2
click at [560, 42] on div "H2 Container Container Image Preset Container Container Image Container Contain…" at bounding box center [394, 156] width 499 height 278
click at [182, 9] on icon "save" at bounding box center [180, 9] width 8 height 8
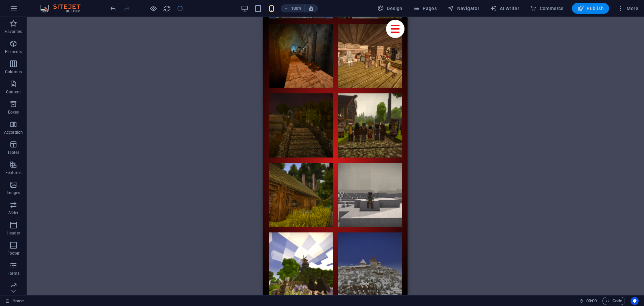
click at [596, 9] on span "Publish" at bounding box center [590, 8] width 26 height 7
